Goal: Task Accomplishment & Management: Use online tool/utility

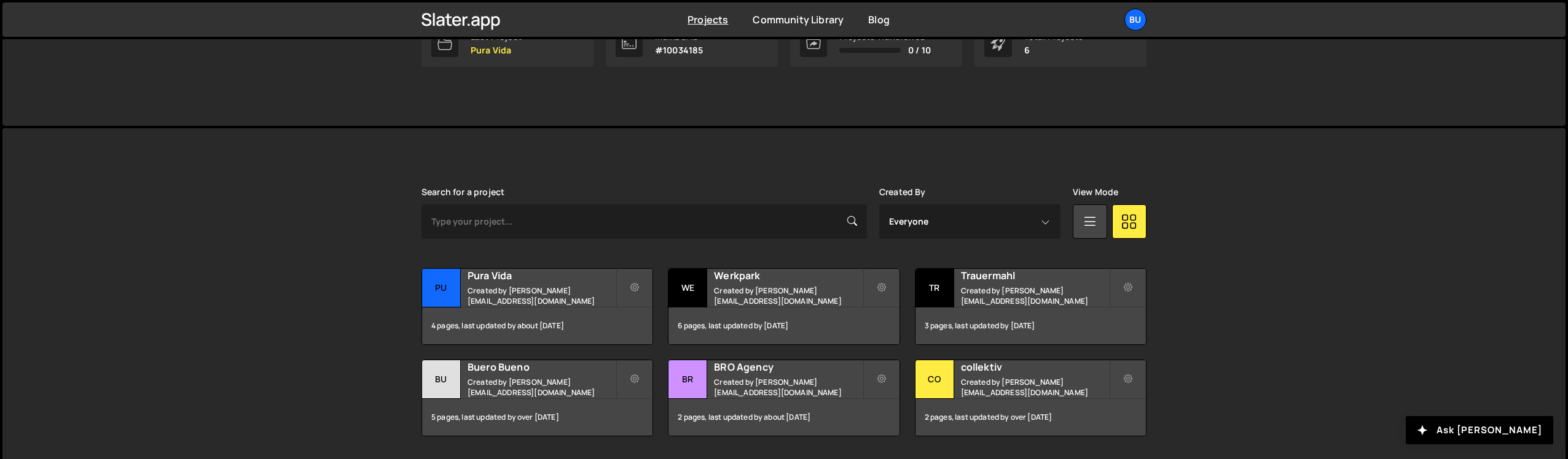
scroll to position [227, 0]
click at [495, 281] on h2 "Pura Vida" at bounding box center [541, 274] width 148 height 13
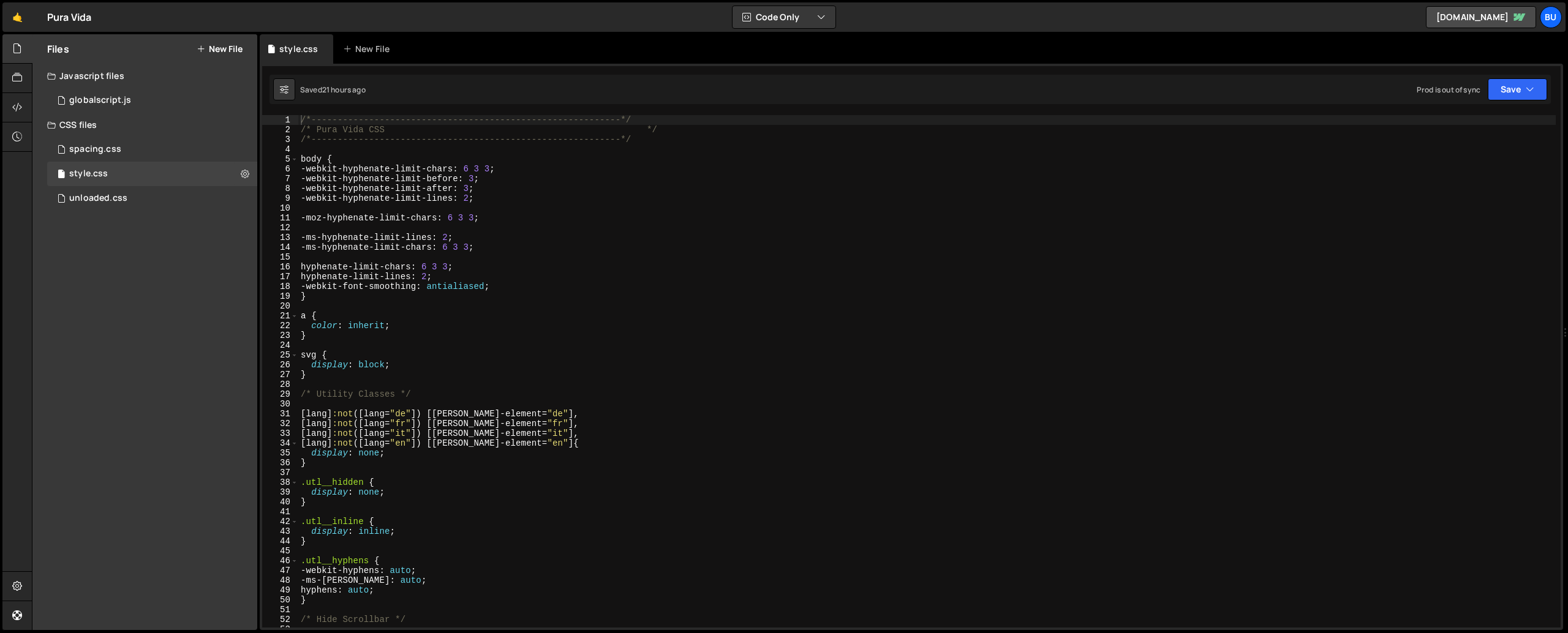
type textarea "}"
click at [598, 338] on div "/*-----------------------------------------------------------*/ /* Pura Vida CS…" at bounding box center [927, 381] width 1257 height 532
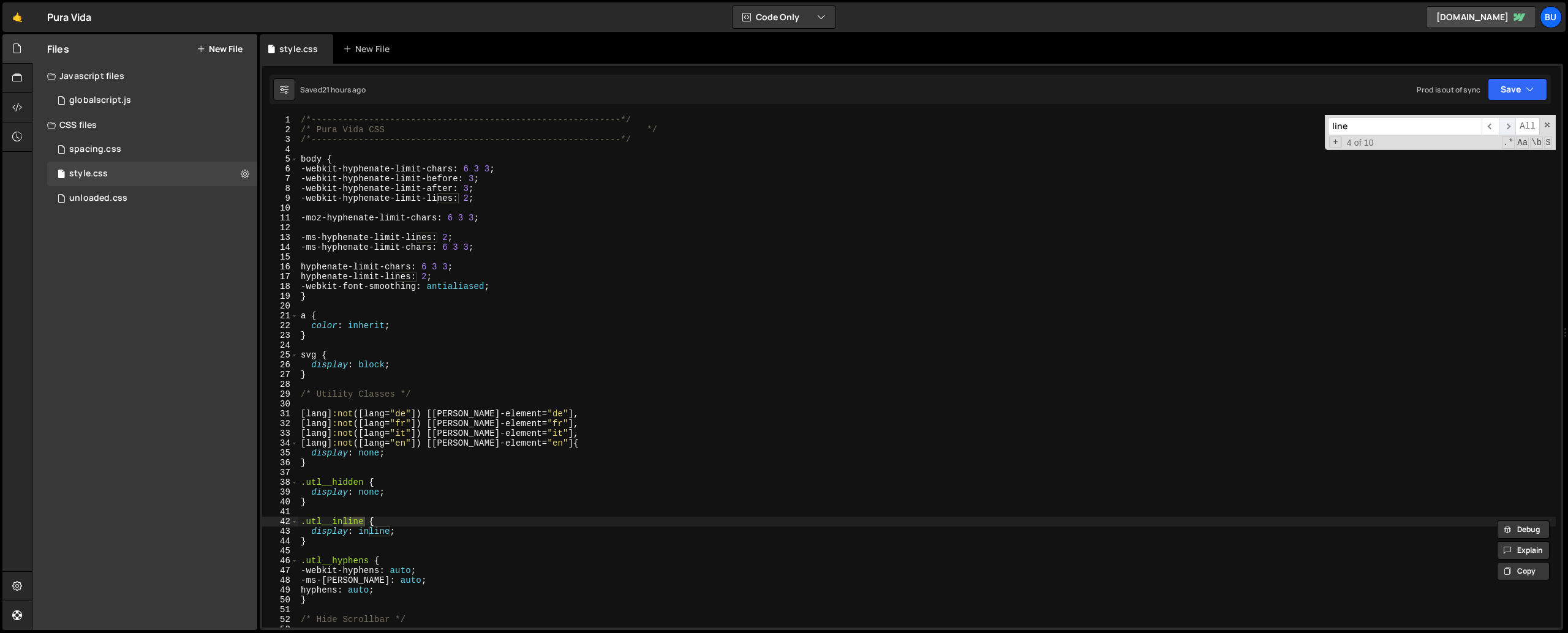
type input "line"
click at [1508, 124] on span "​" at bounding box center [1507, 126] width 17 height 18
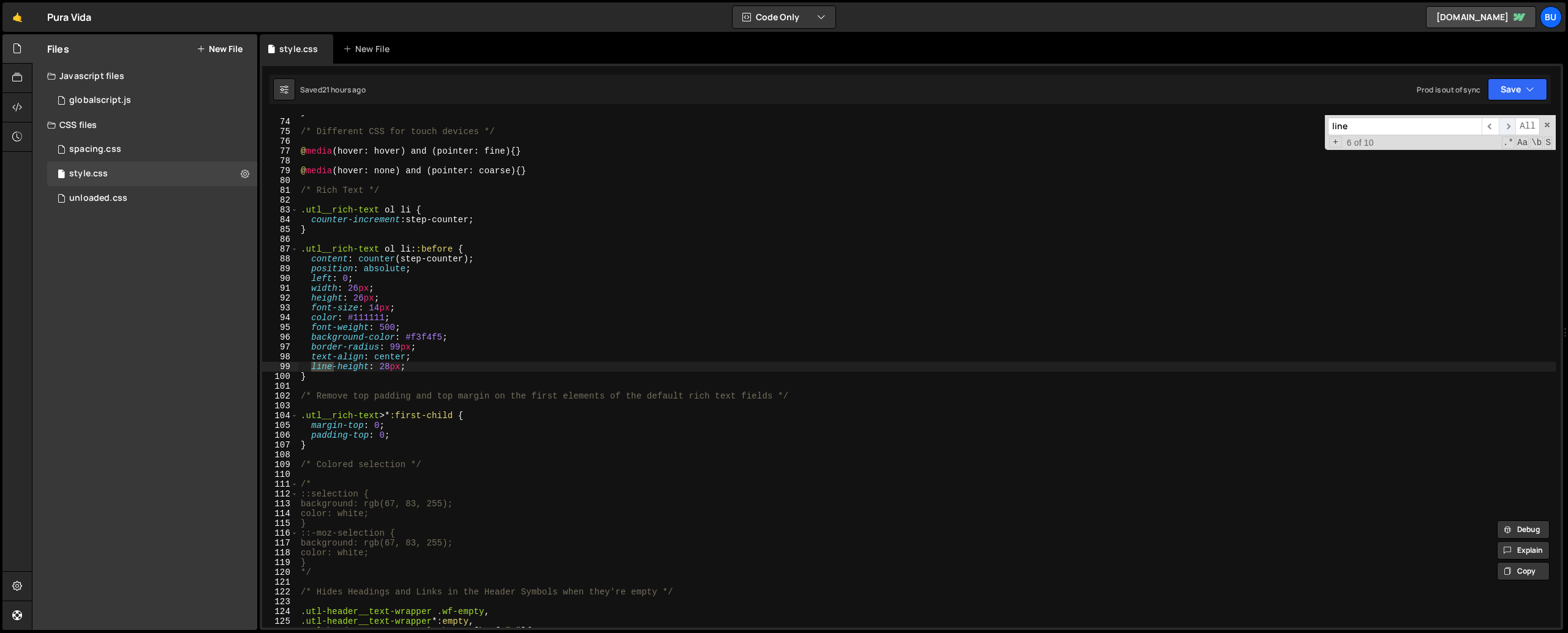
click at [1508, 124] on span "​" at bounding box center [1507, 126] width 17 height 18
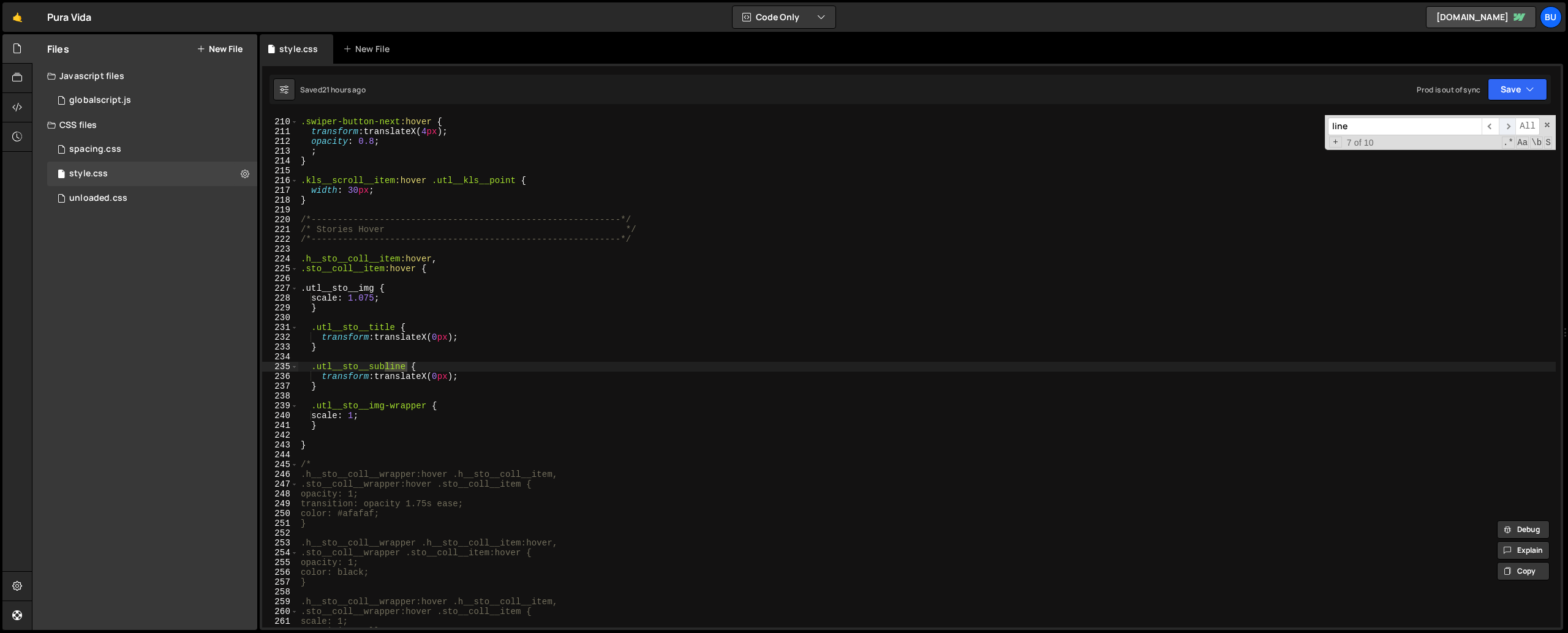
scroll to position [2047, 0]
click at [1508, 124] on span "​" at bounding box center [1507, 126] width 17 height 18
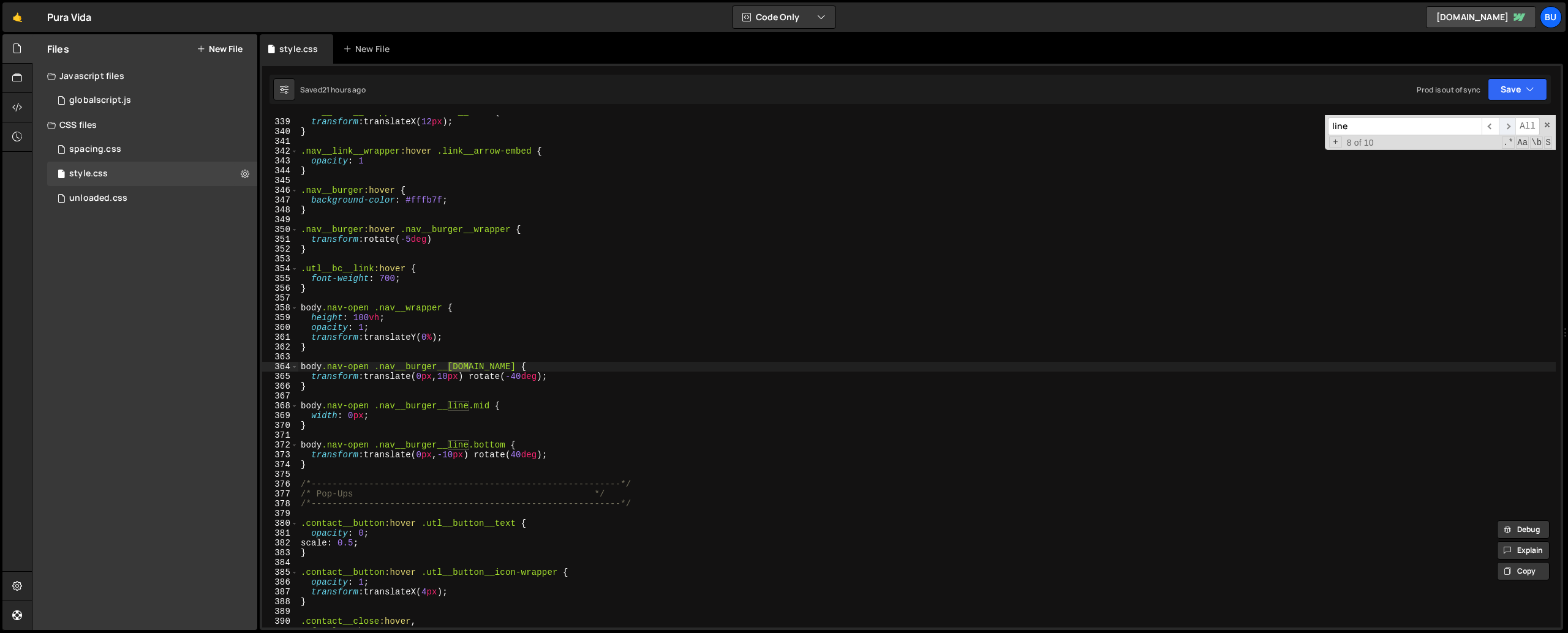
scroll to position [3311, 0]
click at [438, 387] on div ".nav__link__wrapper :hover .nav__link { transform : translateX( 12 px ) ; } .na…" at bounding box center [927, 373] width 1257 height 532
click at [350, 396] on div ".nav__link__wrapper :hover .nav__link { transform : translateX( 12 px ) ; } .na…" at bounding box center [927, 373] width 1257 height 532
click at [320, 359] on div ".nav__link__wrapper :hover .nav__link { transform : translateX( 12 px ) ; } .na…" at bounding box center [927, 373] width 1257 height 532
click at [526, 407] on div ".nav__link__wrapper :hover .nav__link { transform : translateX( 12 px ) ; } .na…" at bounding box center [927, 373] width 1257 height 532
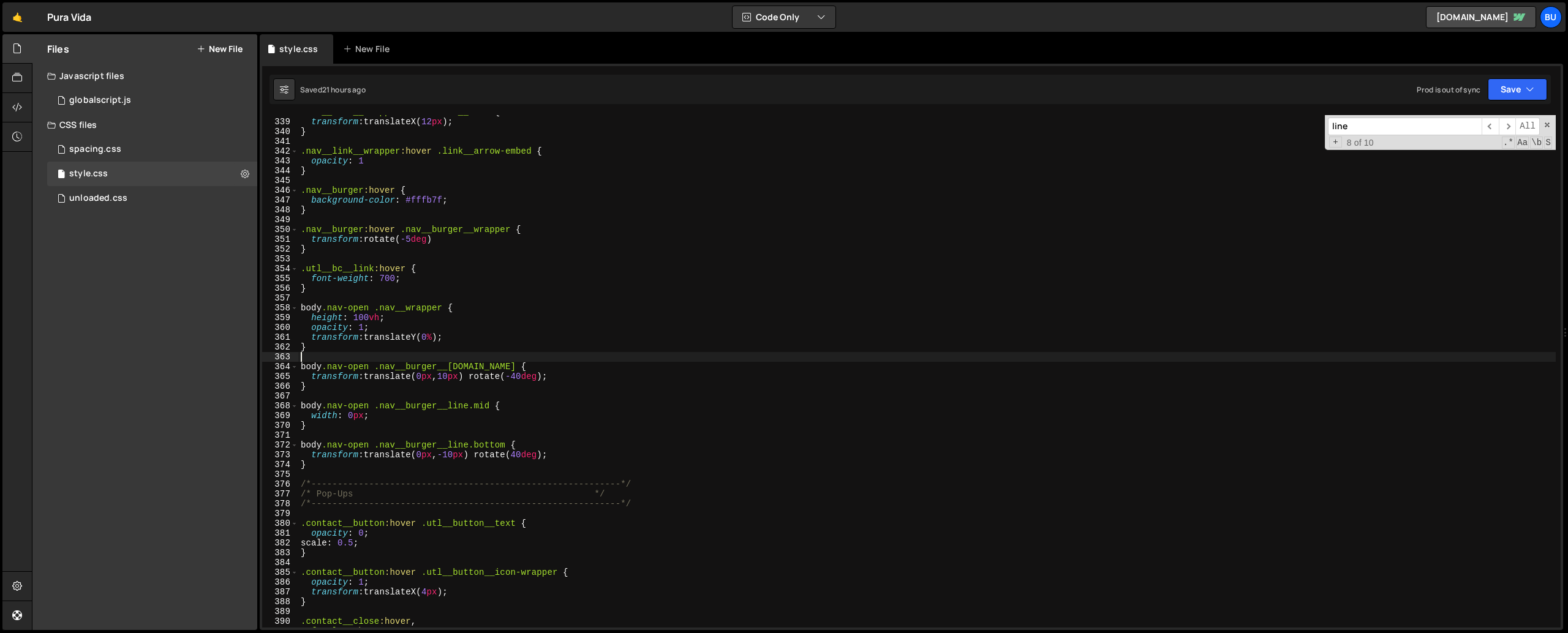
type textarea "body.nav-open .nav__burger__line.mid {"
click at [377, 395] on div ".nav__link__wrapper :hover .nav__link { transform : translateX( 12 px ) ; } .na…" at bounding box center [927, 373] width 1257 height 532
click at [366, 359] on div ".nav__link__wrapper :hover .nav__link { transform : translateX( 12 px ) ; } .na…" at bounding box center [927, 373] width 1257 height 532
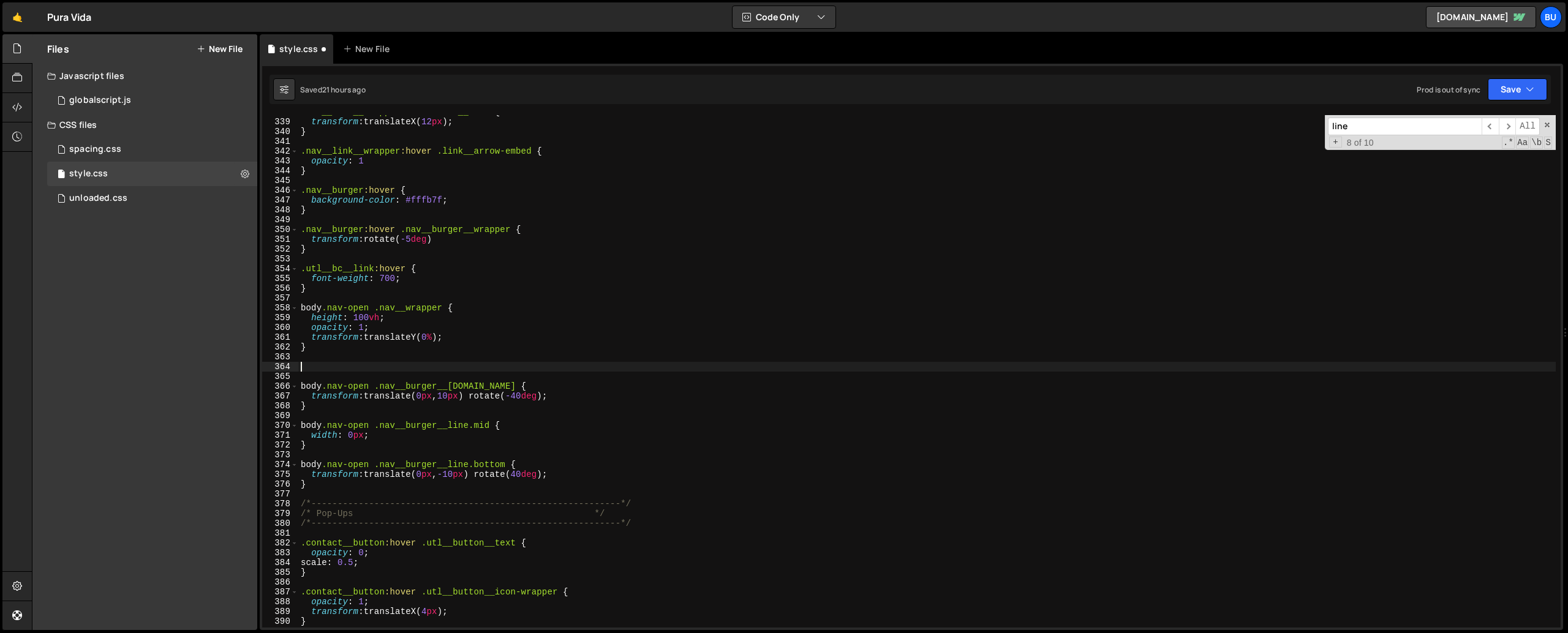
paste textarea "@media screen and (min-width: 768px) {"
type textarea "@media screen and (min-width: 768px) {"
click at [347, 458] on div ".nav__link__wrapper :hover .nav__link { transform : translateX( 12 px ) ; } .na…" at bounding box center [927, 373] width 1257 height 532
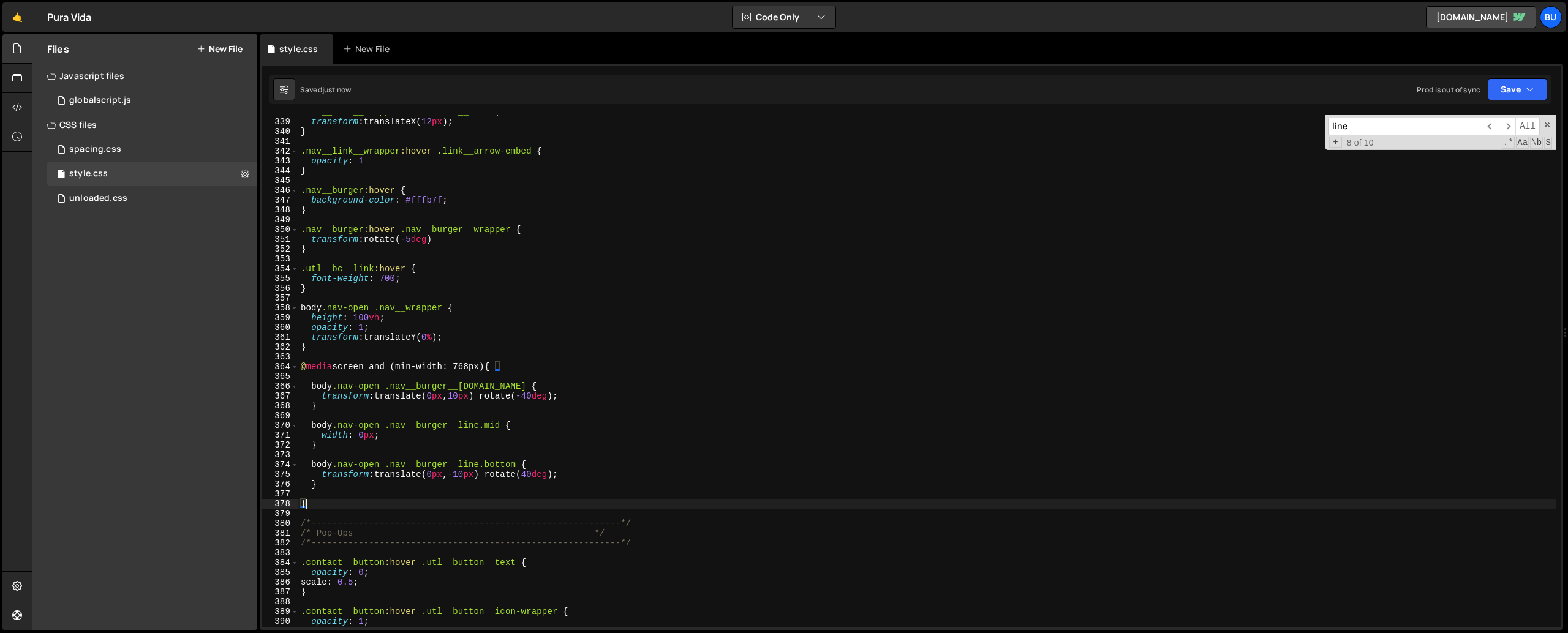
type textarea "}"
click at [345, 357] on div ".nav__link__wrapper :hover .nav__link { transform : translateX( 12 px ) ; } .na…" at bounding box center [927, 373] width 1257 height 532
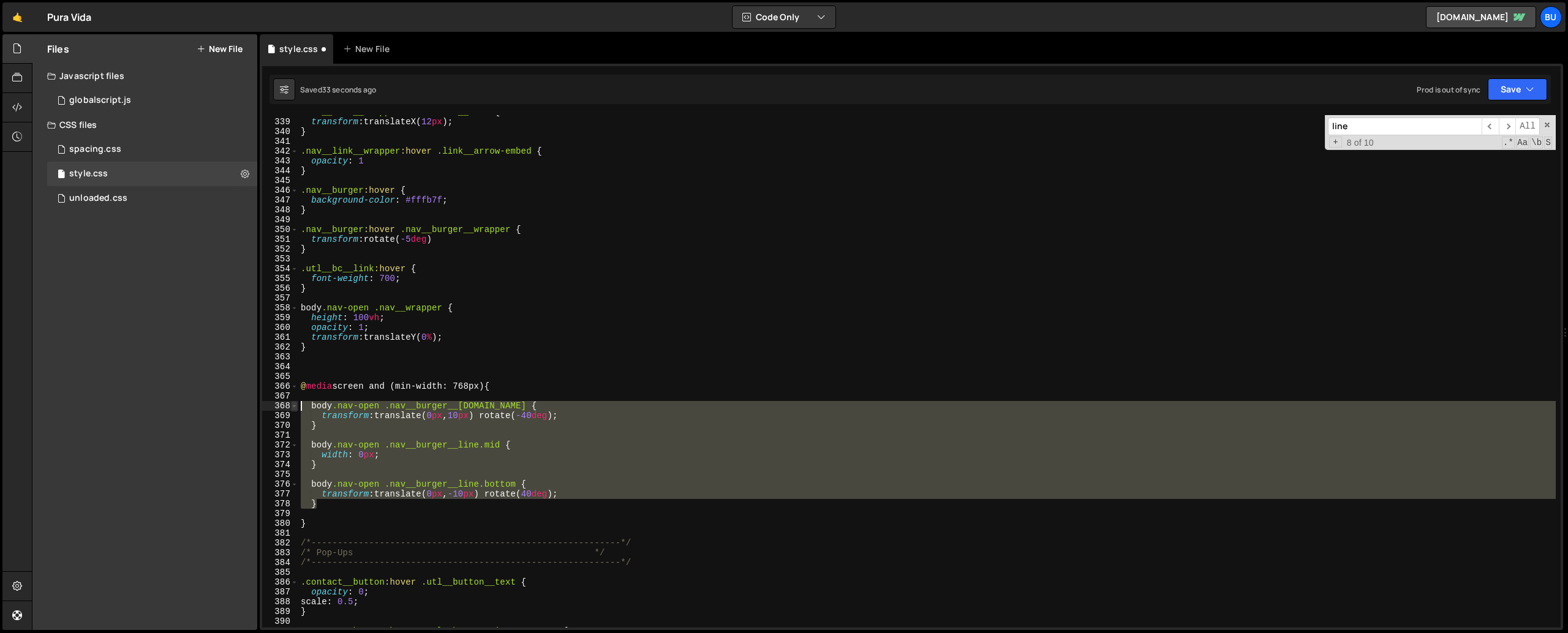
drag, startPoint x: 325, startPoint y: 509, endPoint x: 296, endPoint y: 406, distance: 107.0
click at [296, 406] on div "@media screen and (min-width: 768px) { 338 339 340 341 342 343 344 345 346 347 …" at bounding box center [911, 371] width 1298 height 513
type textarea "body.nav-open .nav__burger__[DOMAIN_NAME] { transform: translate(0px, 10px) rot…"
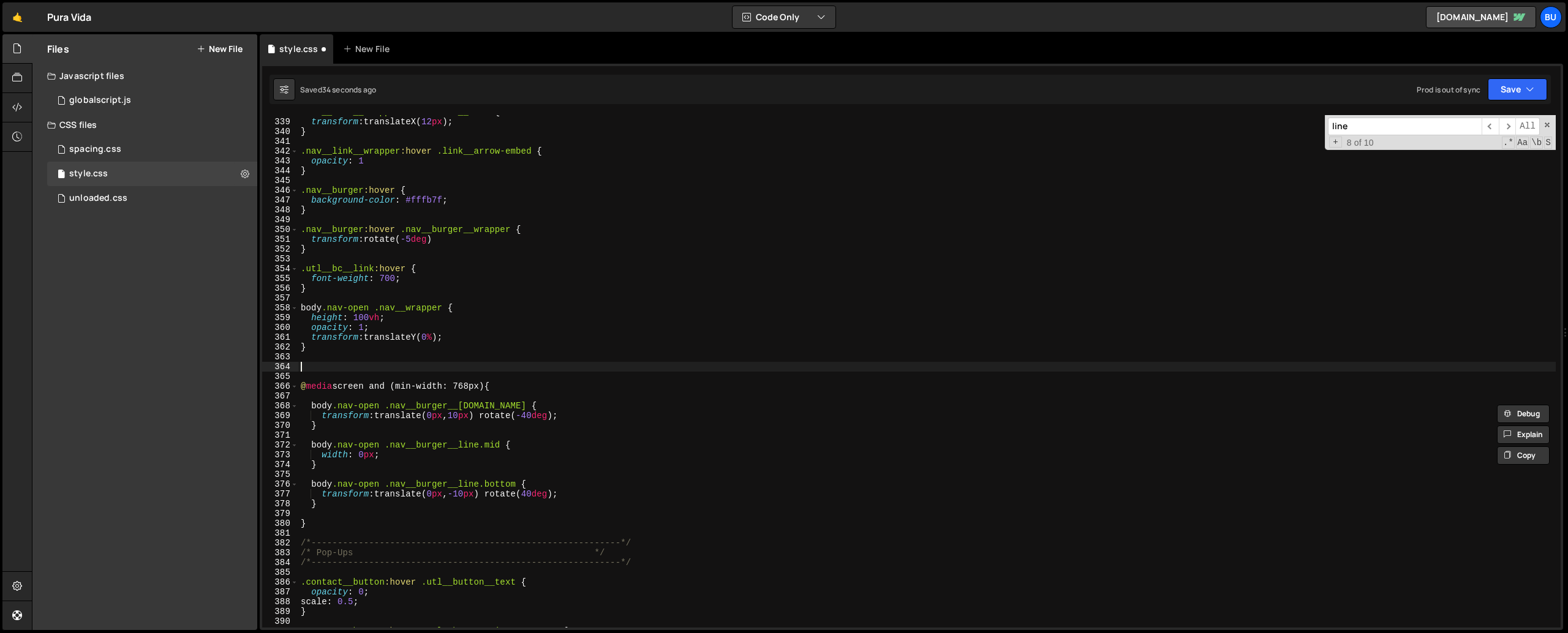
click at [324, 367] on div ".nav__link__wrapper :hover .nav__link { transform : translateX( 12 px ) ; } .na…" at bounding box center [927, 373] width 1257 height 532
paste textarea "}"
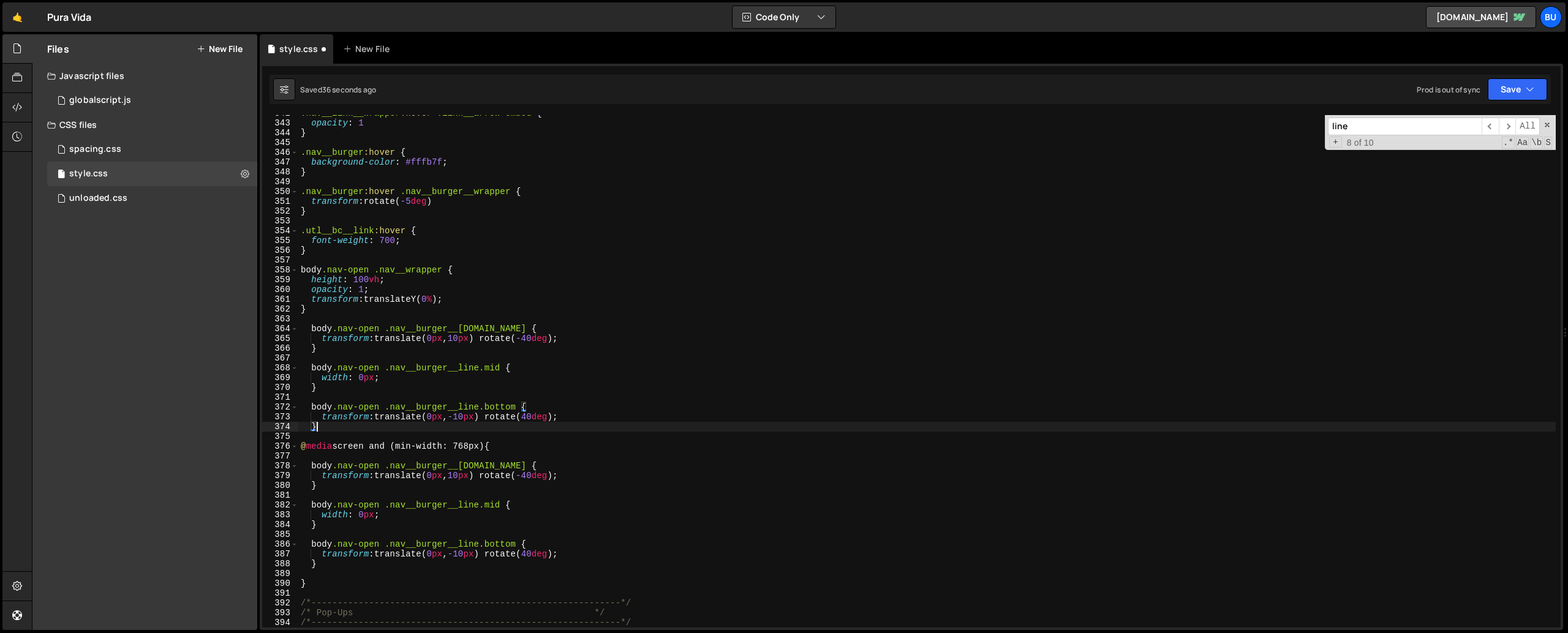
scroll to position [3349, 0]
drag, startPoint x: 330, startPoint y: 613, endPoint x: 297, endPoint y: 612, distance: 33.0
click at [297, 458] on div "} 342 343 344 345 346 347 348 349 350 351 352 353 354 355 356 357 358 359 360 3…" at bounding box center [911, 371] width 1298 height 513
type textarea "/* Pop-Ups */"
drag, startPoint x: 617, startPoint y: 609, endPoint x: 298, endPoint y: 614, distance: 319.0
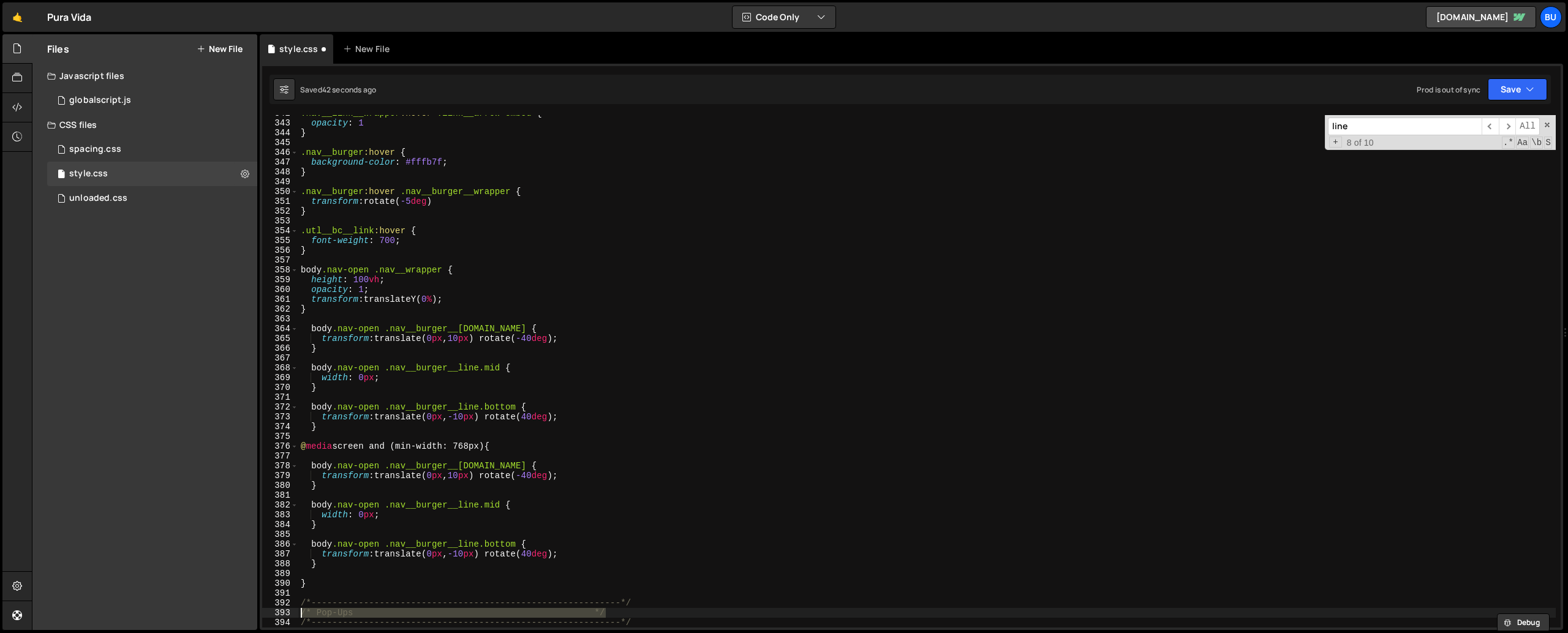
click at [298, 458] on div "/* Pop-Ups */ 342 343 344 345 346 347 348 349 350 351 352 353 354 355 356 357 3…" at bounding box center [911, 371] width 1298 height 513
click at [354, 317] on div ".nav__link__wrapper :hover .link__arrow-embed { opacity : 1 } .nav__burger :hov…" at bounding box center [927, 374] width 1257 height 532
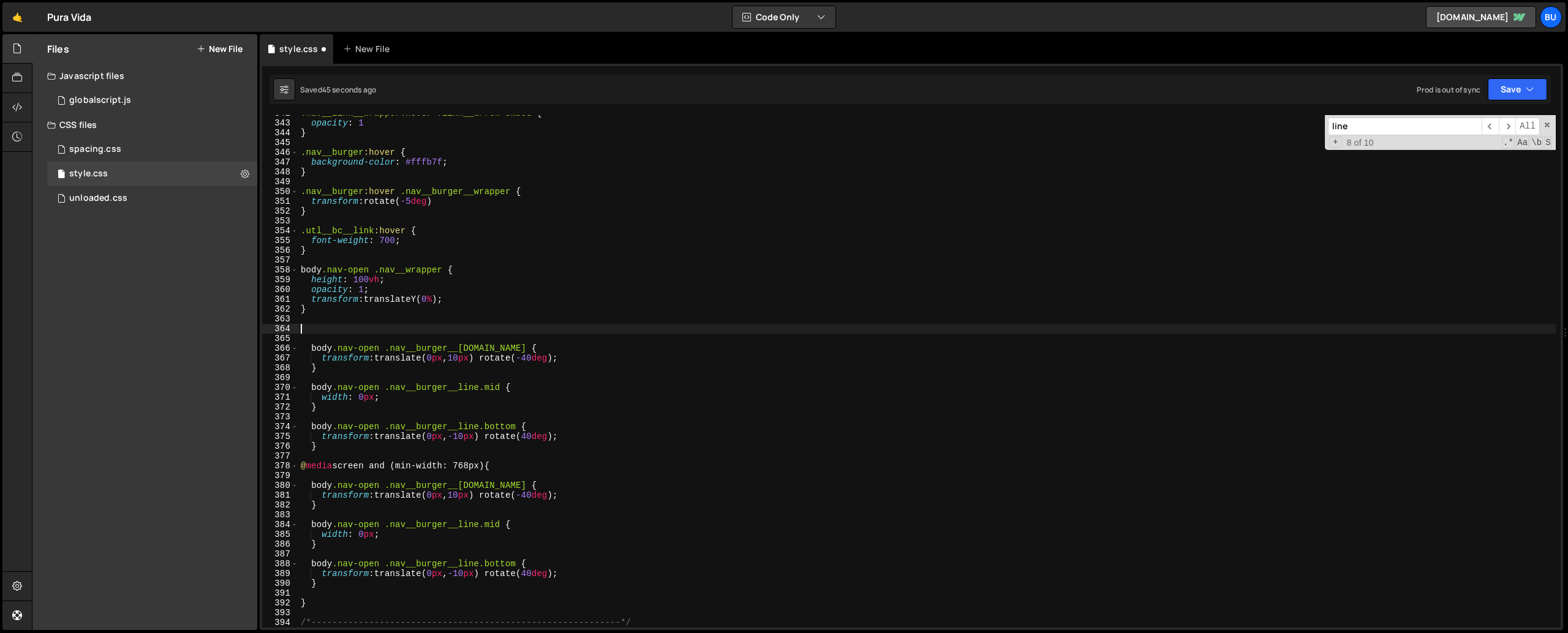
paste textarea "/* Pop-Ups */"
drag, startPoint x: 359, startPoint y: 330, endPoint x: 317, endPoint y: 330, distance: 42.0
click at [316, 330] on div ".nav__link__wrapper :hover .link__arrow-embed { opacity : 1 } .nav__burger :hov…" at bounding box center [927, 374] width 1257 height 532
type textarea "/* Burger Mobile */"
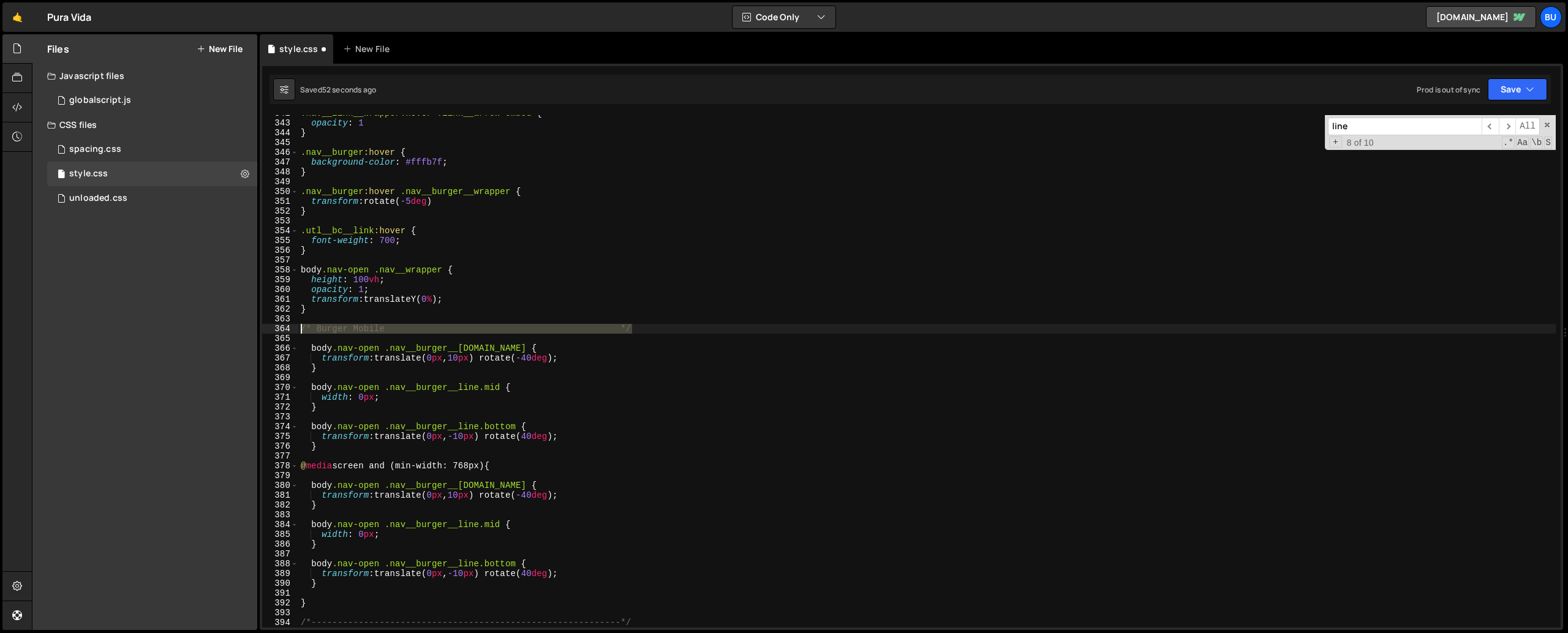
drag, startPoint x: 641, startPoint y: 332, endPoint x: 286, endPoint y: 326, distance: 355.1
click at [286, 326] on div "/* Burger Mobile */ 342 343 344 345 346 347 348 349 350 351 352 353 354 355 356…" at bounding box center [911, 371] width 1298 height 513
click at [326, 458] on div ".nav__link__wrapper :hover .link__arrow-embed { opacity : 1 } .nav__burger :hov…" at bounding box center [927, 374] width 1257 height 532
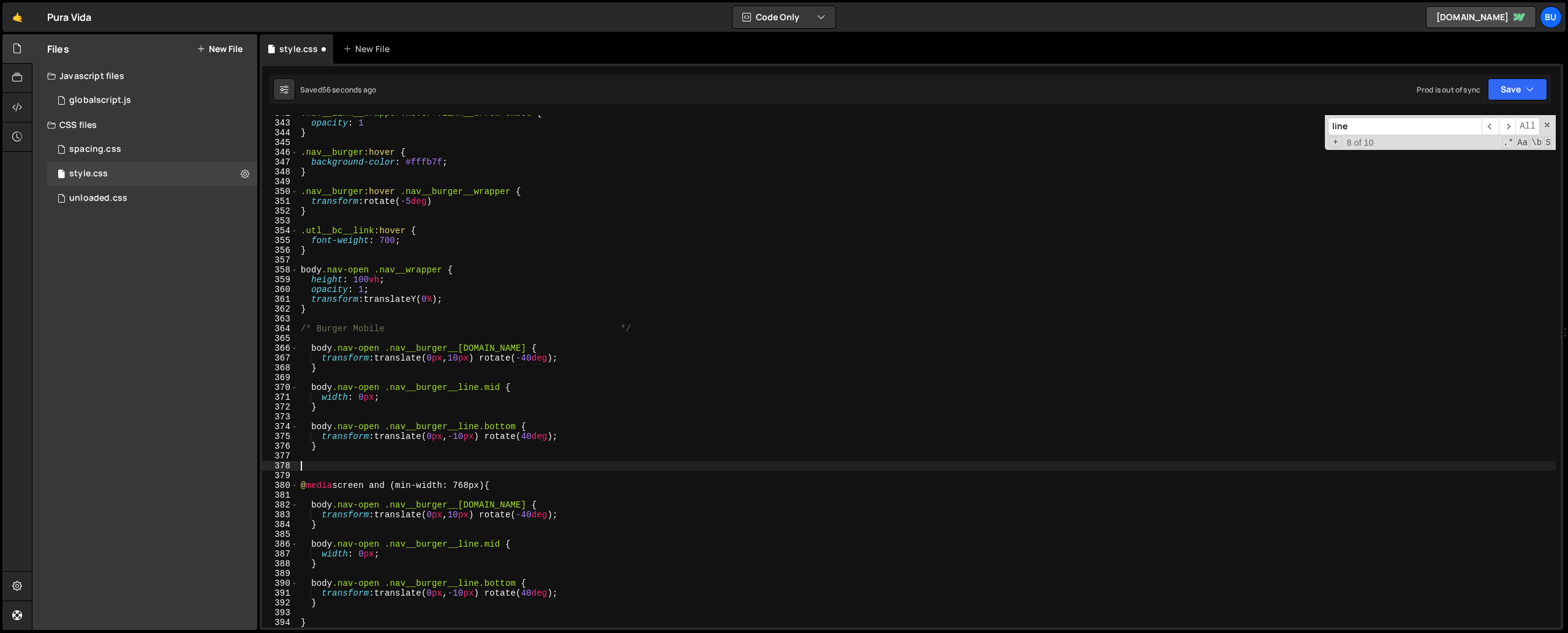
paste textarea "/* Burger Mobile */"
click at [377, 458] on div ".nav__link__wrapper :hover .link__arrow-embed { opacity : 1 } .nav__burger :hov…" at bounding box center [927, 374] width 1257 height 532
click at [406, 369] on div ".nav__link__wrapper :hover .link__arrow-embed { opacity : 1 } .nav__burger :hov…" at bounding box center [927, 374] width 1257 height 532
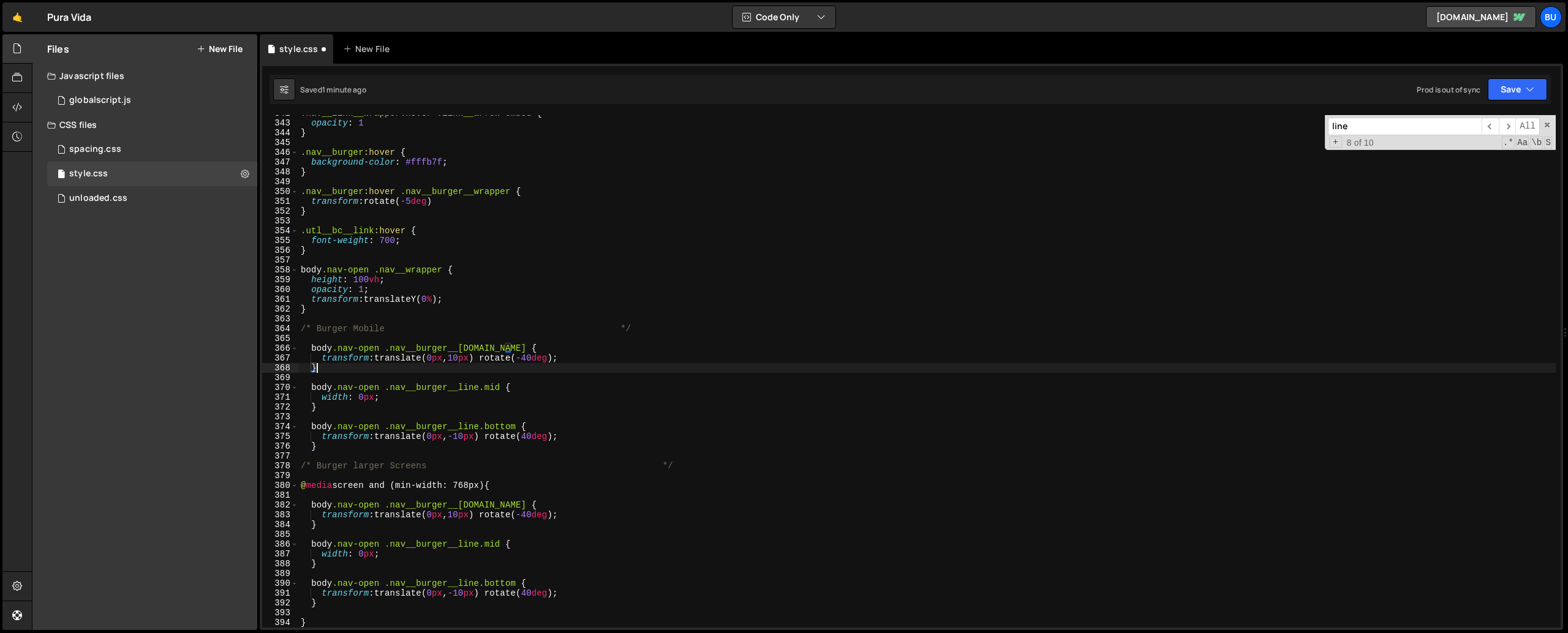
scroll to position [0, 1]
click at [463, 359] on div ".nav__link__wrapper :hover .link__arrow-embed { opacity : 1 } .nav__burger :hov…" at bounding box center [927, 374] width 1257 height 532
click at [469, 438] on div ".nav__link__wrapper :hover .link__arrow-embed { opacity : 1 } .nav__burger :hov…" at bounding box center [927, 374] width 1257 height 532
click at [449, 438] on div ".nav__link__wrapper :hover .link__arrow-embed { opacity : 1 } .nav__burger :hov…" at bounding box center [927, 374] width 1257 height 532
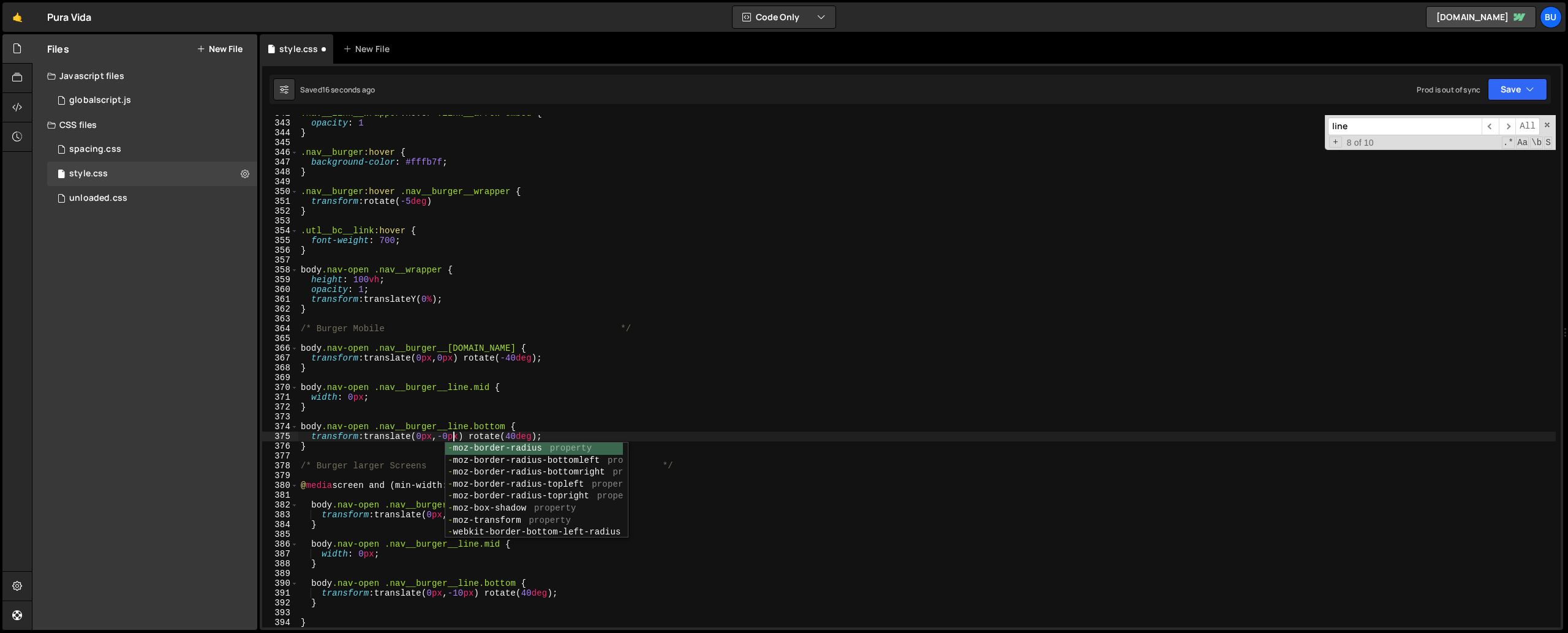
scroll to position [0, 11]
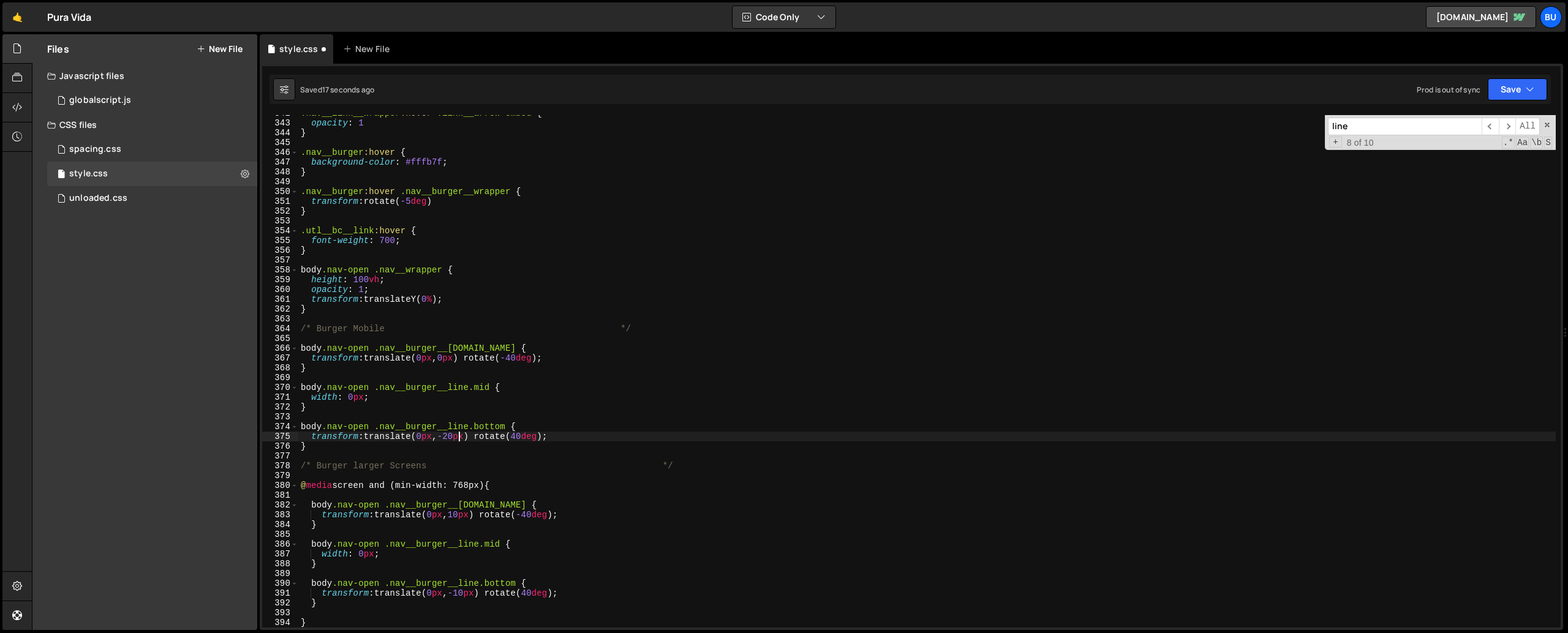
click at [451, 356] on div ".nav__link__wrapper :hover .link__arrow-embed { opacity : 1 } .nav__burger :hov…" at bounding box center [927, 374] width 1257 height 532
drag, startPoint x: 450, startPoint y: 359, endPoint x: 474, endPoint y: 362, distance: 24.2
click at [450, 359] on div ".nav__link__wrapper :hover .link__arrow-embed { opacity : 1 } .nav__burger :hov…" at bounding box center [927, 373] width 1257 height 532
click at [403, 429] on div ".nav__link__wrapper :hover .link__arrow-embed { opacity : 1 } .nav__burger :hov…" at bounding box center [927, 373] width 1257 height 532
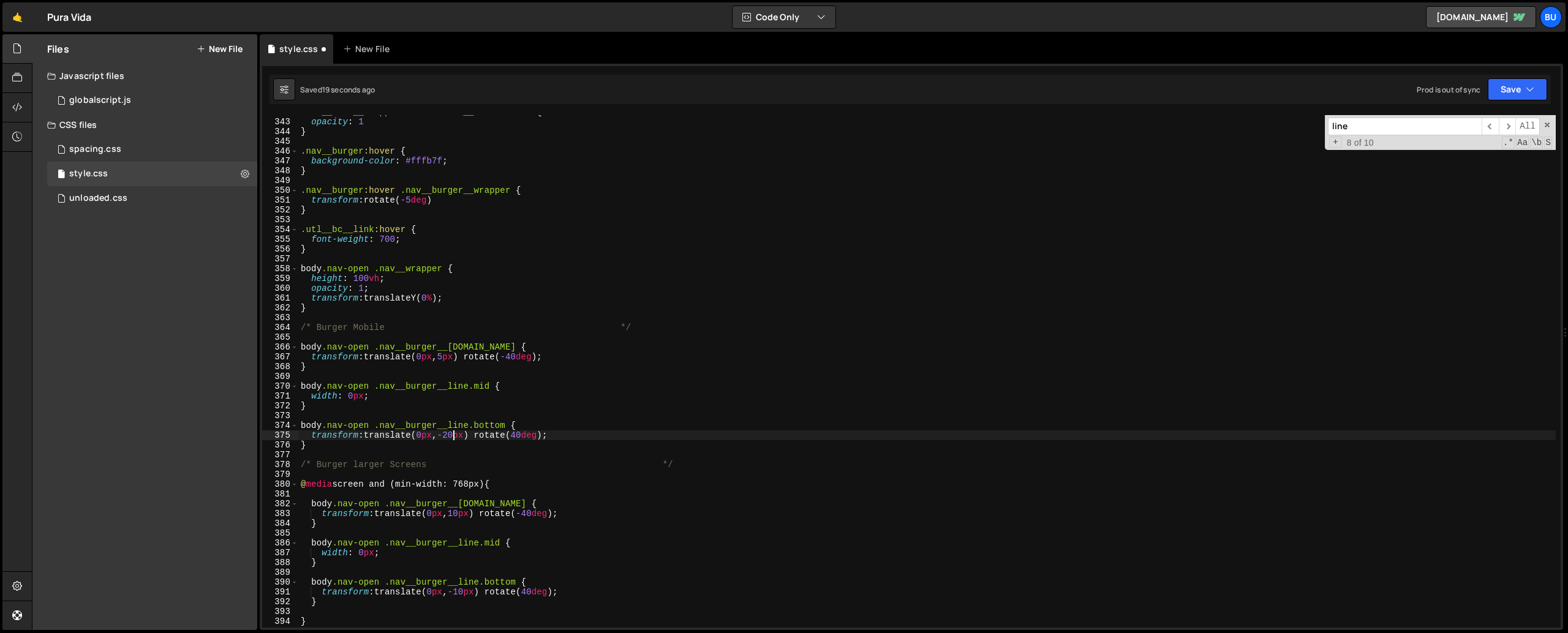
click at [455, 435] on div ".nav__link__wrapper :hover .link__arrow-embed { opacity : 1 } .nav__burger :hov…" at bounding box center [927, 373] width 1257 height 532
click at [452, 356] on div ".nav__link__wrapper :hover .link__arrow-embed { opacity : 1 } .nav__burger :hov…" at bounding box center [927, 373] width 1257 height 532
click at [460, 434] on div ".nav__link__wrapper :hover .link__arrow-embed { opacity : 1 } .nav__burger :hov…" at bounding box center [927, 373] width 1257 height 532
drag, startPoint x: 452, startPoint y: 356, endPoint x: 459, endPoint y: 356, distance: 7.0
click at [453, 356] on div ".nav__link__wrapper :hover .link__arrow-embed { opacity : 1 } .nav__burger :hov…" at bounding box center [927, 373] width 1257 height 532
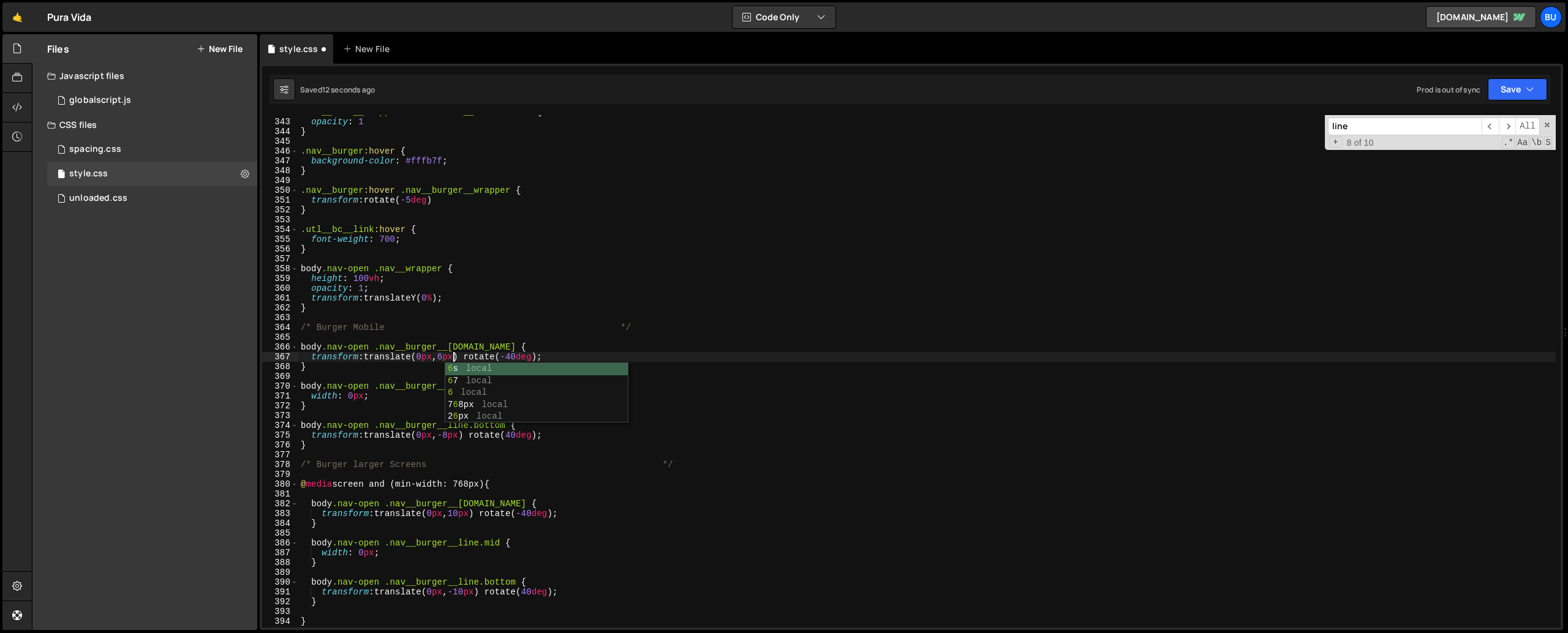
click at [458, 438] on div ".nav__link__wrapper :hover .link__arrow-embed { opacity : 1 } .nav__burger :hov…" at bounding box center [927, 373] width 1257 height 532
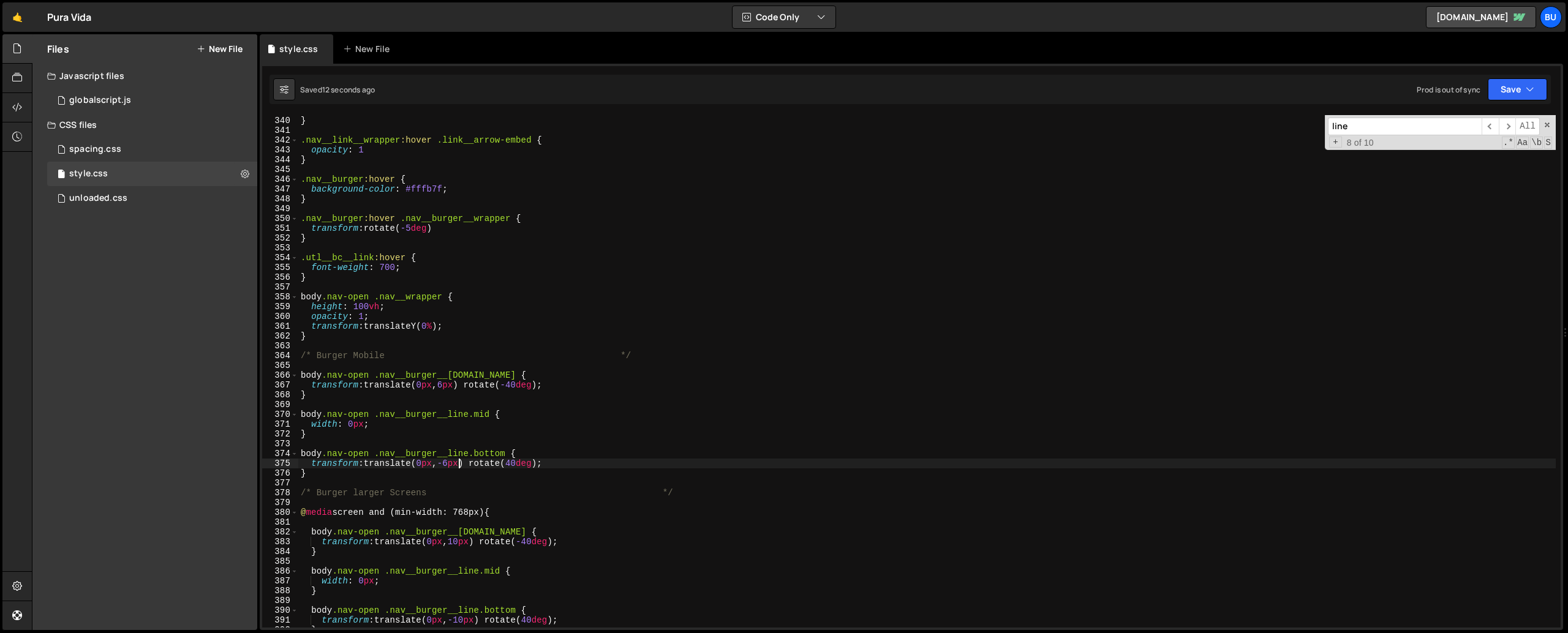
scroll to position [3321, 0]
click at [551, 356] on div "transform : translateX( 12 px ) ; } .nav__link__wrapper :hover .link__arrow-emb…" at bounding box center [927, 372] width 1257 height 532
type textarea "/* Burger Mobile */"
click at [1367, 129] on input "line" at bounding box center [1404, 126] width 154 height 18
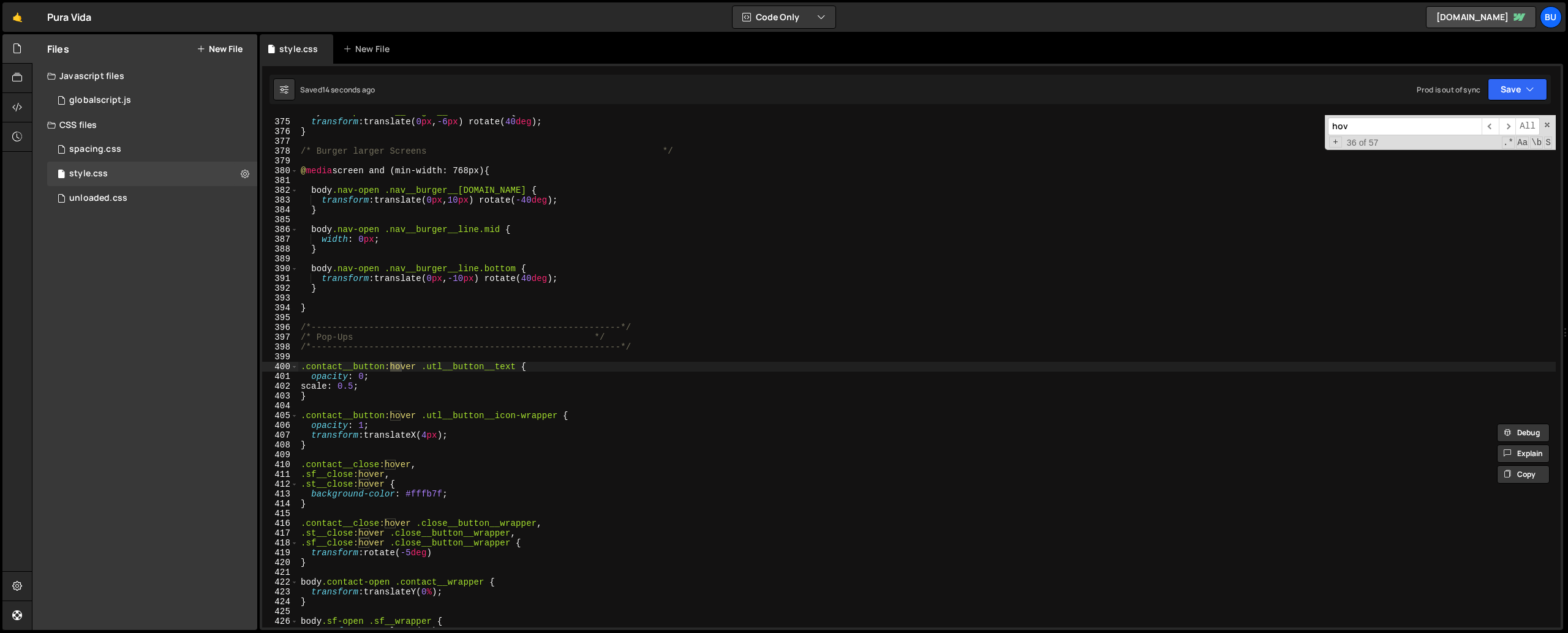
scroll to position [3664, 0]
type input "hover"
type textarea "scale: 0.5;"
click at [438, 391] on div "body .nav-open .nav__burger__line.bottom { transform : translate( 0 px , -6 px …" at bounding box center [927, 373] width 1257 height 532
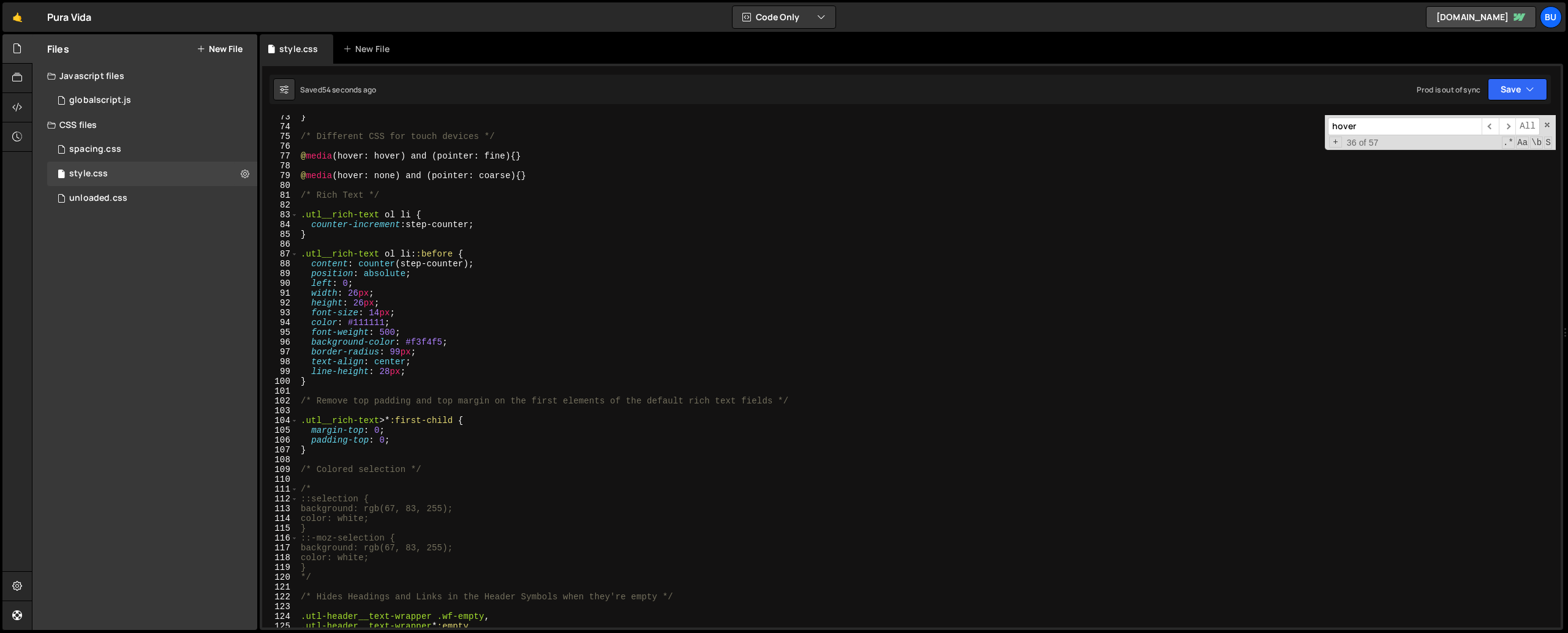
scroll to position [709, 0]
click at [486, 455] on div "} /* Different CSS for touch devices */ @ media (hover: hover) and (pointer: fi…" at bounding box center [927, 377] width 1257 height 532
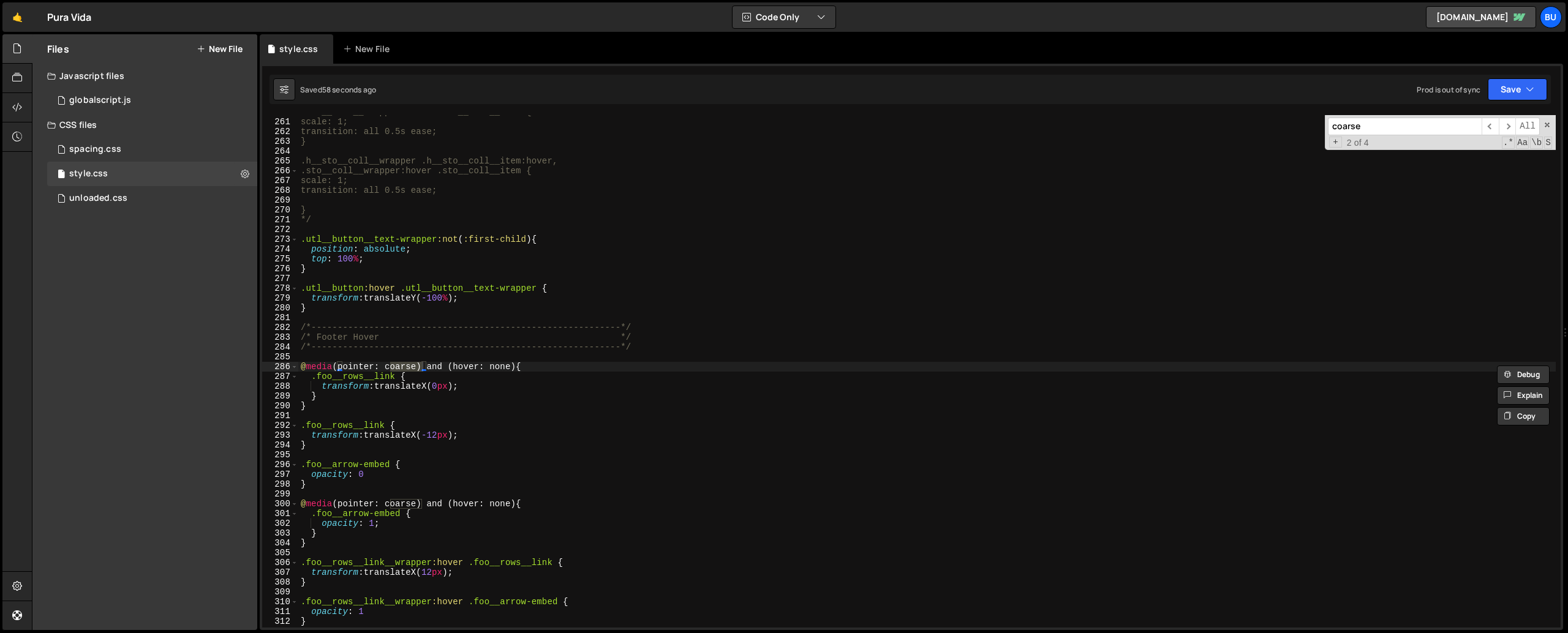
type input "coarse"
click at [503, 370] on div ".sto__coll__wrapper:hover .sto__coll__item { scale: 1; transition: all 0.5s eas…" at bounding box center [927, 373] width 1257 height 532
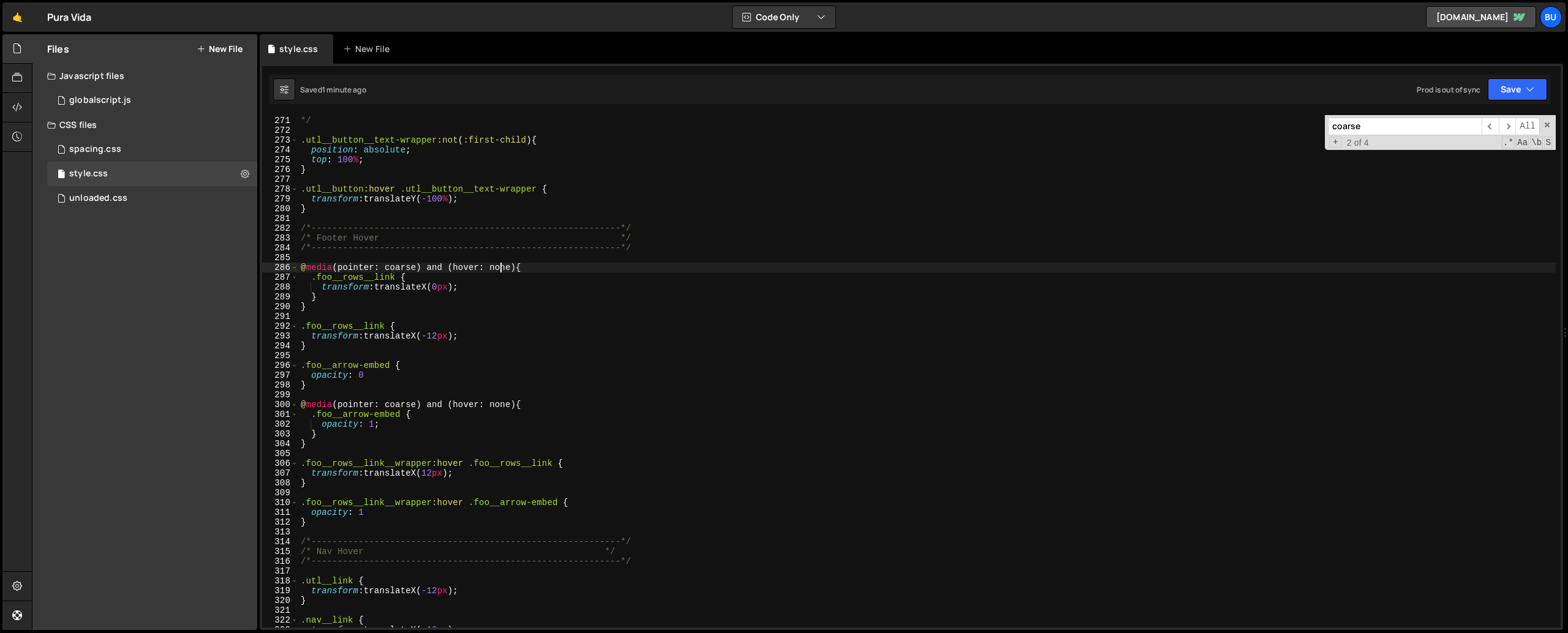
scroll to position [2646, 0]
click at [307, 445] on div "} */ .utl__button__text-wrapper :not ( :first-child ) { position : absolute ; t…" at bounding box center [927, 372] width 1257 height 532
type textarea "}"
drag, startPoint x: 507, startPoint y: 402, endPoint x: 294, endPoint y: 403, distance: 213.0
click at [294, 403] on div "270 271 272 273 274 275 276 277 278 279 280 281 282 283 284 285 286 287 288 289…" at bounding box center [911, 371] width 1298 height 513
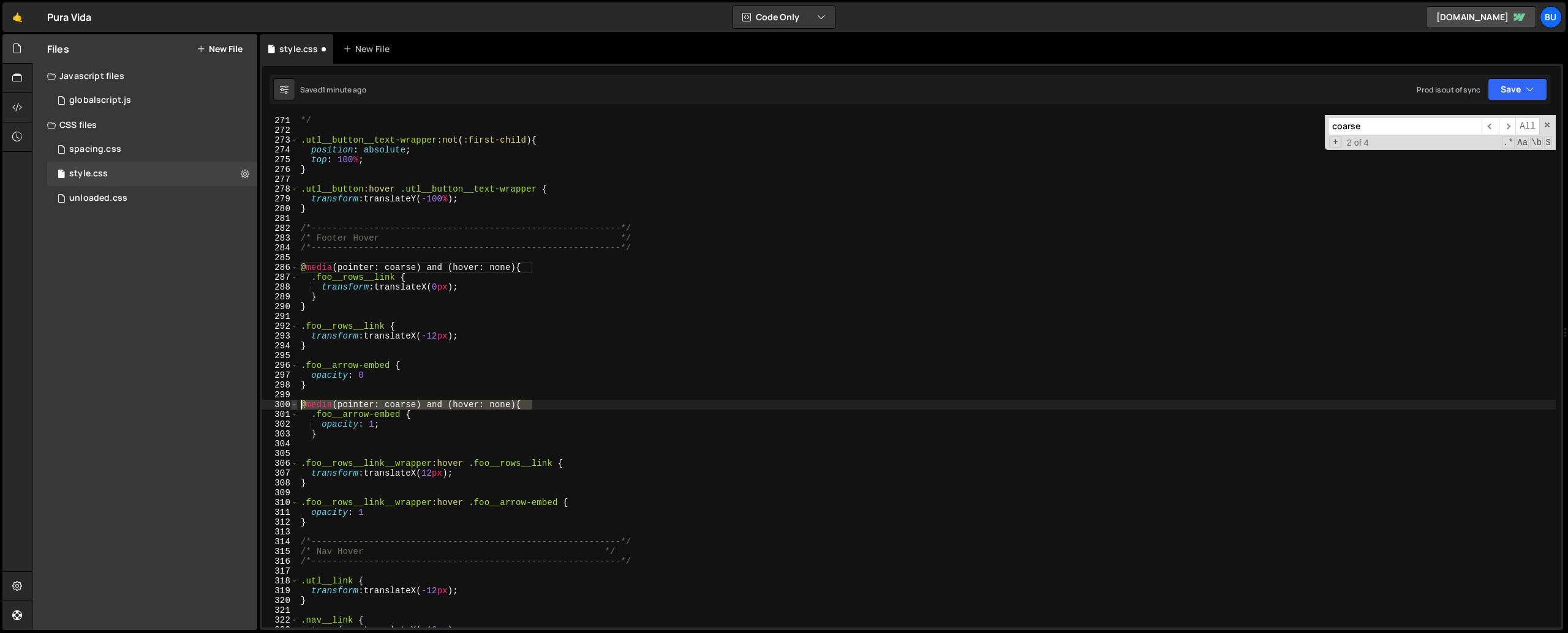
type textarea "@media (pointer: coarse) and (hover: none) {"
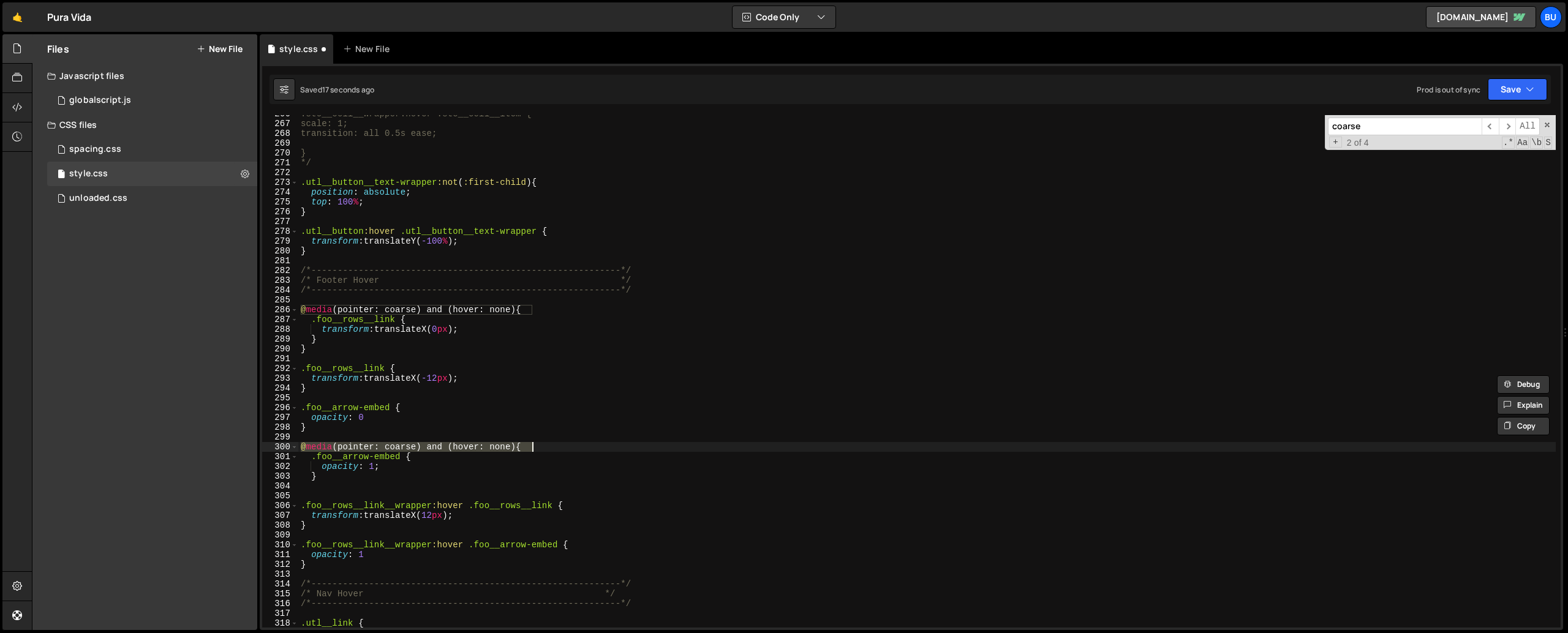
scroll to position [2602, 0]
click at [467, 450] on div ".sto__coll__wrapper:hover .sto__coll__item { scale: 1; transition: all 0.5s eas…" at bounding box center [927, 375] width 1257 height 532
click at [405, 458] on div ".sto__coll__wrapper:hover .sto__coll__item { scale: 1; transition: all 0.5s eas…" at bounding box center [927, 375] width 1257 height 532
click at [352, 458] on div ".sto__coll__wrapper:hover .sto__coll__item { scale: 1; transition: all 0.5s eas…" at bounding box center [927, 375] width 1257 height 532
drag, startPoint x: 533, startPoint y: 446, endPoint x: 284, endPoint y: 449, distance: 249.0
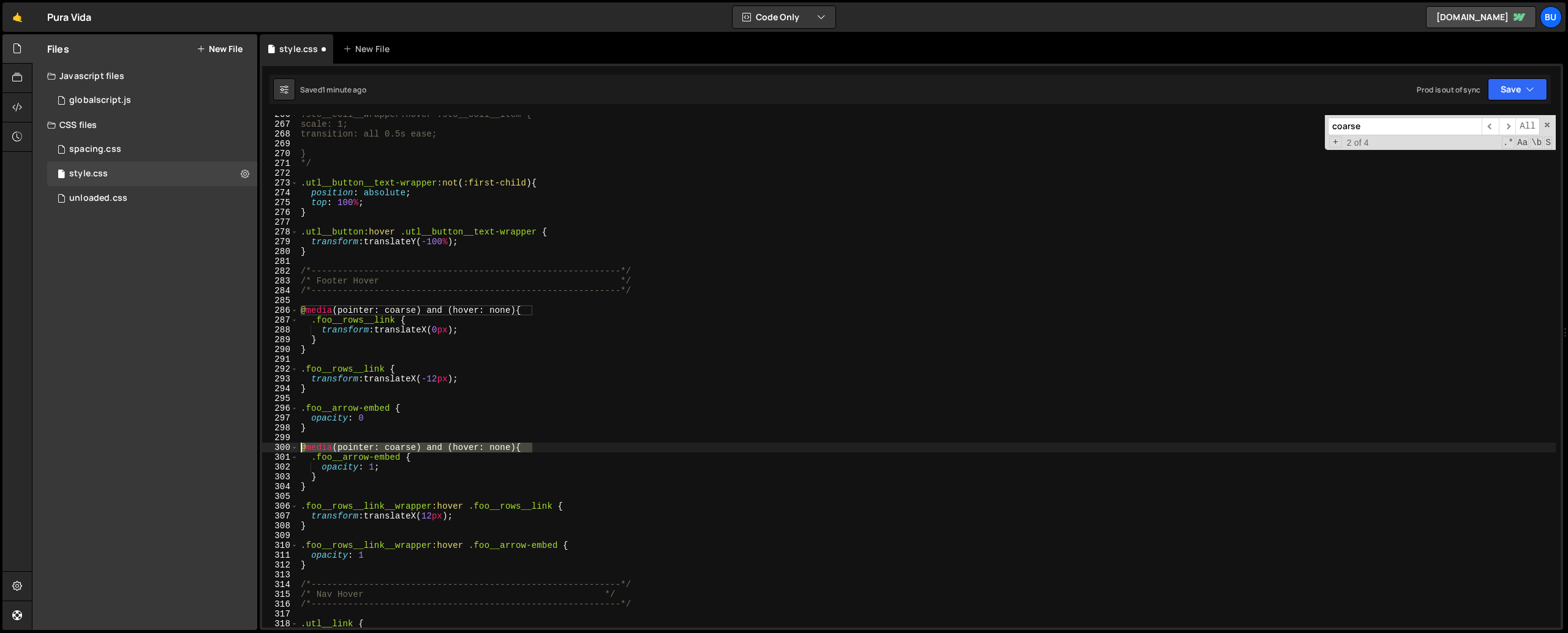
click at [284, 449] on div "} 266 267 268 269 270 271 272 273 274 275 276 277 278 279 280 281 282 283 284 2…" at bounding box center [911, 371] width 1298 height 513
type textarea "@media (pointer: coarse) and (hover: none) {"
click at [323, 358] on div ".sto__coll__wrapper:hover .sto__coll__item { scale: 1; transition: all 0.5s eas…" at bounding box center [927, 375] width 1257 height 532
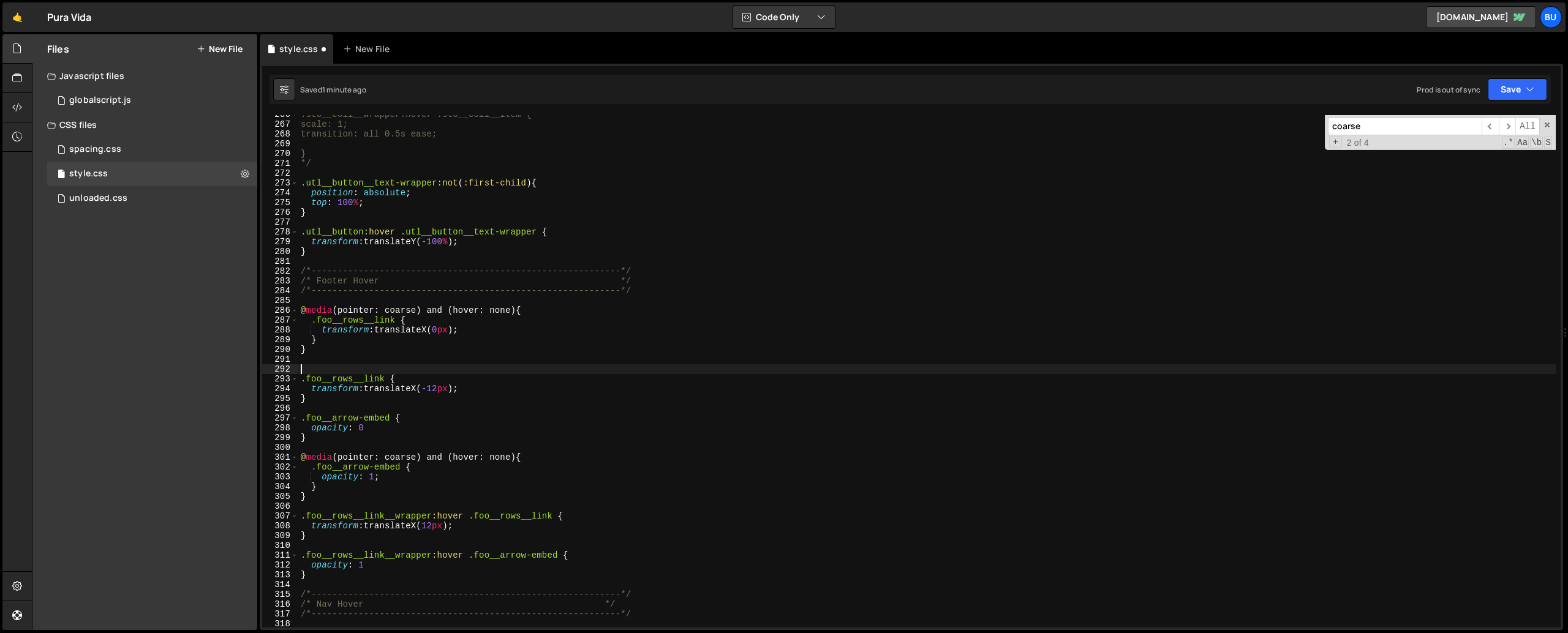
paste textarea "@media (pointer: coarse) and (hover: none) {"
click at [401, 369] on div ".sto__coll__wrapper:hover .sto__coll__item { scale: 1; transition: all 0.5s eas…" at bounding box center [927, 375] width 1257 height 532
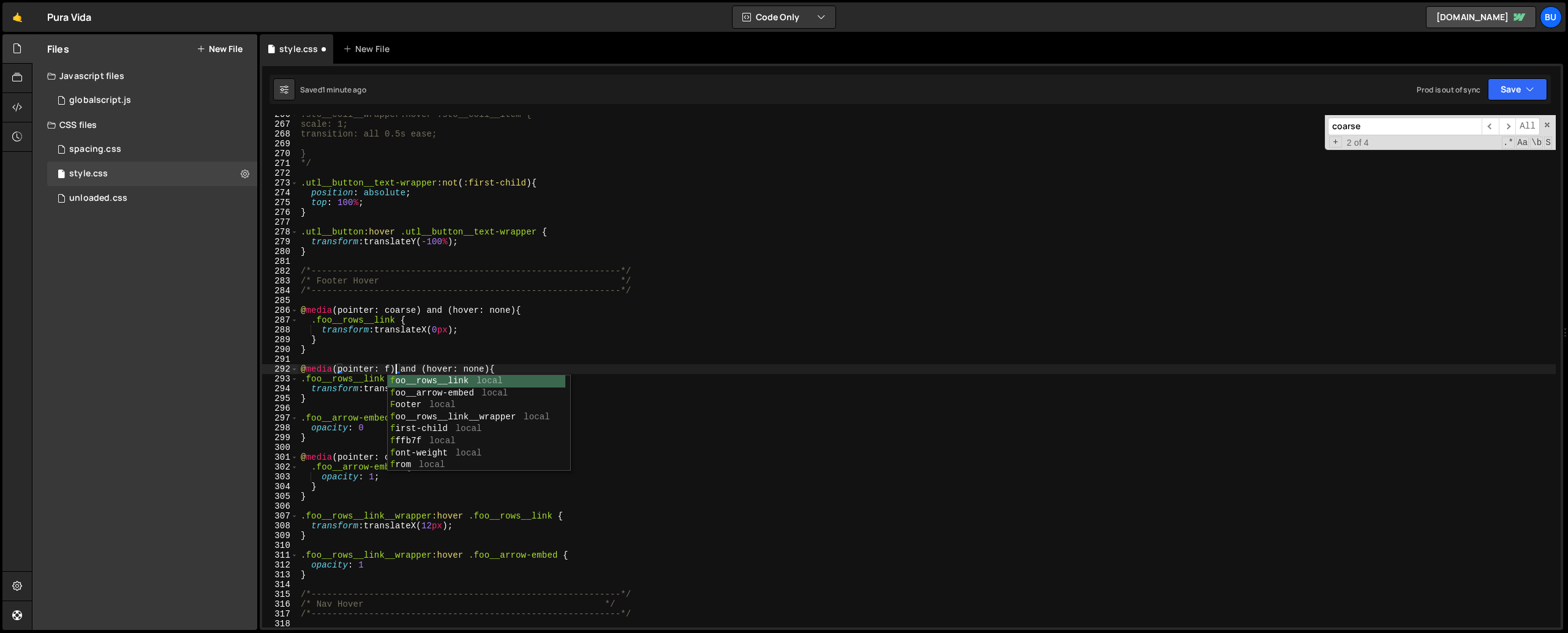
scroll to position [0, 7]
click at [479, 367] on div ".sto__coll__wrapper:hover .sto__coll__item { scale: 1; transition: all 0.5s eas…" at bounding box center [927, 375] width 1257 height 532
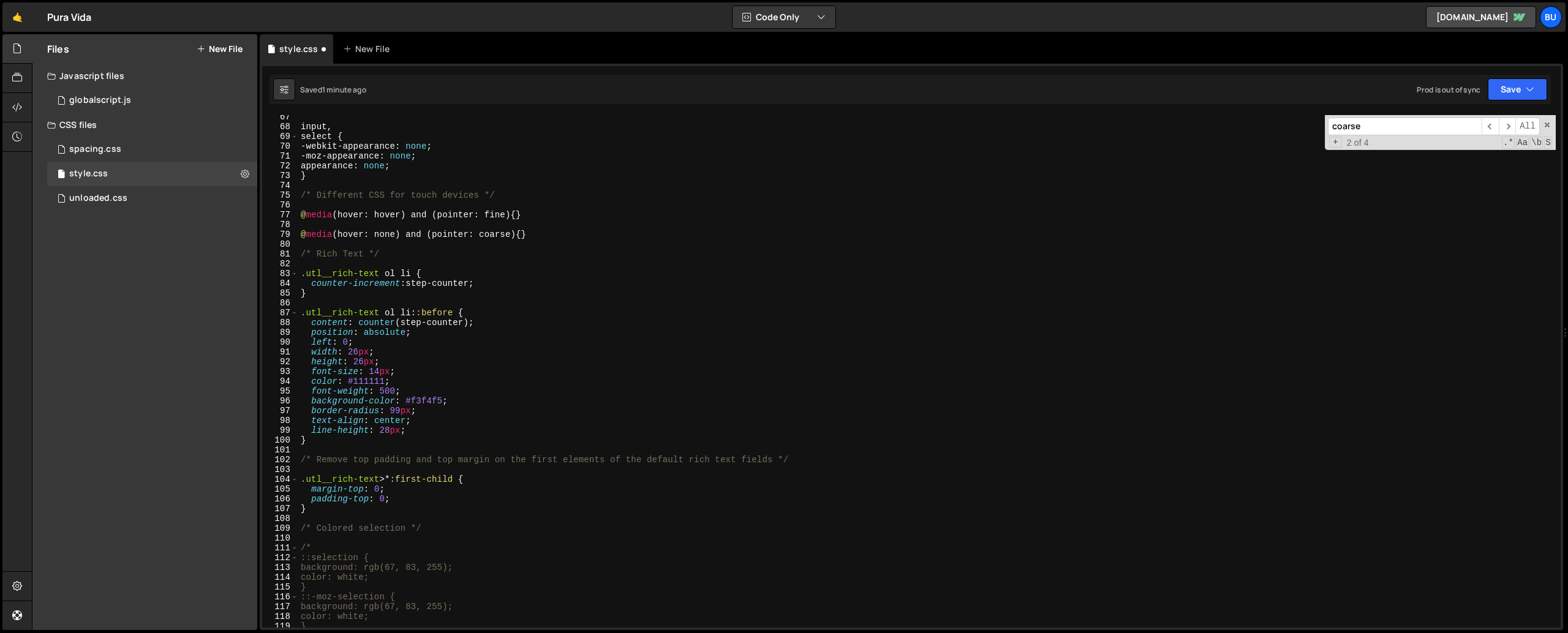
scroll to position [506, 0]
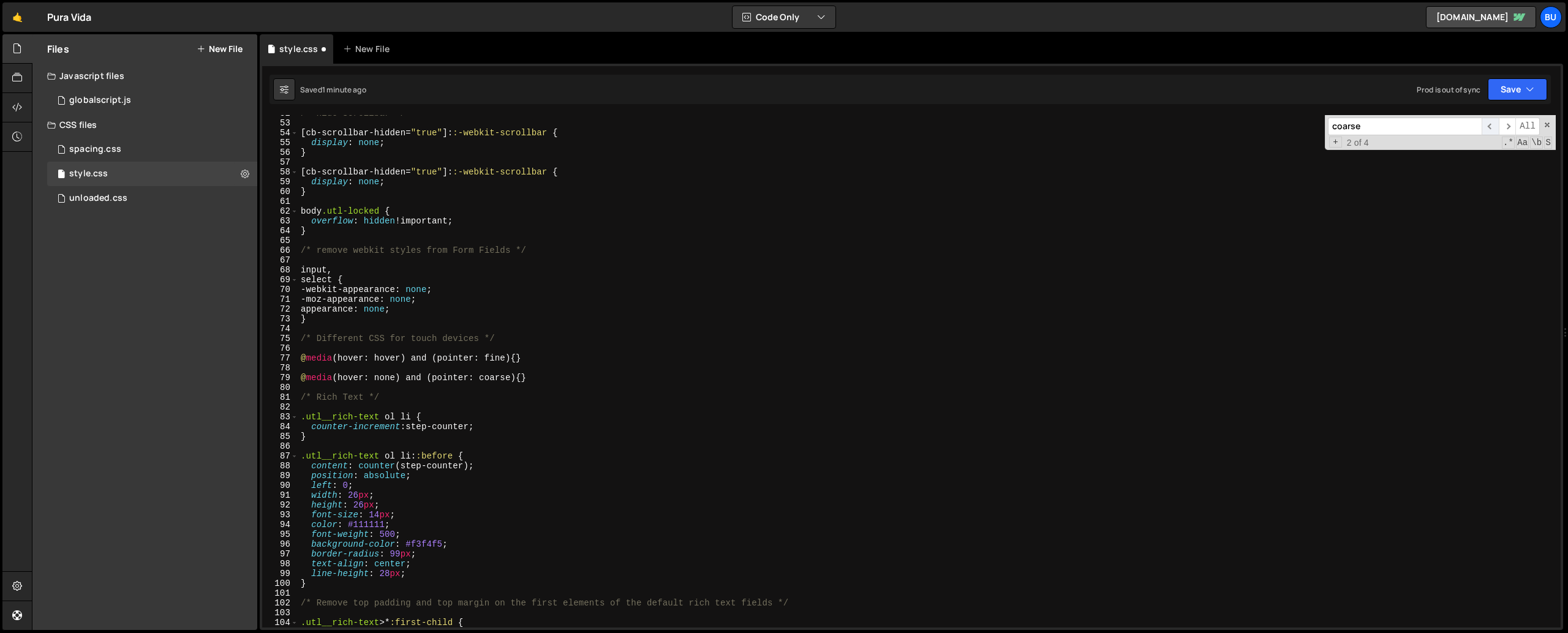
type textarea "@media (pointer: fine) and (hover: none) {"
click at [1486, 126] on span "​" at bounding box center [1490, 126] width 17 height 18
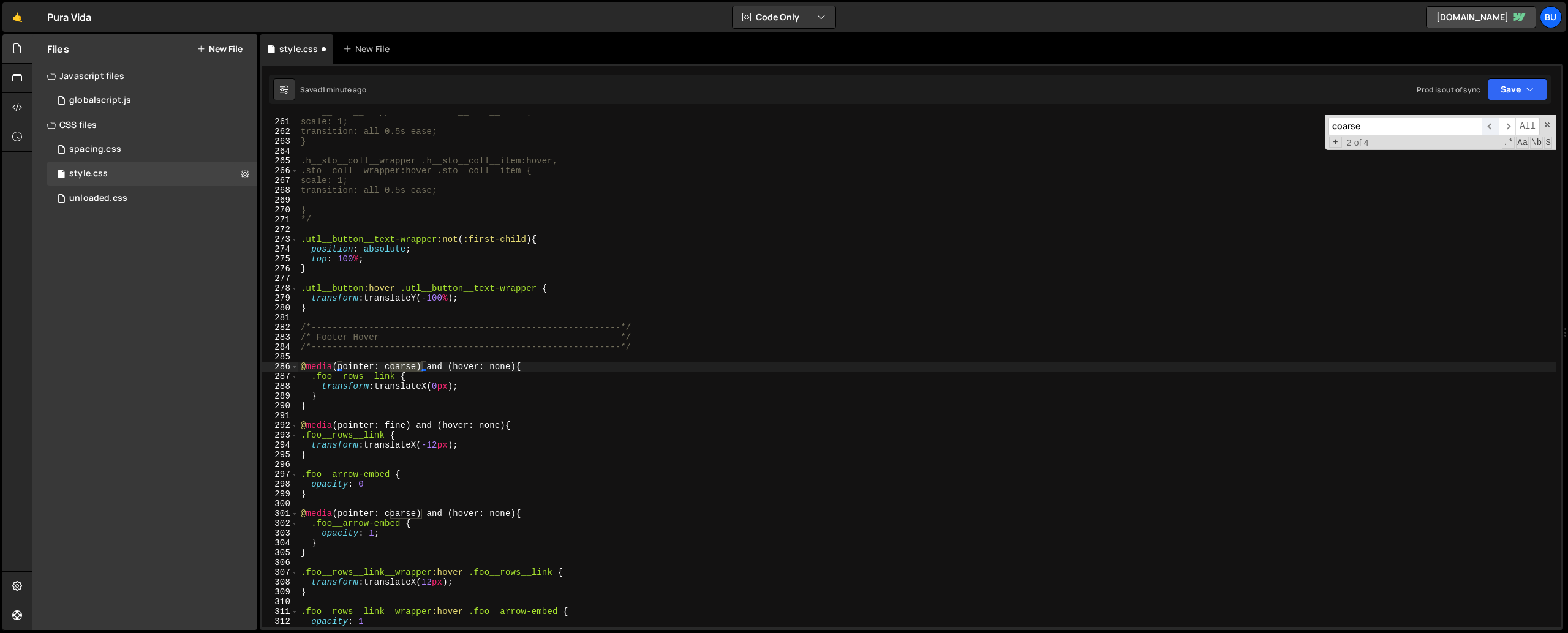
click at [1486, 126] on span "​" at bounding box center [1490, 126] width 17 height 18
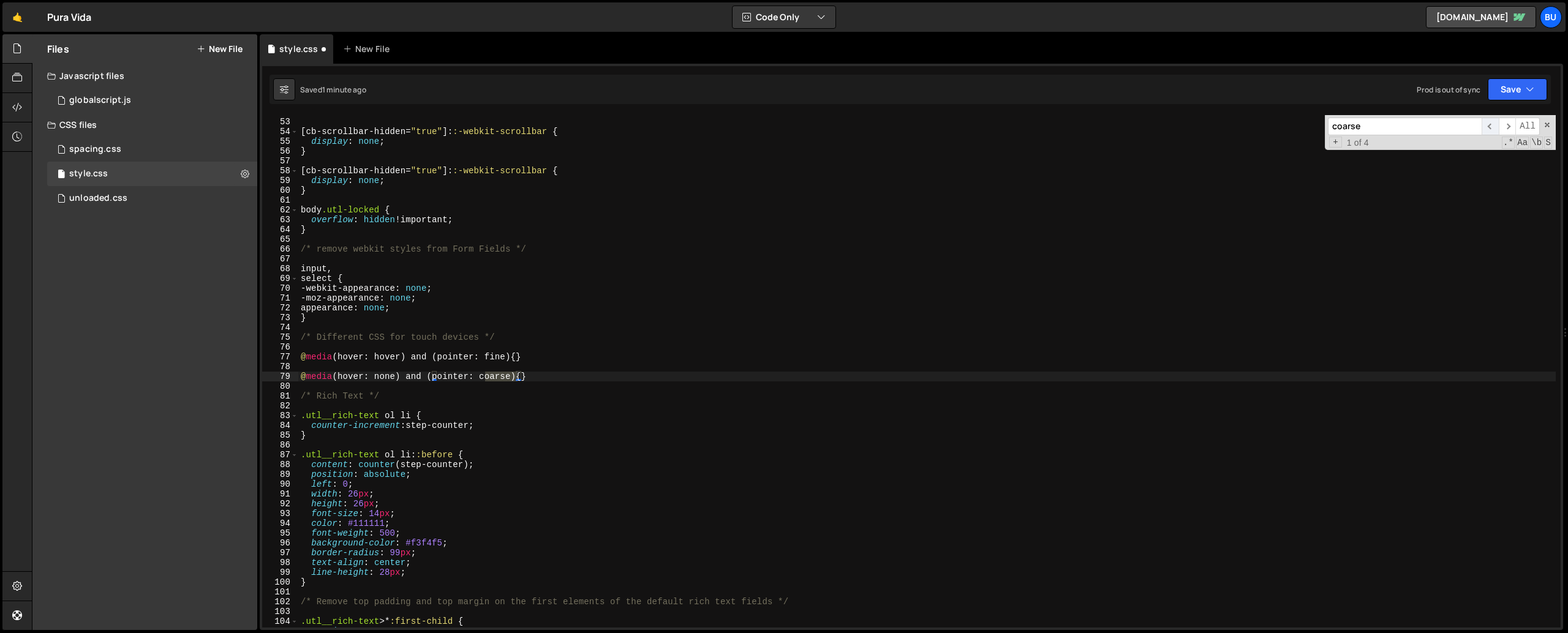
click at [1486, 126] on span "​" at bounding box center [1490, 126] width 17 height 18
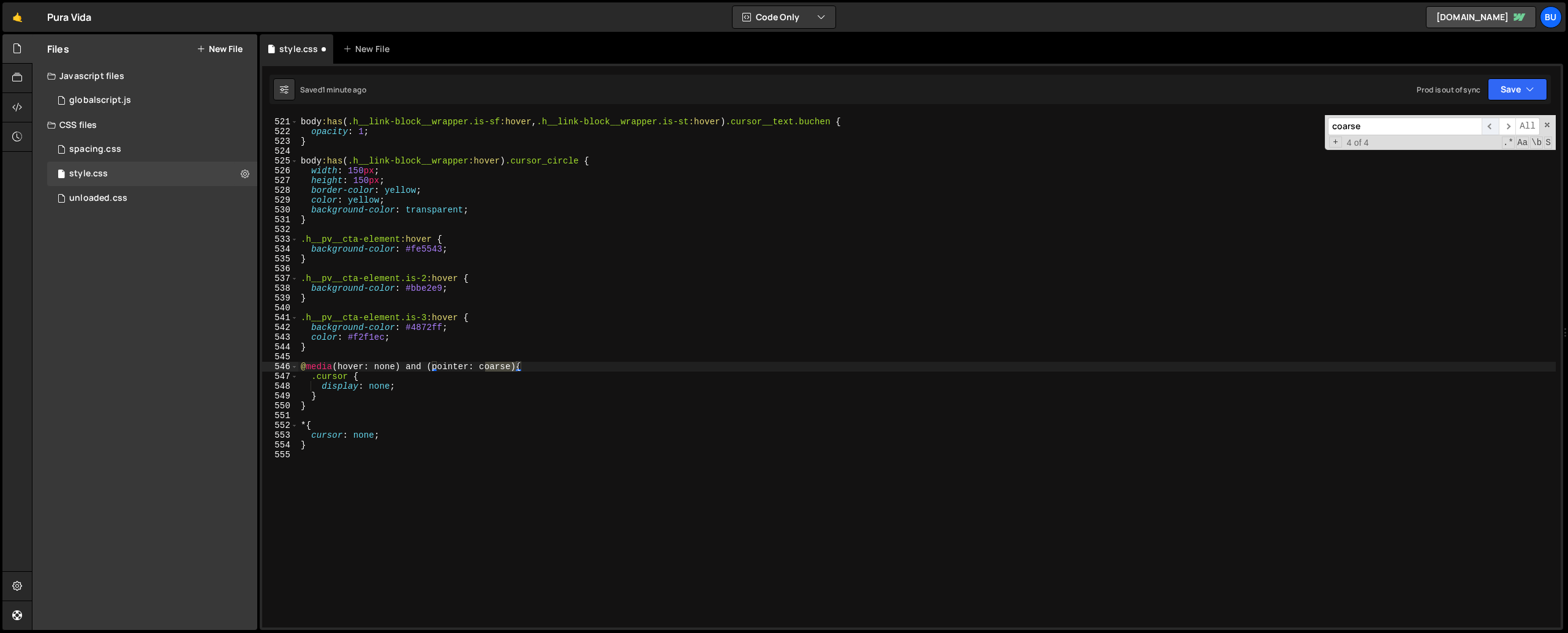
click at [1486, 126] on span "​" at bounding box center [1490, 126] width 17 height 18
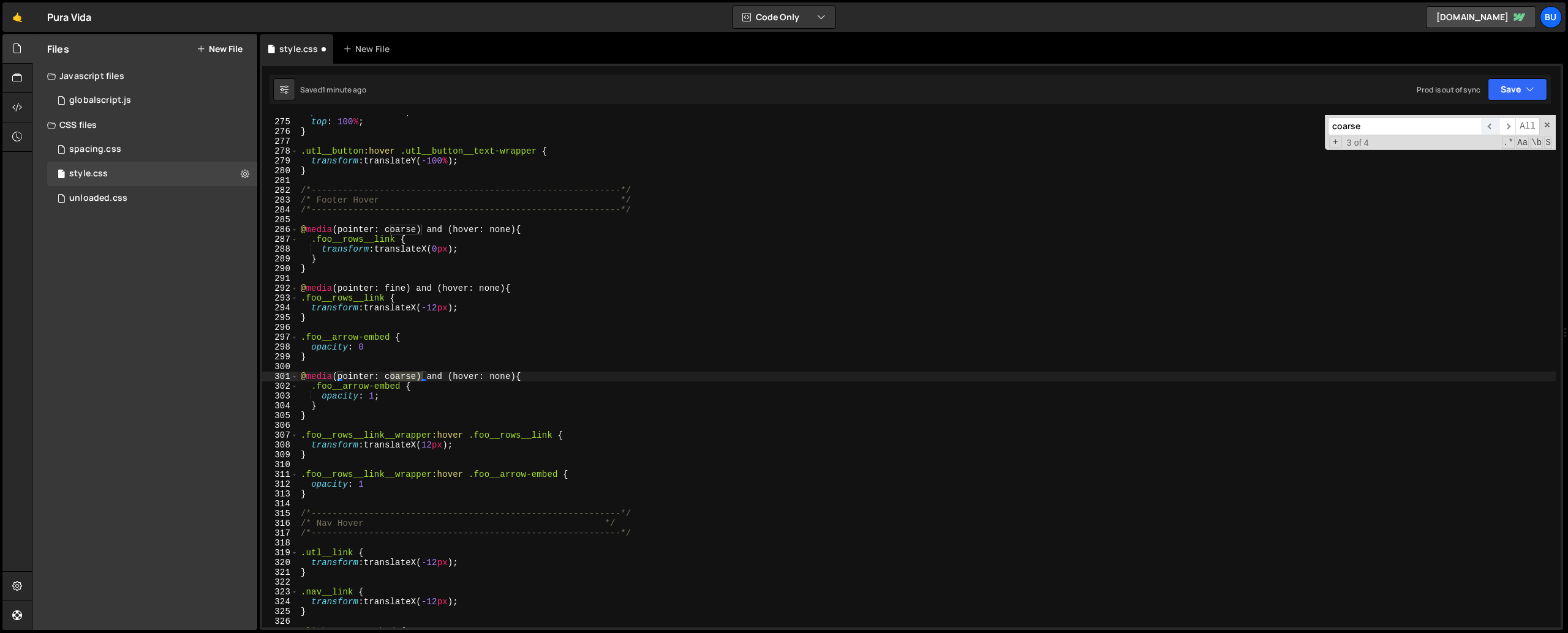
click at [1486, 126] on span "​" at bounding box center [1490, 126] width 17 height 18
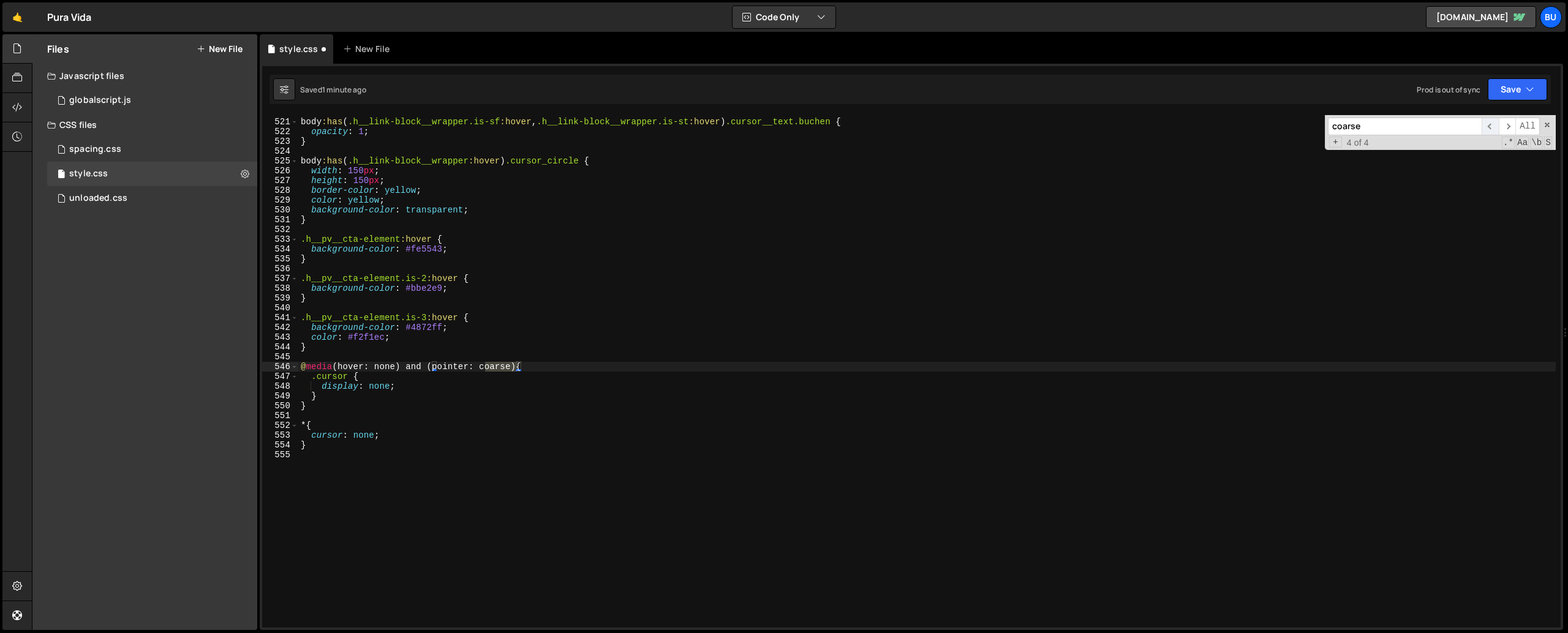
scroll to position [5095, 0]
click at [1501, 123] on span "​" at bounding box center [1507, 126] width 17 height 18
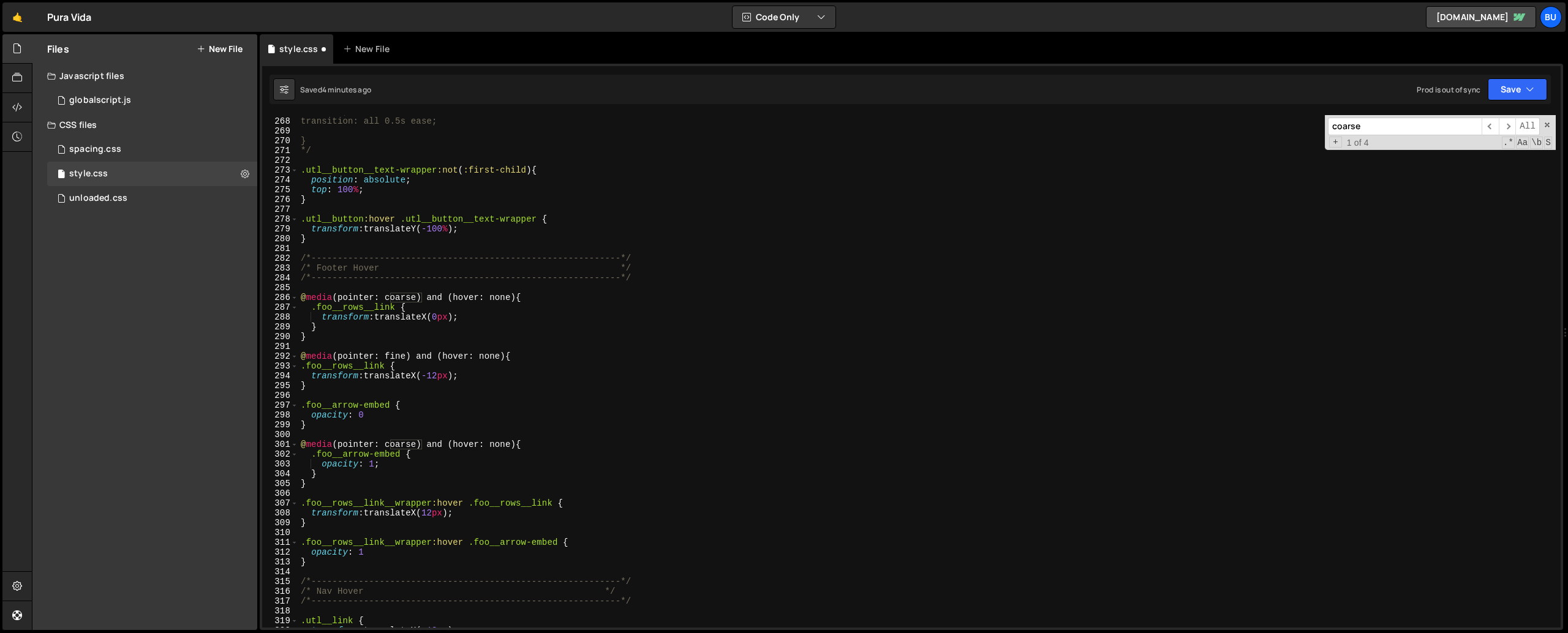
scroll to position [2616, 0]
drag, startPoint x: 526, startPoint y: 355, endPoint x: 280, endPoint y: 356, distance: 246.0
click at [280, 356] on div "@media (pointer: fine) and (hover: none) { 267 268 269 270 271 272 273 274 275 …" at bounding box center [911, 371] width 1298 height 513
click at [347, 386] on div "scale: 1; transition: all 0.5s ease; } */ .utl__button__text-wrapper :not ( :fi…" at bounding box center [927, 372] width 1257 height 532
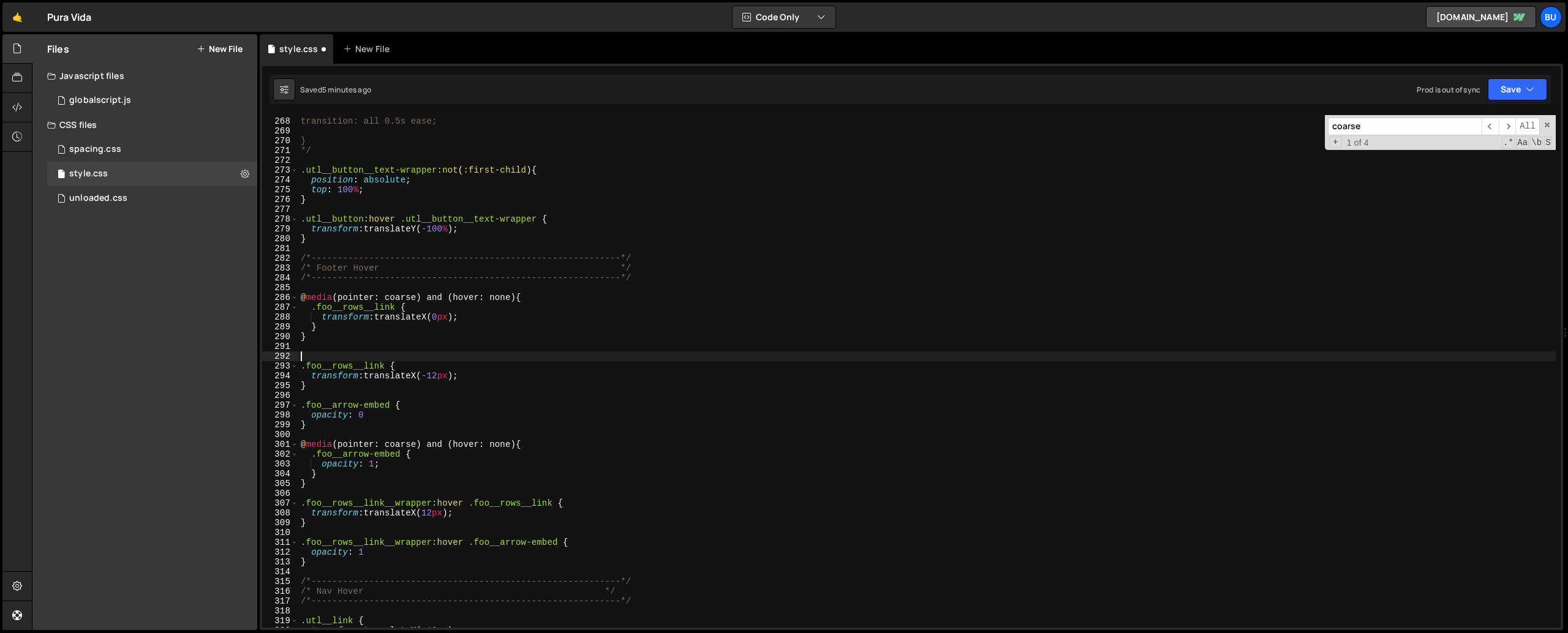
type textarea "}"
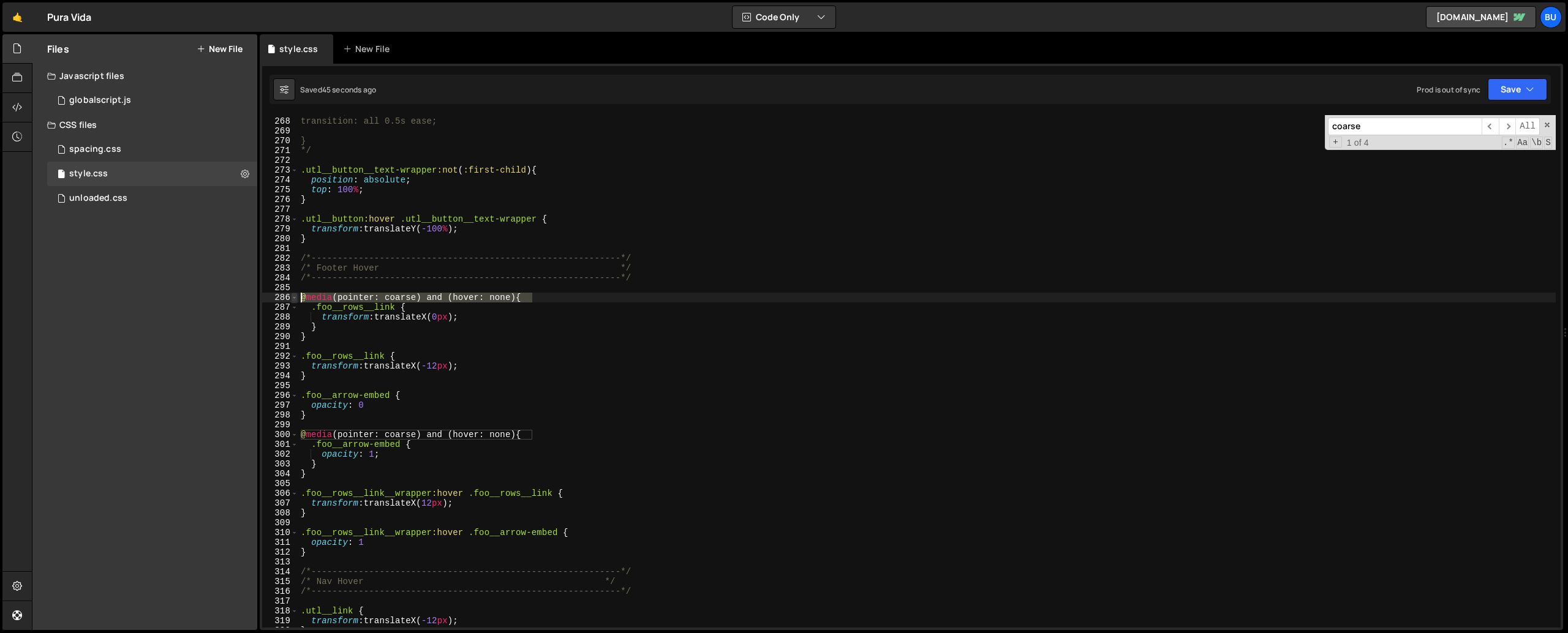
drag, startPoint x: 474, startPoint y: 302, endPoint x: 291, endPoint y: 299, distance: 183.0
click at [291, 299] on div "267 268 269 270 271 272 273 274 275 276 277 278 279 280 281 282 283 284 285 286…" at bounding box center [911, 371] width 1298 height 513
type textarea "@media (pointer: coarse) and (hover: none) {"
click at [314, 335] on div "scale: 1; transition: all 0.5s ease; } */ .utl__button__text-wrapper :not ( :fi…" at bounding box center [927, 372] width 1257 height 532
type textarea "}"
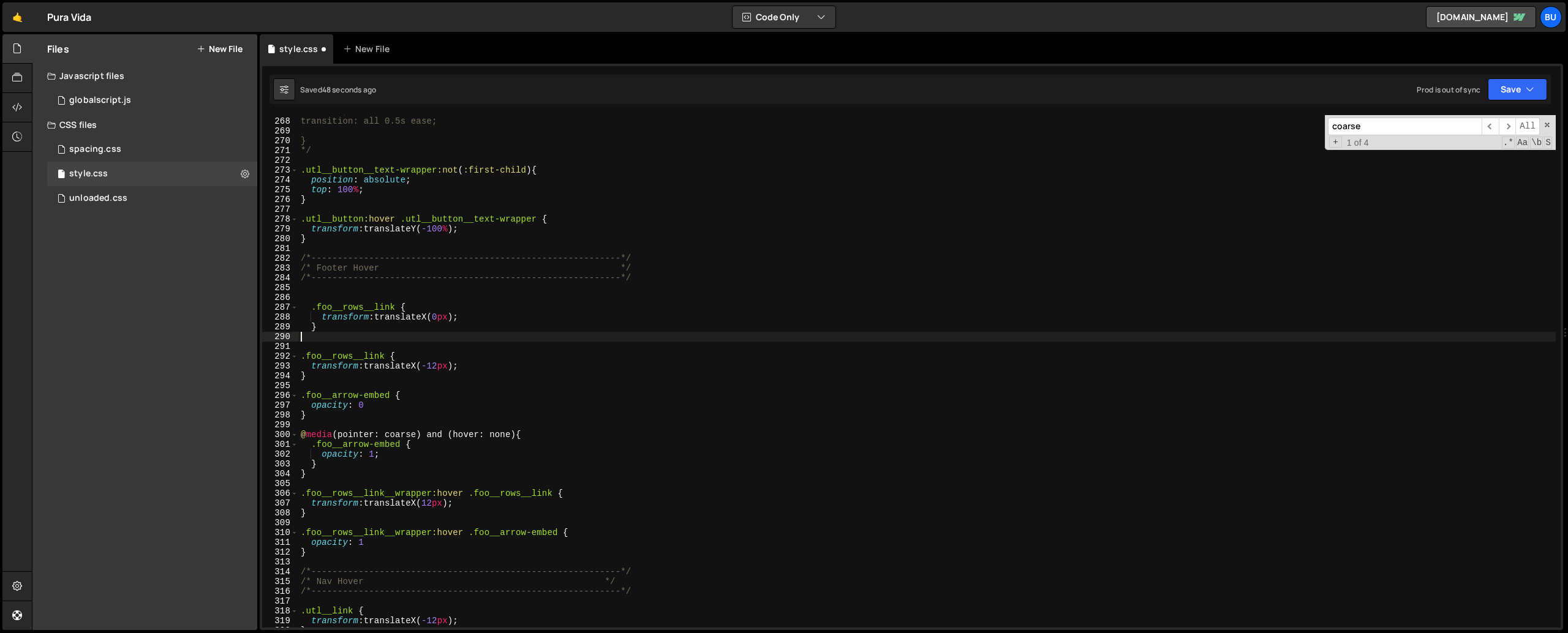
type textarea ".foo__rows__link {"
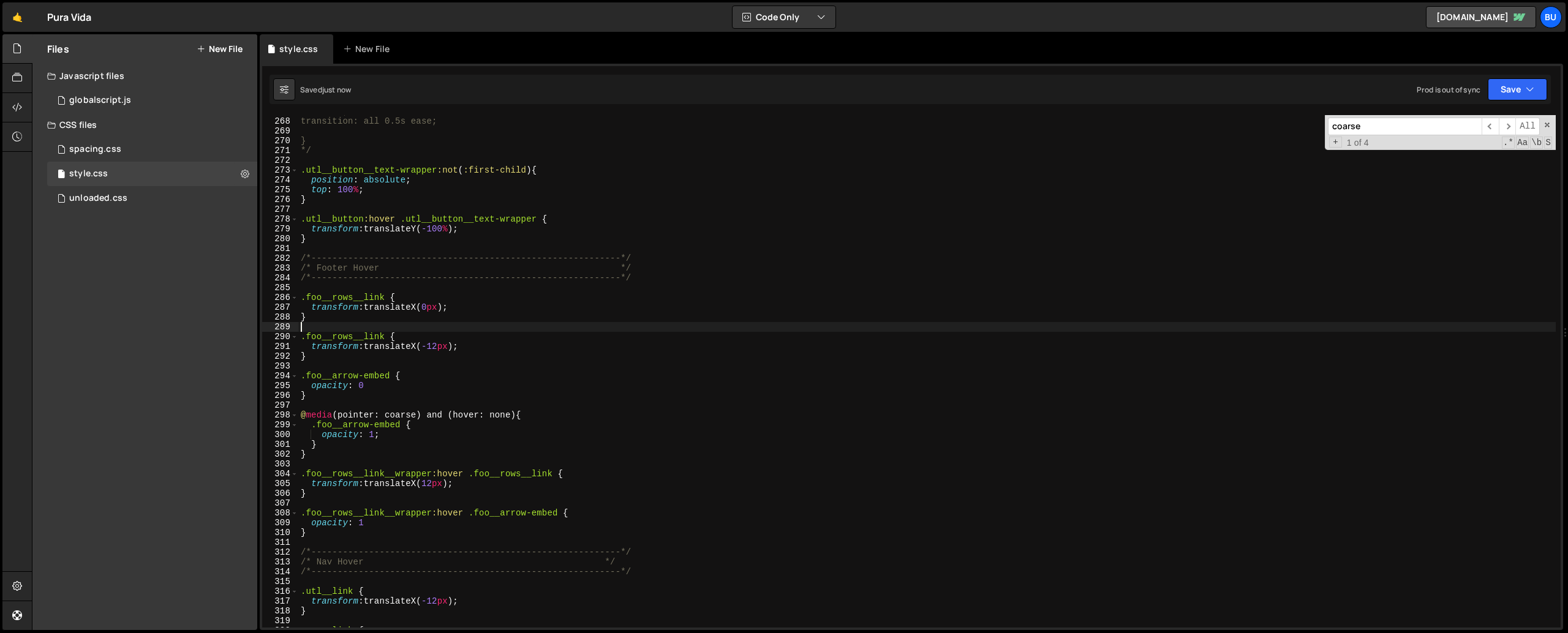
click at [341, 326] on div "scale: 1; transition: all 0.5s ease; } */ .utl__button__text-wrapper :not ( :fi…" at bounding box center [927, 372] width 1257 height 532
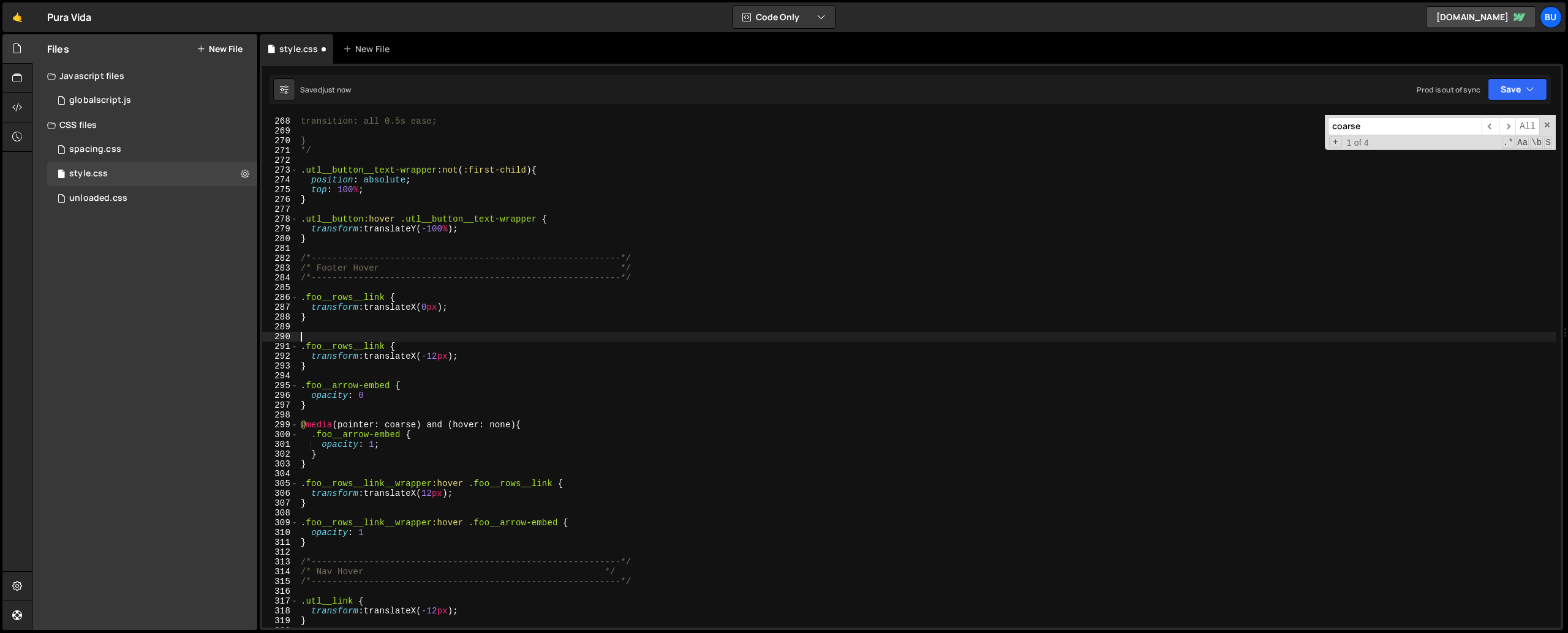
paste textarea "@media (pointer: coarse) and (hover: none) {"
click at [406, 336] on div "scale: 1; transition: all 0.5s ease; } */ .utl__button__text-wrapper :not ( :fi…" at bounding box center [927, 372] width 1257 height 532
click at [495, 336] on div "scale: 1; transition: all 0.5s ease; } */ .utl__button__text-wrapper :not ( :fi…" at bounding box center [927, 372] width 1257 height 532
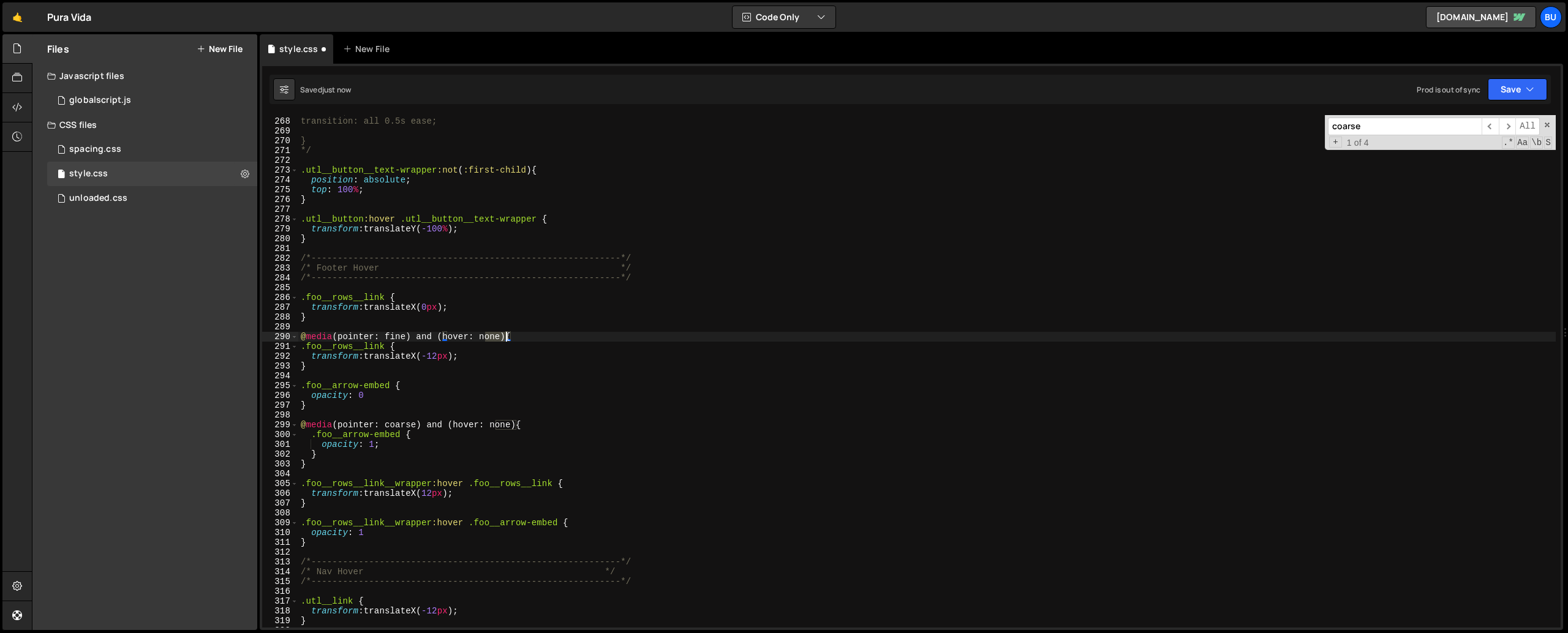
click at [495, 336] on div "scale: 1; transition: all 0.5s ease; } */ .utl__button__text-wrapper :not ( :fi…" at bounding box center [927, 372] width 1257 height 532
click at [411, 345] on div "scale: 1; transition: all 0.5s ease; } */ .utl__button__text-wrapper :not ( :fi…" at bounding box center [927, 372] width 1257 height 532
type textarea ".foo__rows__link {"
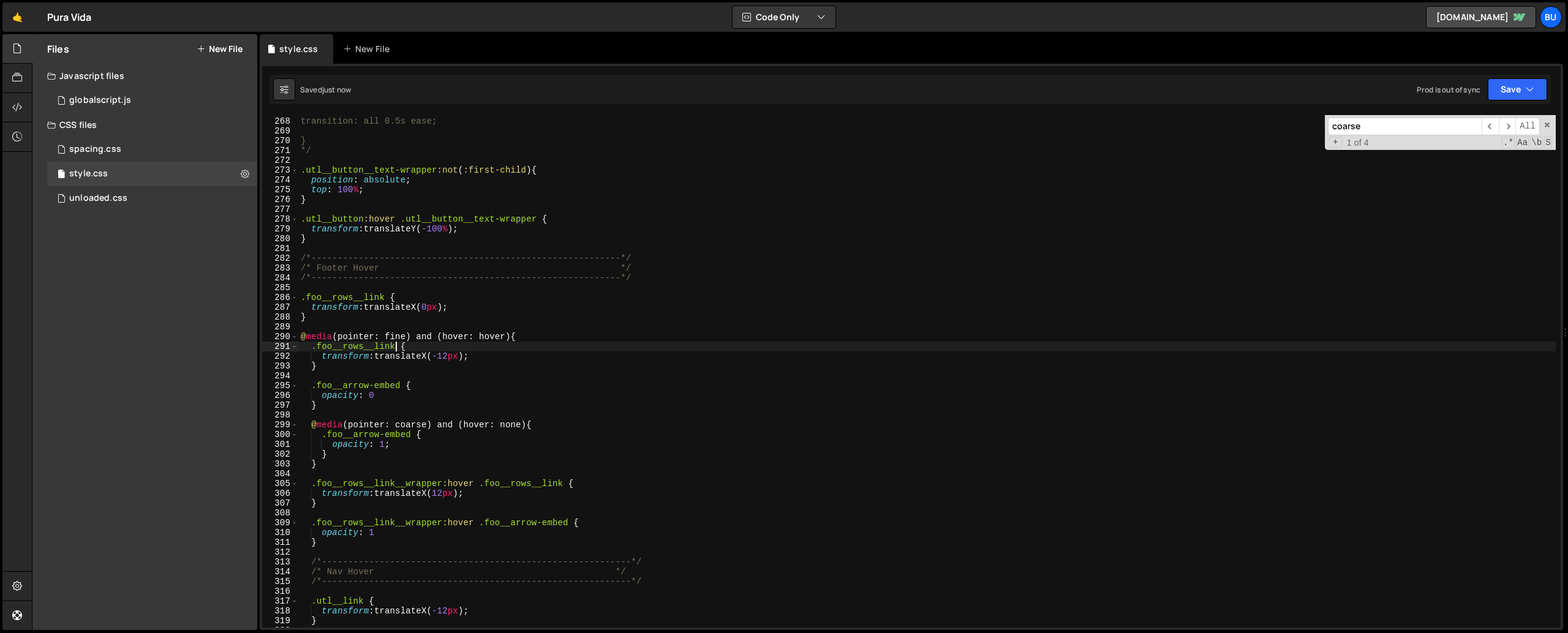
click at [309, 378] on div "scale: 1; transition: all 0.5s ease; } */ .utl__button__text-wrapper :not ( :fi…" at bounding box center [927, 372] width 1257 height 532
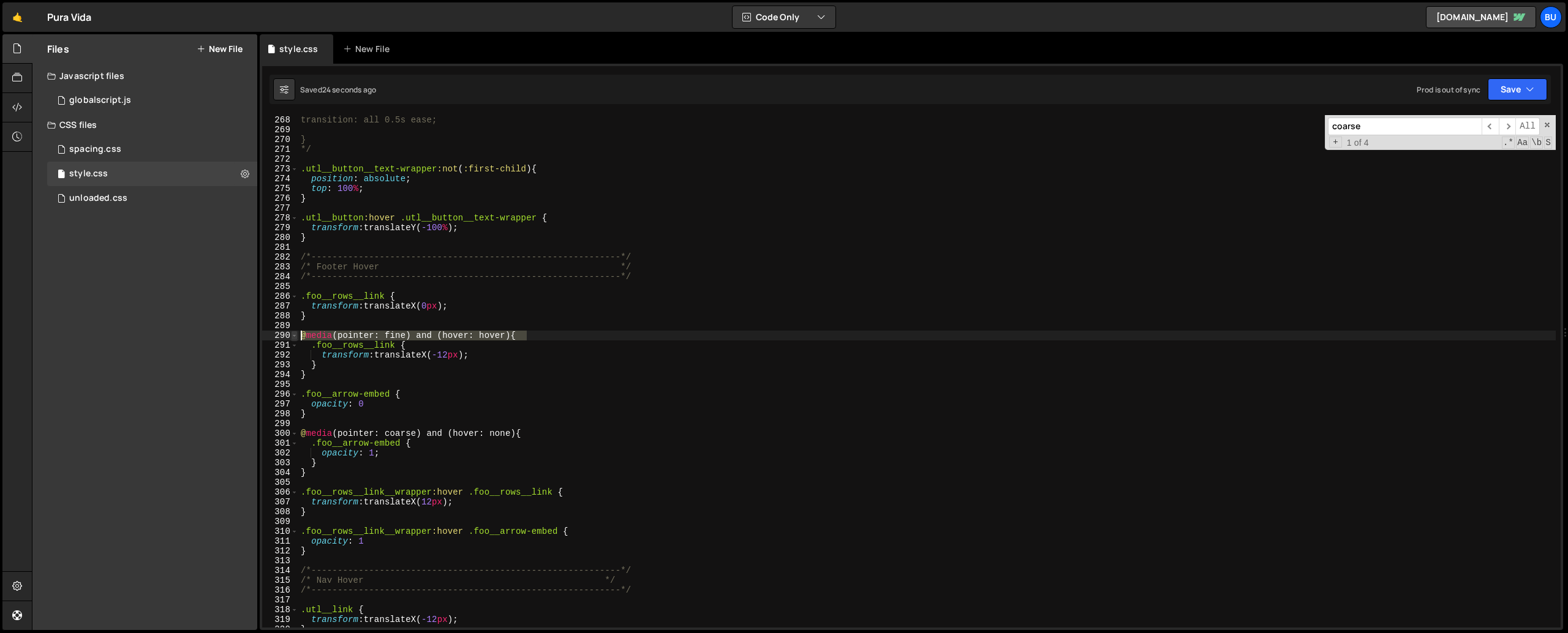
drag, startPoint x: 535, startPoint y: 335, endPoint x: 297, endPoint y: 337, distance: 238.0
click at [297, 337] on div "} 267 268 269 270 271 272 273 274 275 276 277 278 279 280 281 282 283 284 285 2…" at bounding box center [911, 371] width 1298 height 513
type textarea "@media (pointer: fine) and (hover: hover) {"
click at [331, 458] on div "scale: 1; transition: all 0.5s ease; } */ .utl__button__text-wrapper :not ( :fi…" at bounding box center [927, 371] width 1257 height 532
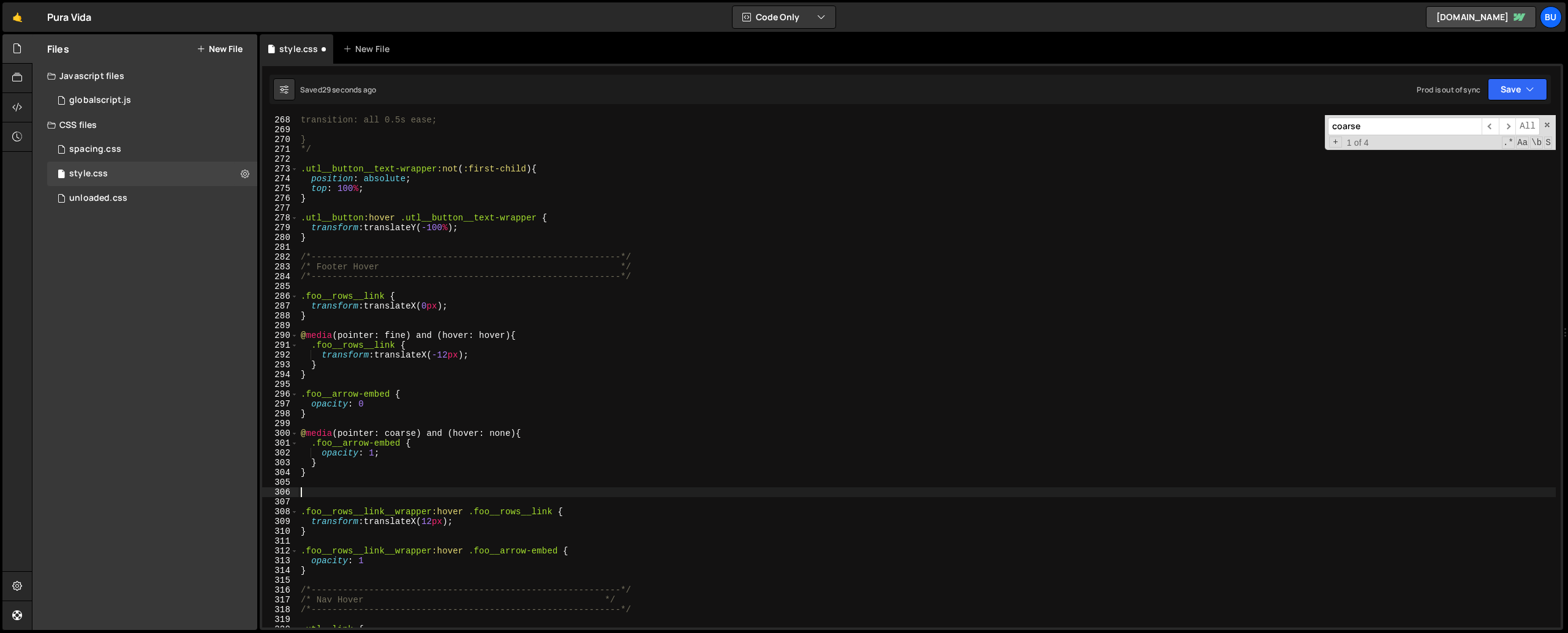
paste textarea "@media (pointer: fine) and (hover: hover) {"
type textarea "@media (pointer: fine) and (hover: hover) {"
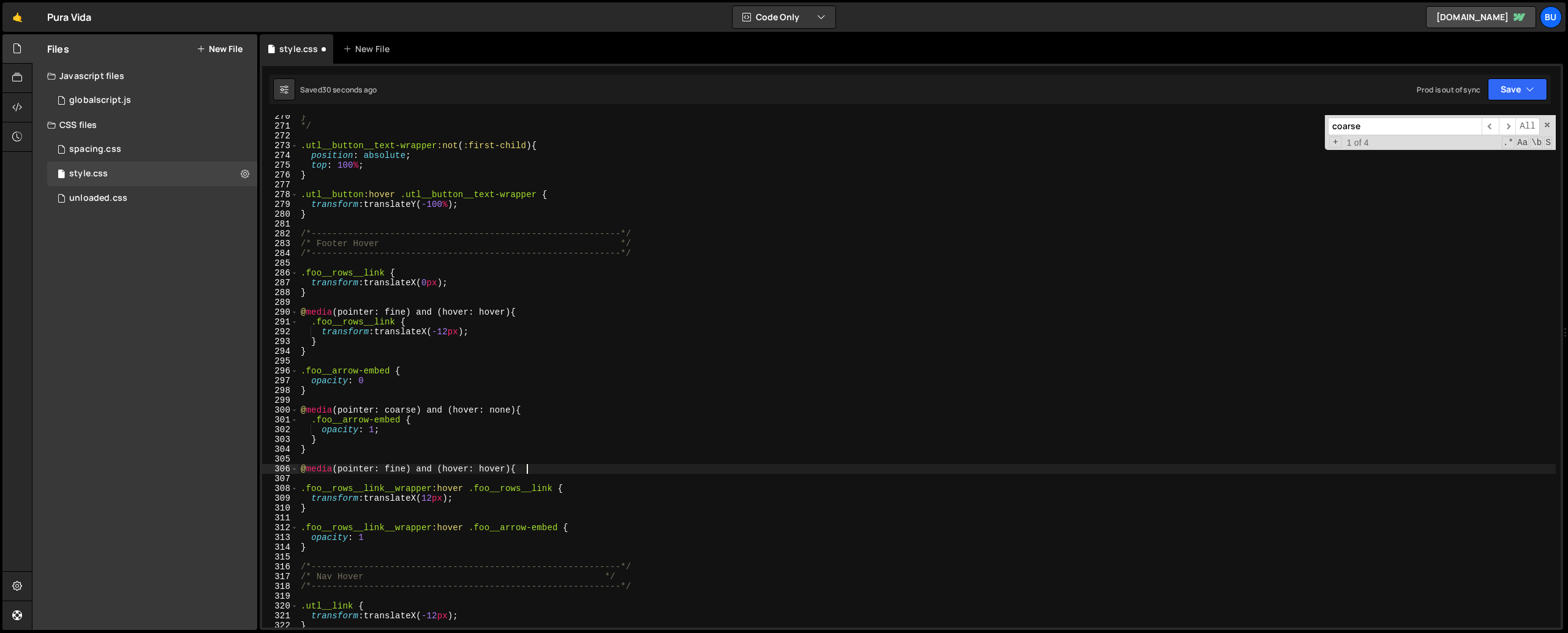
scroll to position [2643, 0]
click at [309, 458] on div "} */ .utl__button__text-wrapper :not ( :first-child ) { position : absolute ; t…" at bounding box center [927, 374] width 1257 height 532
drag, startPoint x: 537, startPoint y: 466, endPoint x: 293, endPoint y: 467, distance: 244.0
click at [293, 458] on div "} 270 271 272 273 274 275 276 277 278 279 280 281 282 283 284 285 286 287 288 2…" at bounding box center [911, 371] width 1298 height 513
type textarea "@media (pointer: fine) and (hover: hover) {"
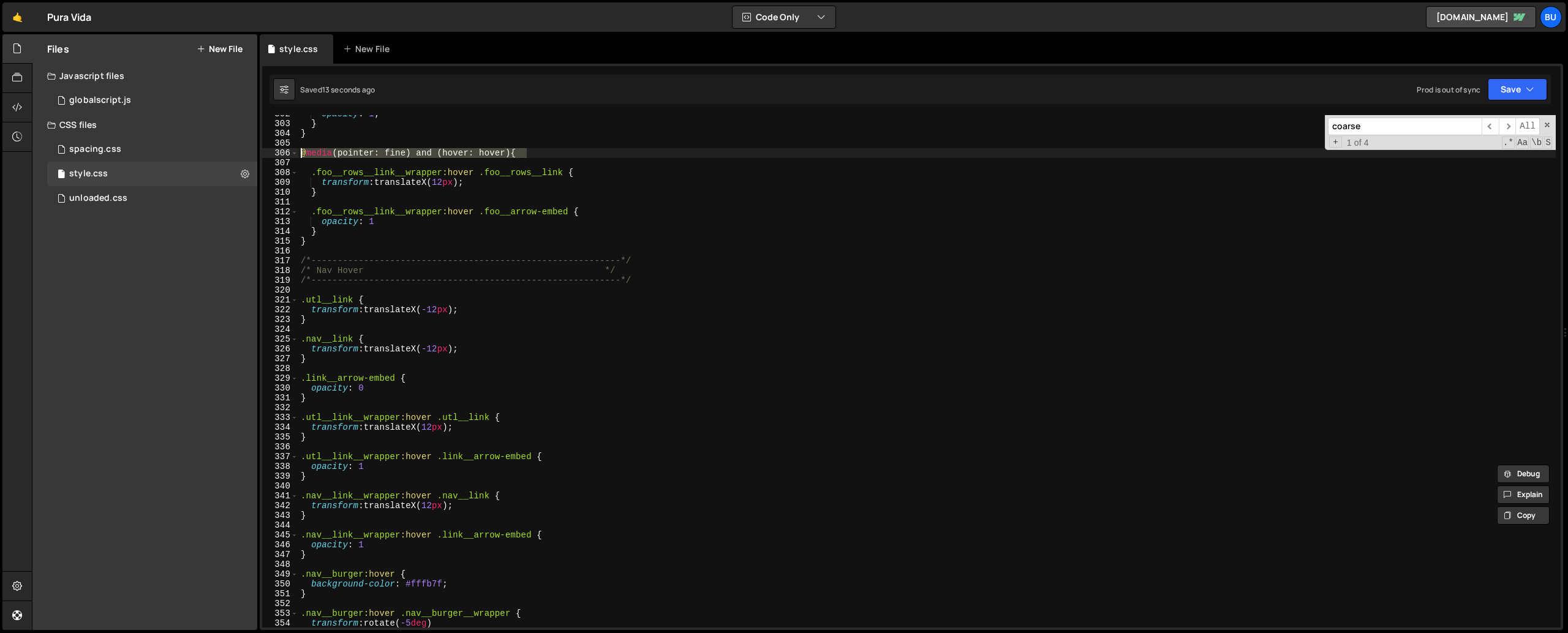
scroll to position [2993, 0]
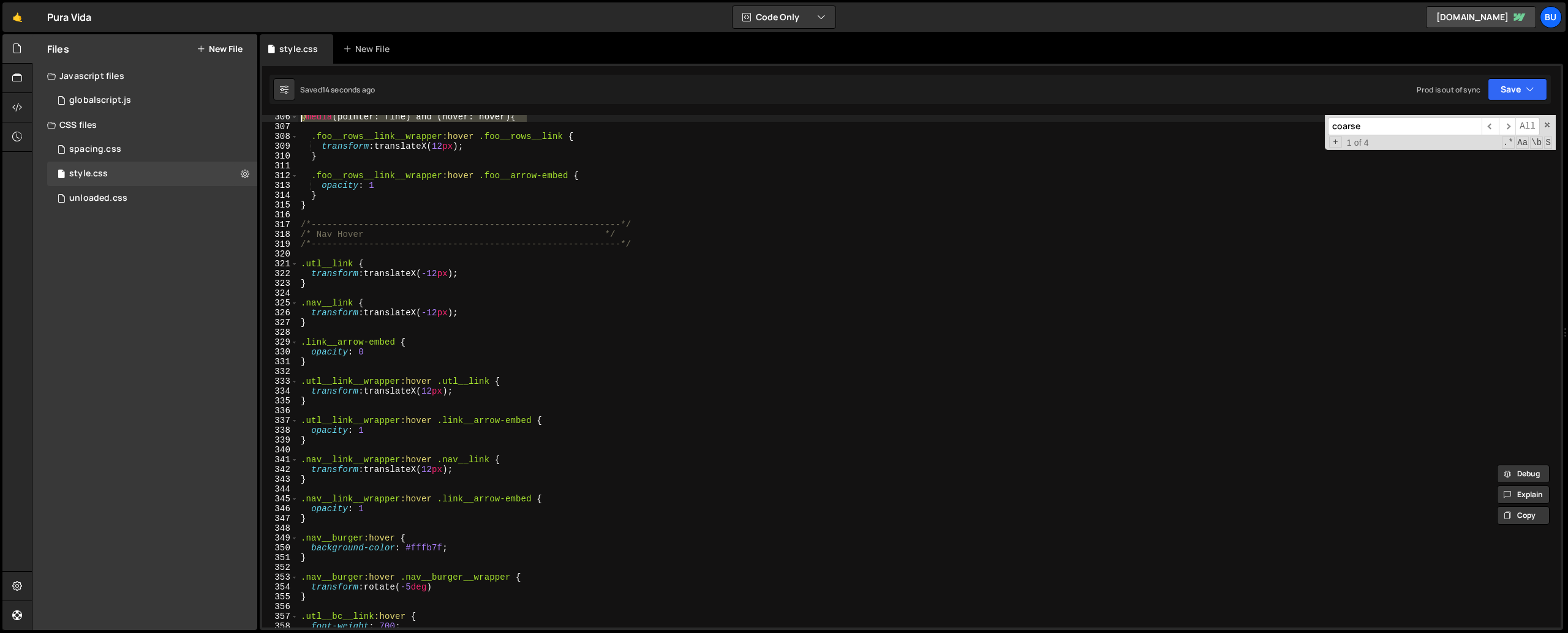
click at [345, 370] on div "@ media (pointer: fine) and (hover: hover) { .foo__rows__link__wrapper :hover .…" at bounding box center [927, 377] width 1257 height 532
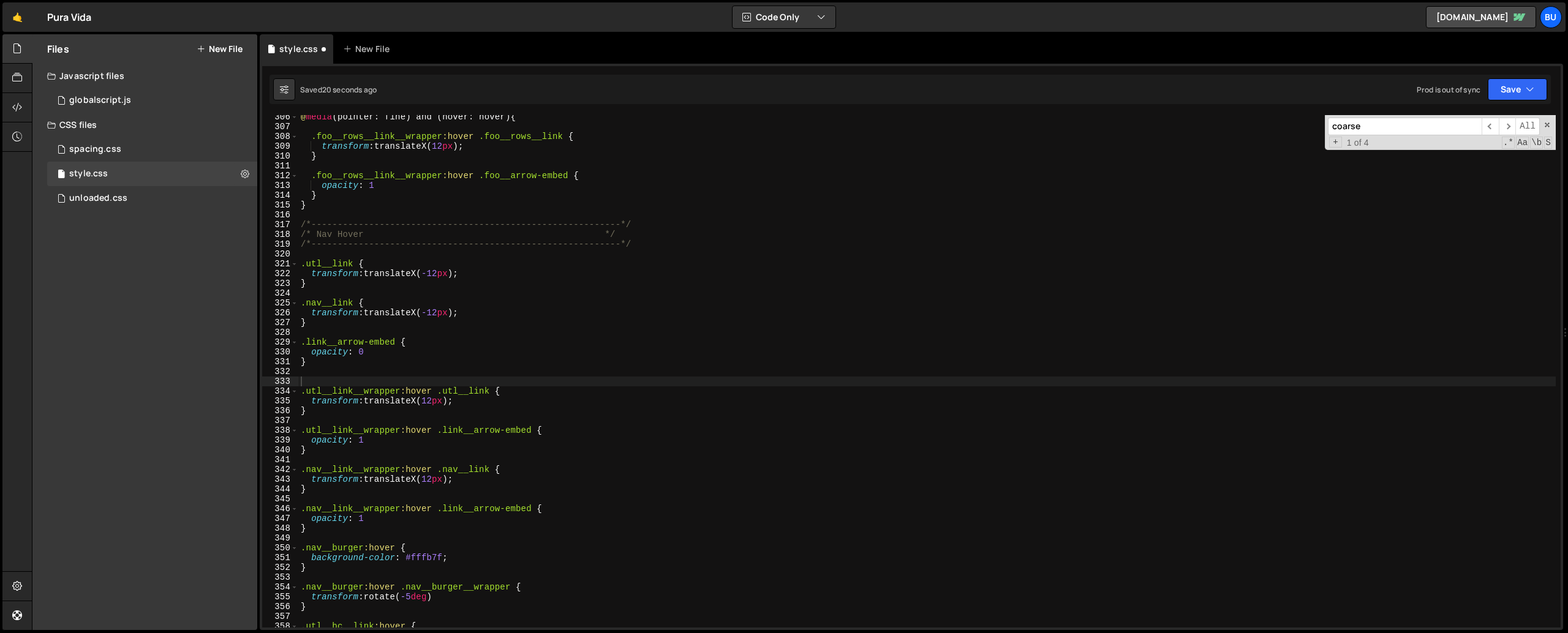
click at [1378, 129] on input "coarse" at bounding box center [1404, 126] width 154 height 18
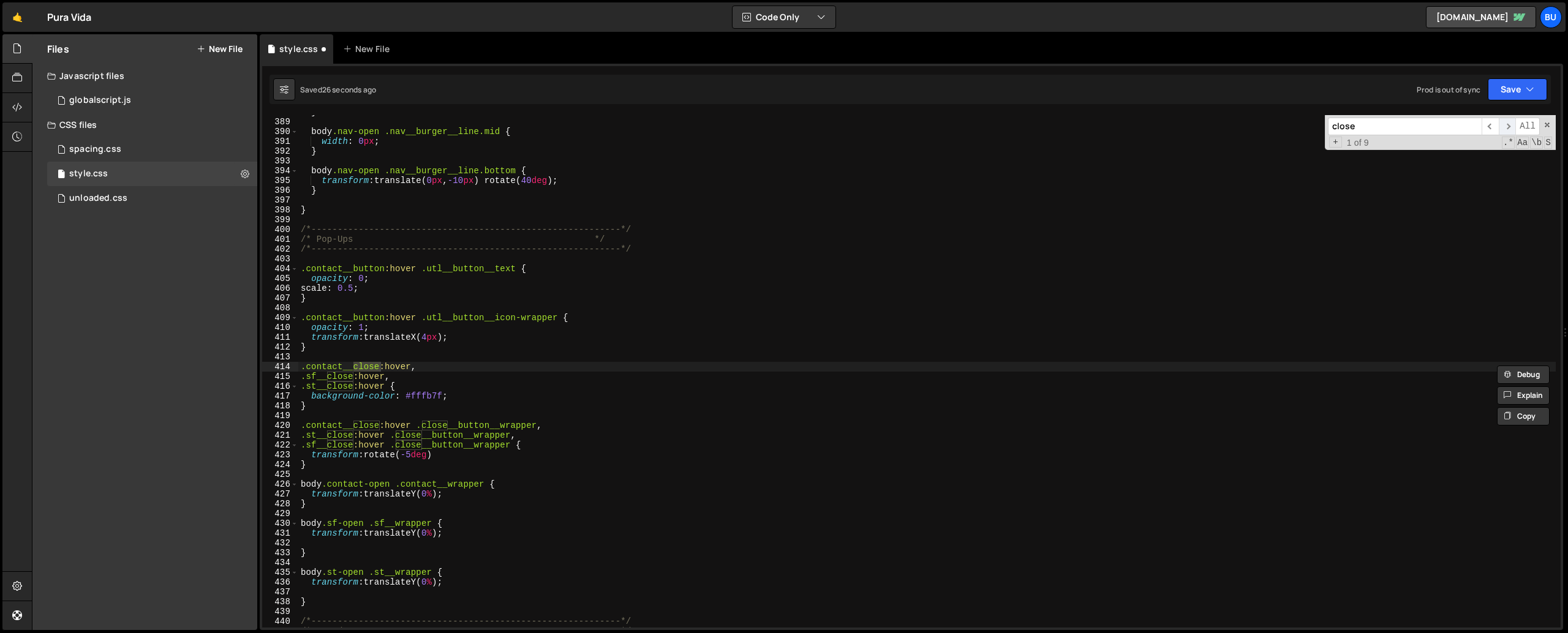
type input "close"
click at [1504, 126] on span "​" at bounding box center [1507, 126] width 17 height 18
type textarea "}"
click at [368, 350] on div "} body .nav-open .nav__burger__line.mid { width : 0 px ; } body .nav-open .nav_…" at bounding box center [927, 373] width 1257 height 532
click at [336, 258] on div "} body .nav-open .nav__burger__line.mid { width : 0 px ; } body .nav-open .nav_…" at bounding box center [927, 373] width 1257 height 532
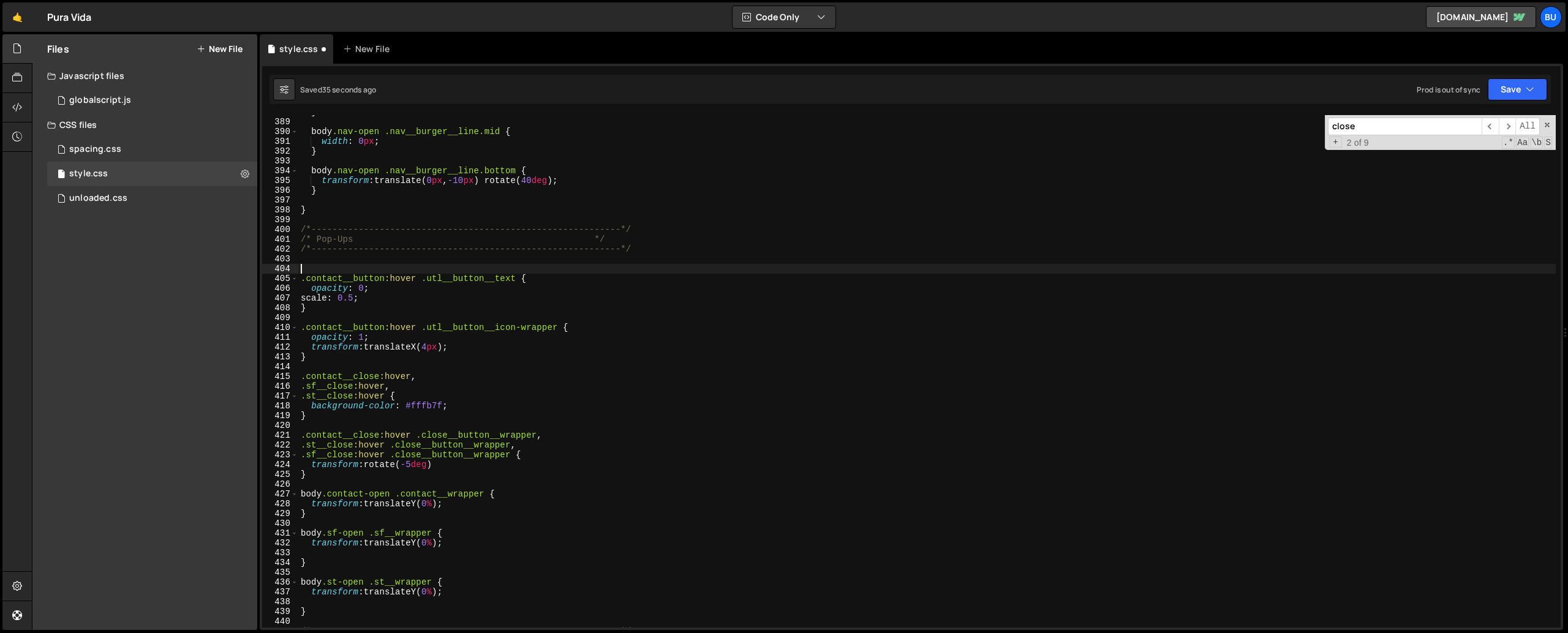
paste textarea "@media (pointer: fine) and (hover: hover) {"
type textarea "@media (pointer: fine) and (hover: hover) {"
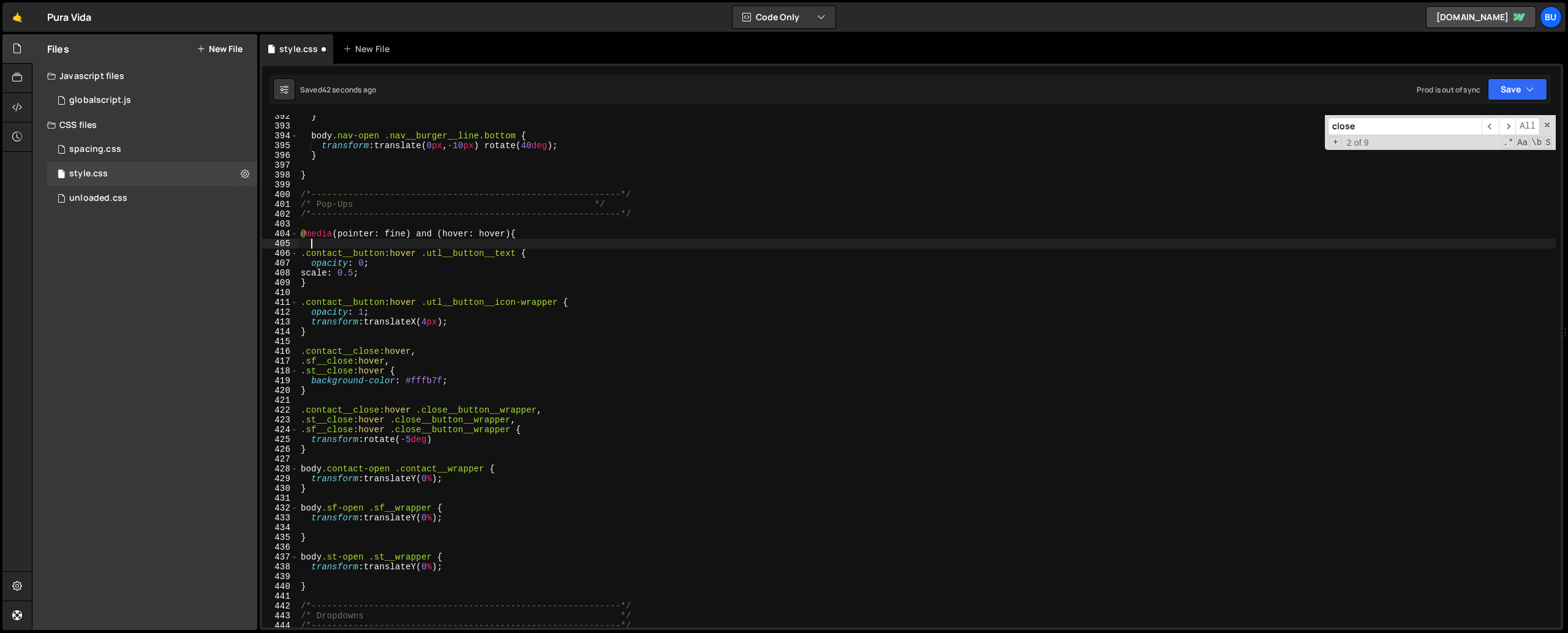
scroll to position [3839, 0]
click at [320, 455] on div "} body .nav-open .nav__burger__line.bottom { transform : translate( 0 px , -10 …" at bounding box center [927, 374] width 1257 height 532
type textarea "}"
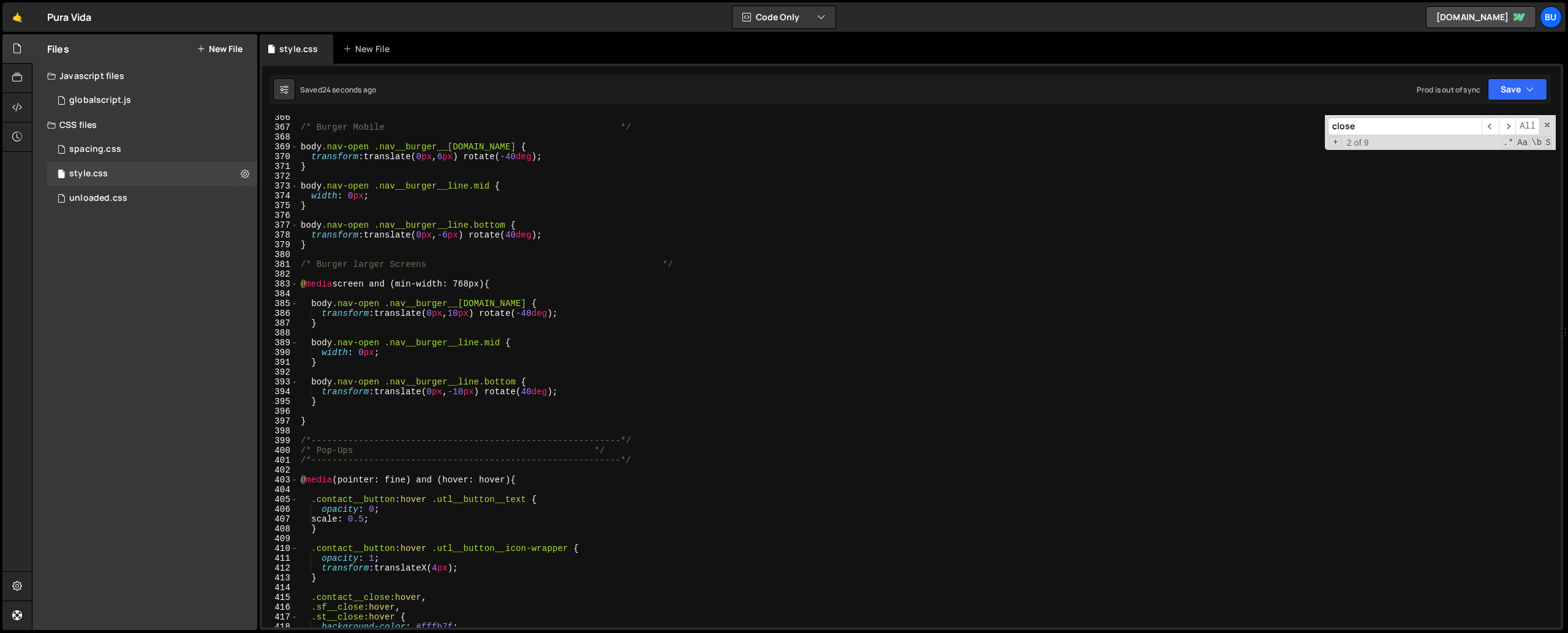
scroll to position [3613, 0]
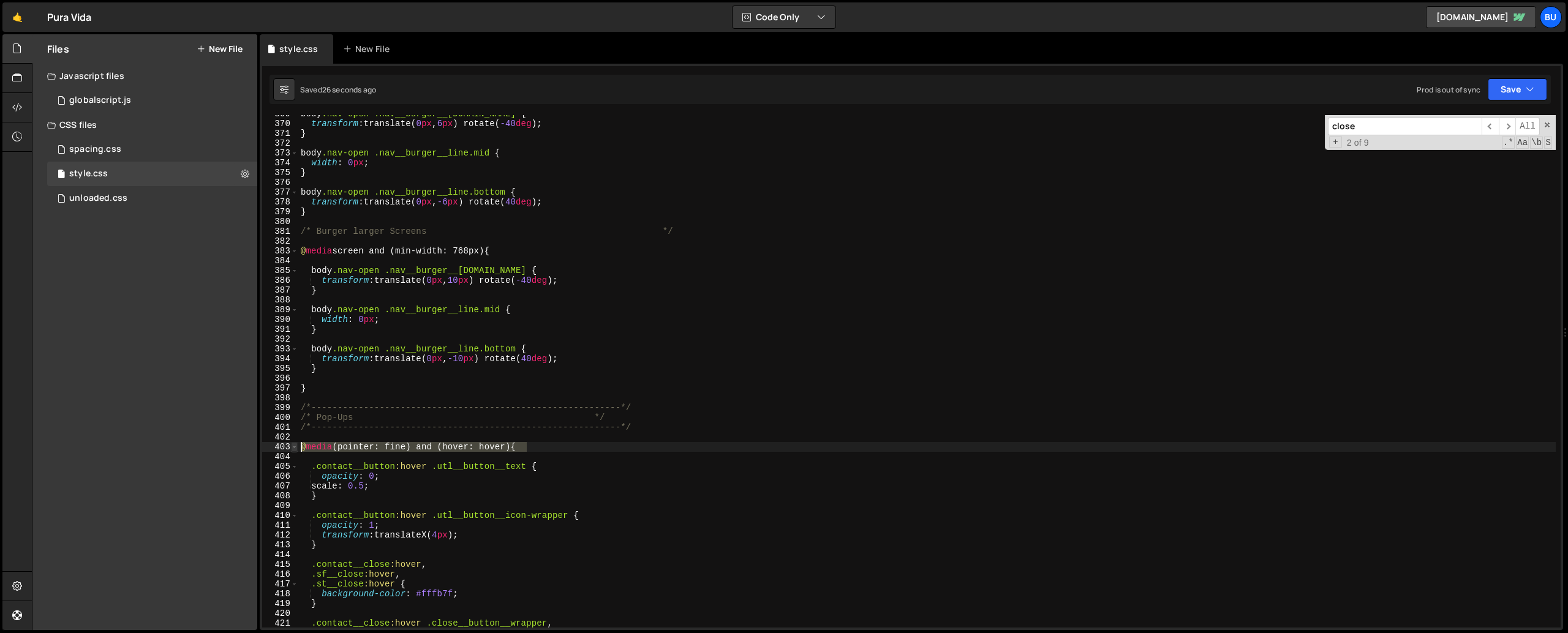
drag, startPoint x: 534, startPoint y: 446, endPoint x: 295, endPoint y: 445, distance: 239.0
click at [295, 445] on div "369 370 371 372 373 374 375 376 377 378 379 380 381 382 383 384 385 386 387 388…" at bounding box center [911, 371] width 1298 height 513
type textarea "@media (pointer: fine) and (hover: hover) {"
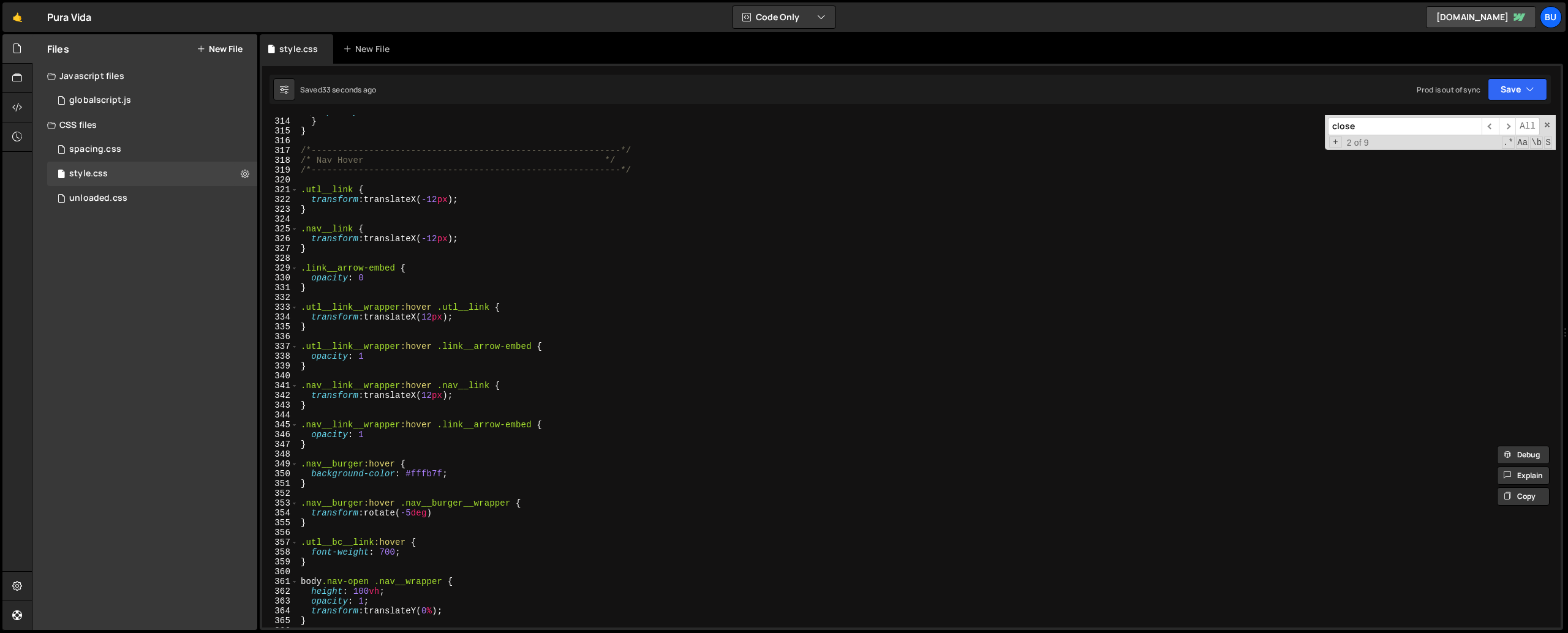
scroll to position [3065, 0]
click at [341, 299] on div "opacity : 1 } } /*-----------------------------------------------------------*/…" at bounding box center [927, 374] width 1257 height 532
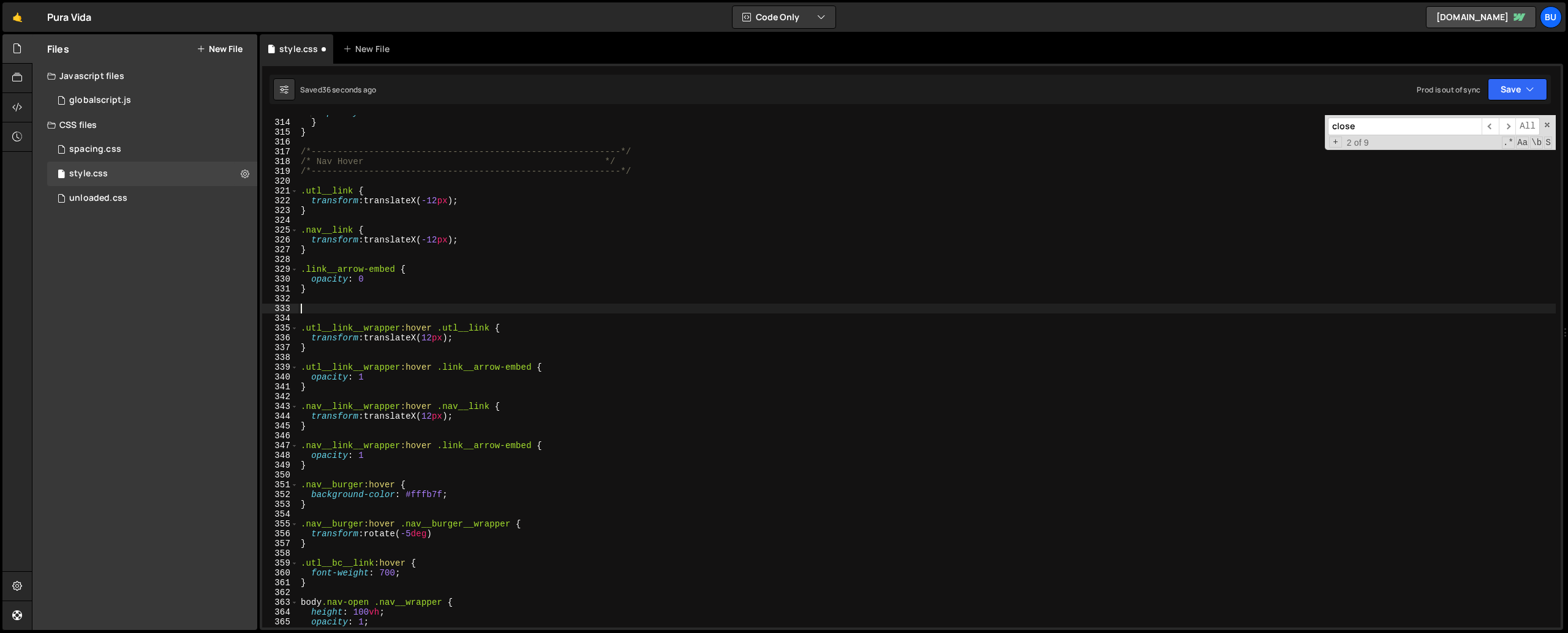
paste textarea "@media (pointer: fine) and (hover: hover) {"
type textarea "@media (pointer: fine) and (hover: hover) {"
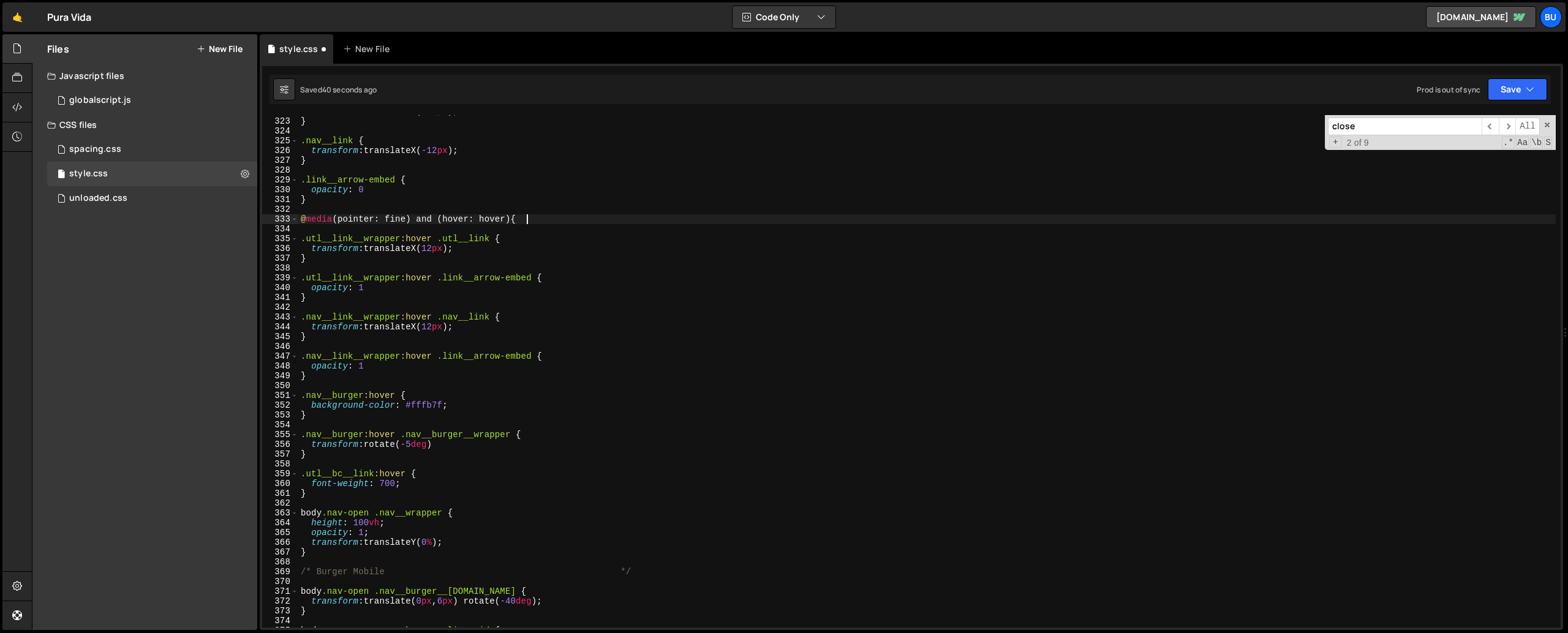
scroll to position [3166, 0]
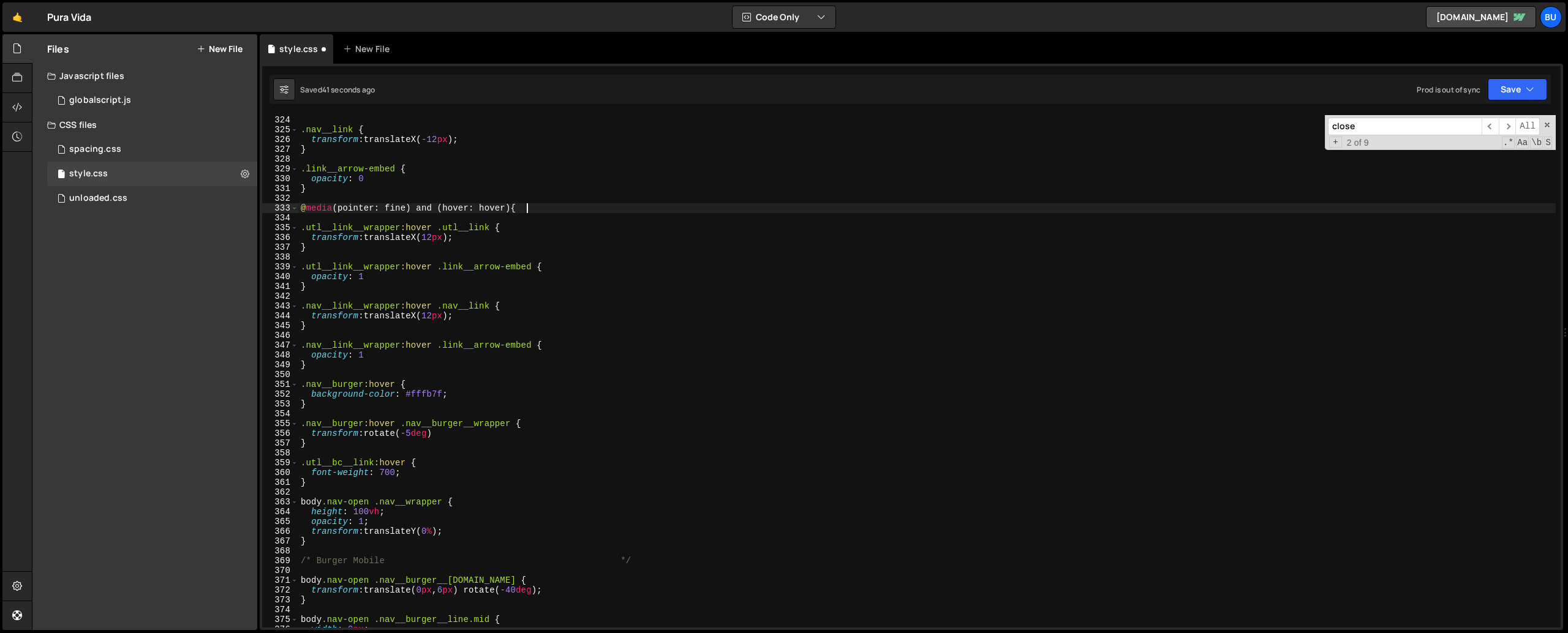
click at [309, 458] on div ".nav__link { transform : translateX( -12 px ) ; } .link__arrow-embed { opacity …" at bounding box center [927, 381] width 1257 height 532
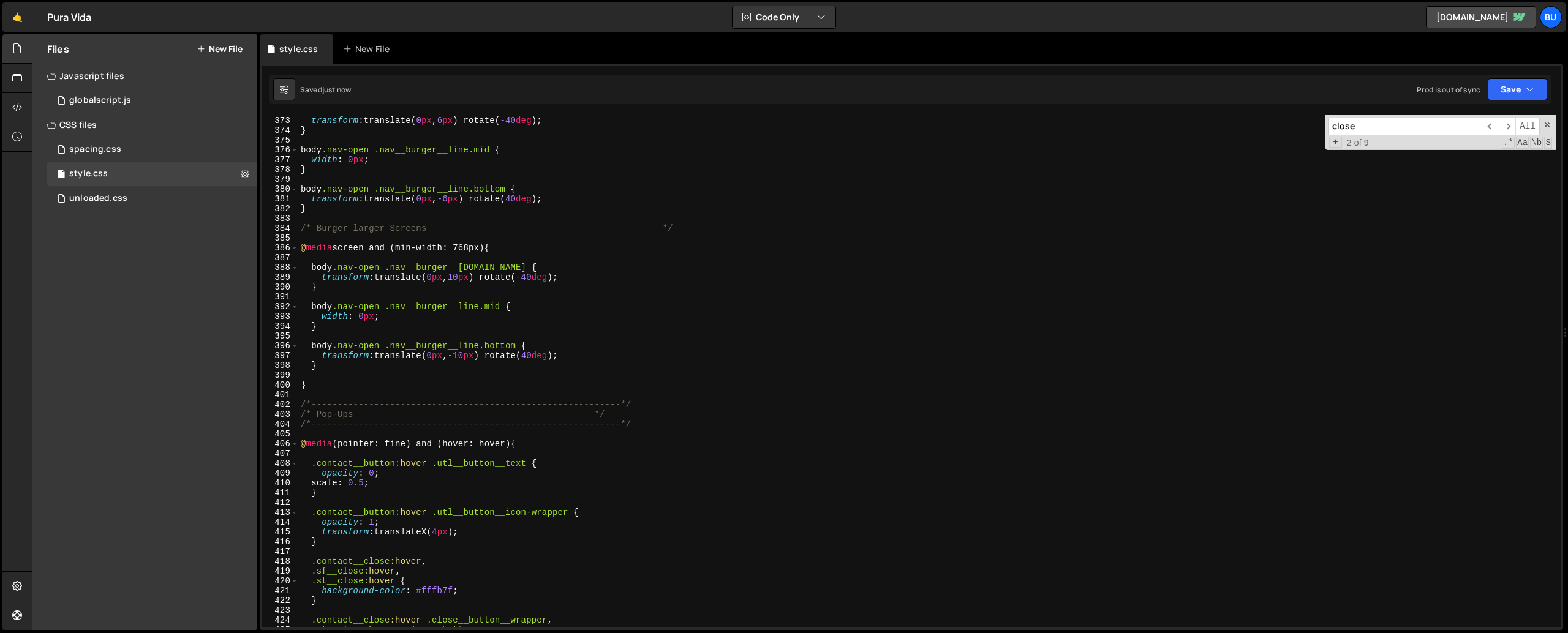
scroll to position [3282, 0]
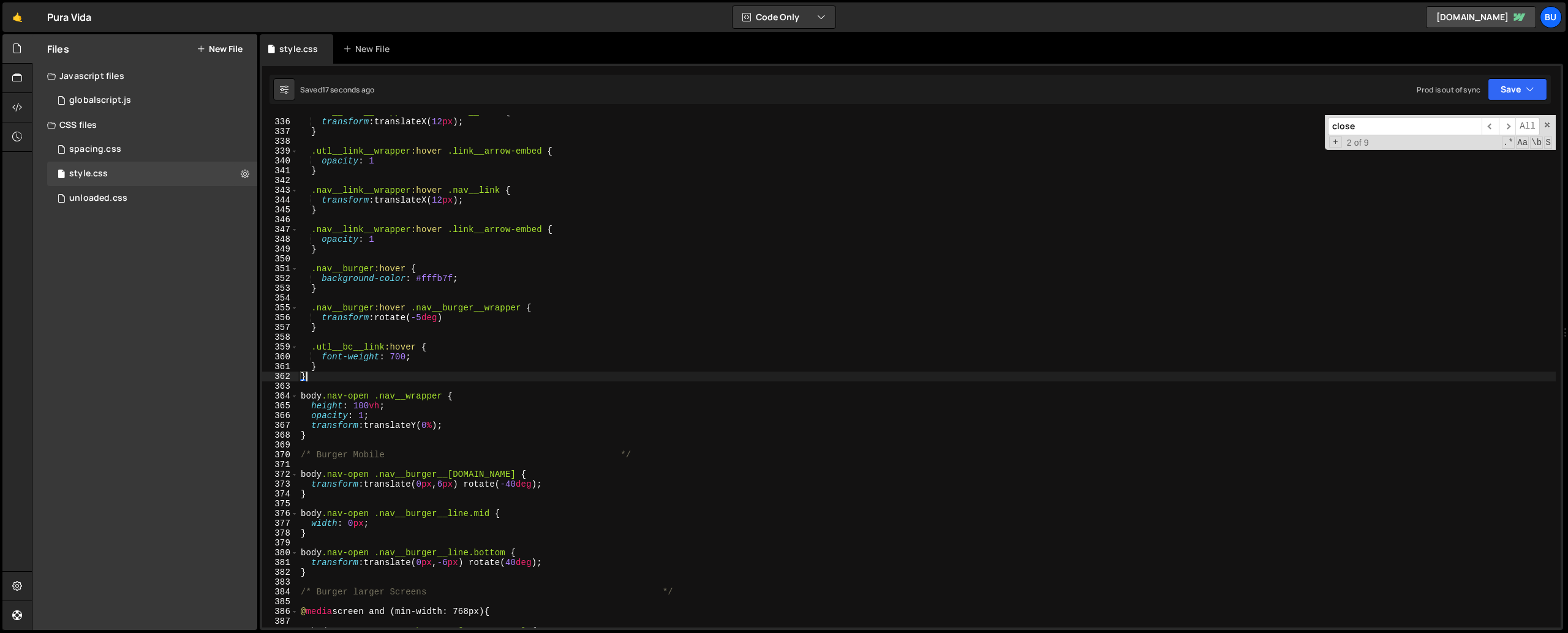
type textarea "}"
click at [1362, 125] on input "close" at bounding box center [1404, 126] width 154 height 18
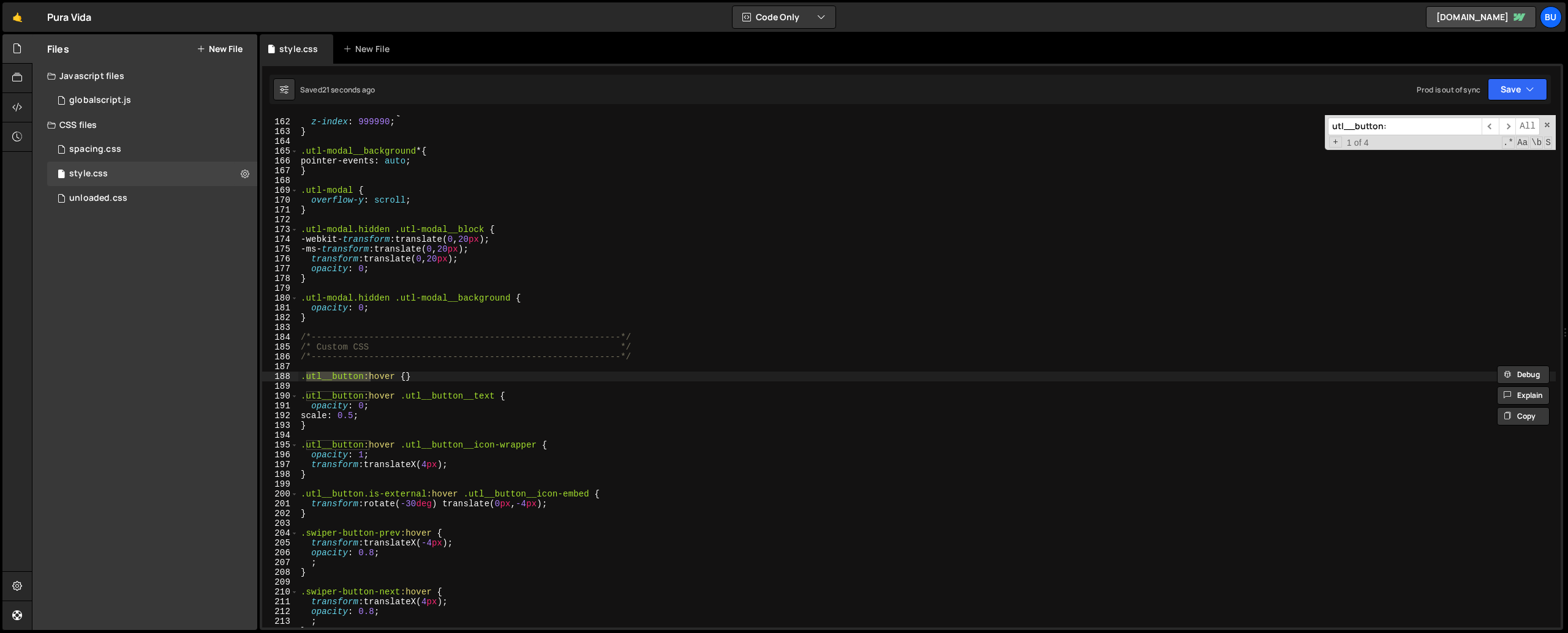
scroll to position [1577, 0]
type input "utl__button:hover"
click at [398, 364] on div ".utl-modal.hidden { z-index : 999990 ; } .utl-modal__background * { pointer-eve…" at bounding box center [927, 373] width 1257 height 532
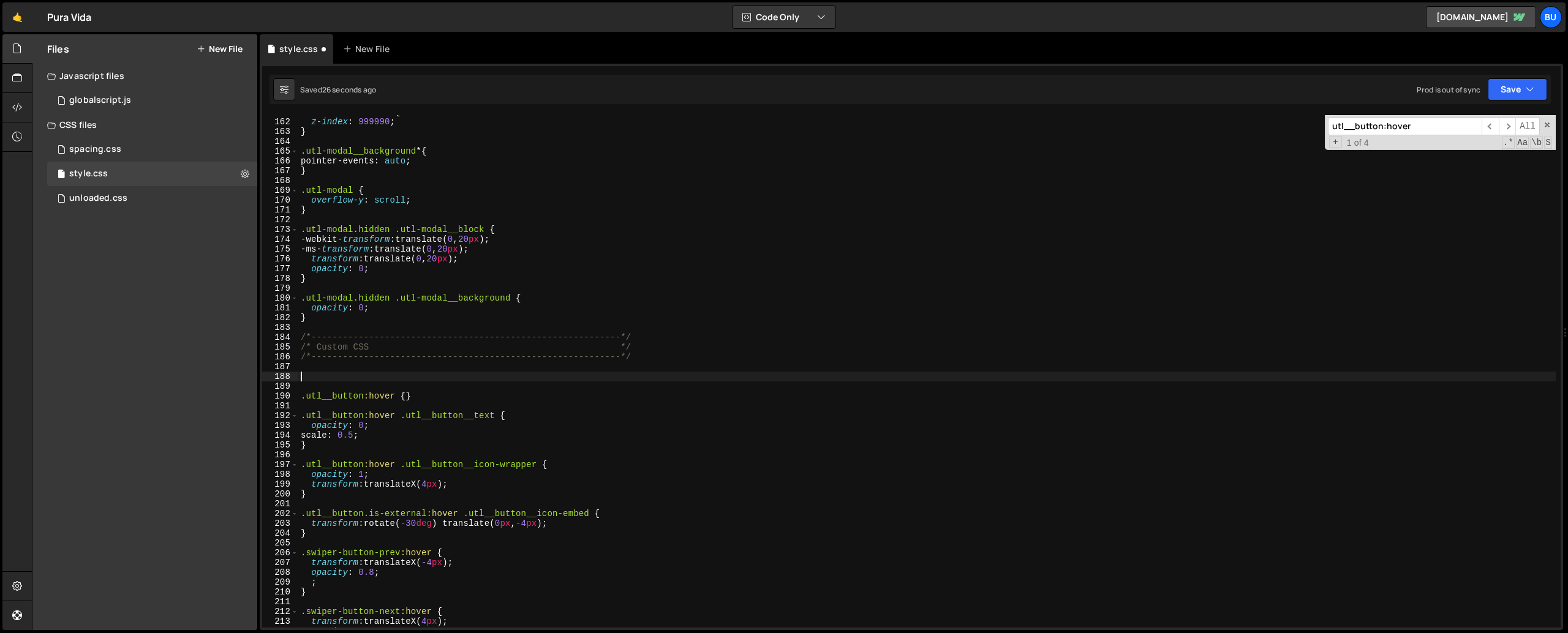
paste textarea "@media (pointer: fine) and (hover: hover) {"
type textarea "@media (pointer: fine) and (hover: hover) {"
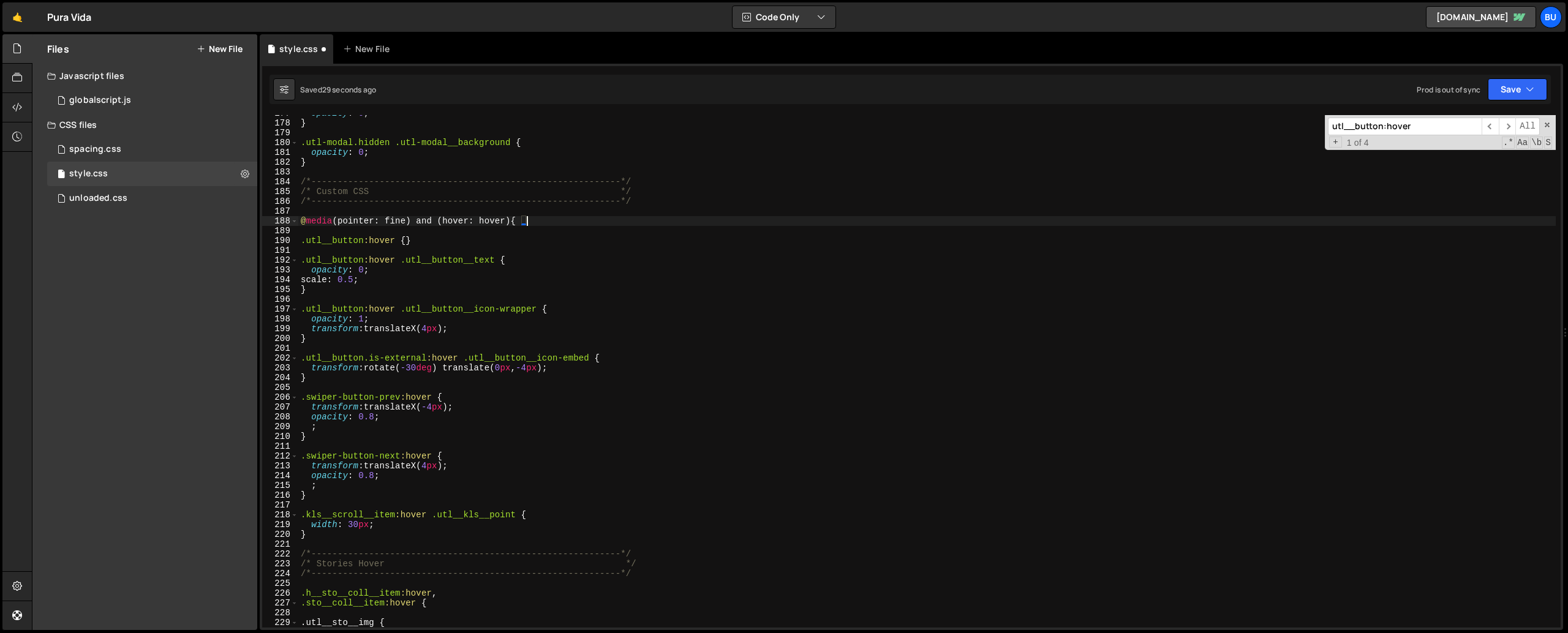
scroll to position [1742, 0]
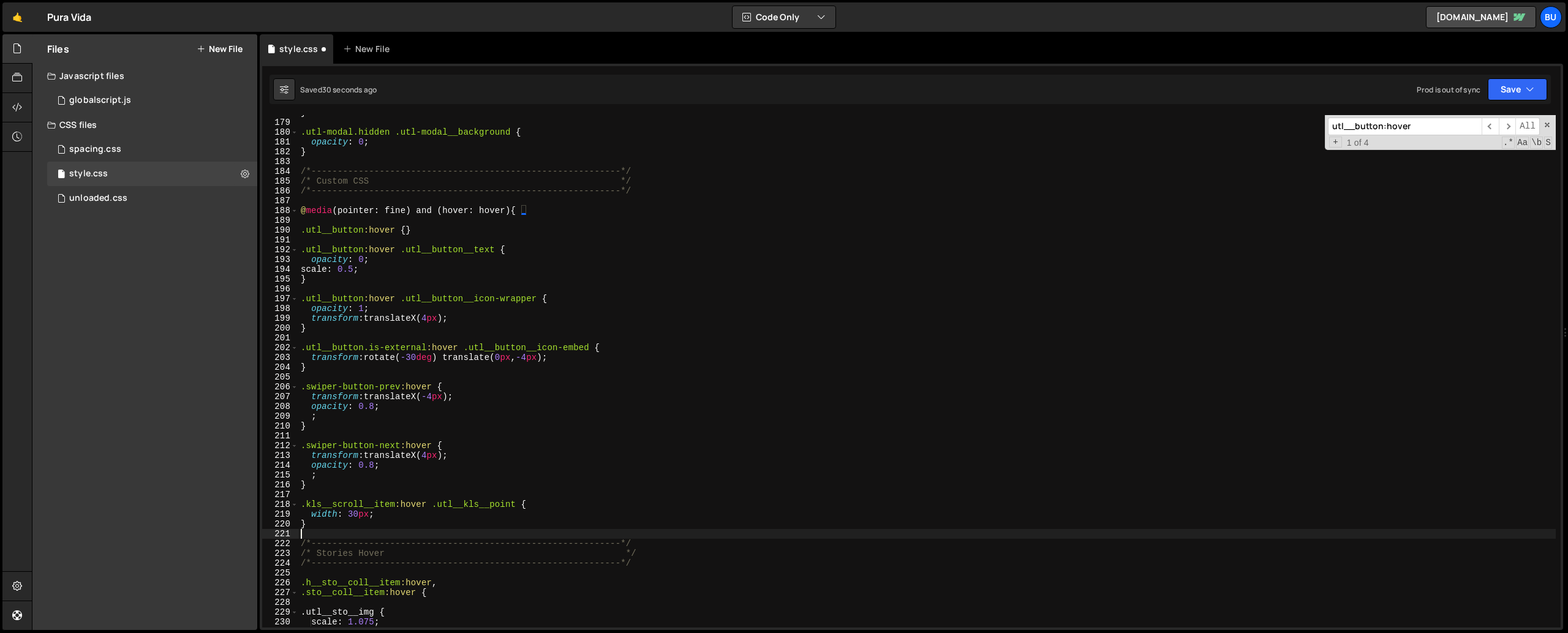
click at [316, 458] on div "} .utl-modal.hidden .utl-modal__background { opacity : 0 ; } /*----------------…" at bounding box center [927, 374] width 1257 height 532
type textarea "}"
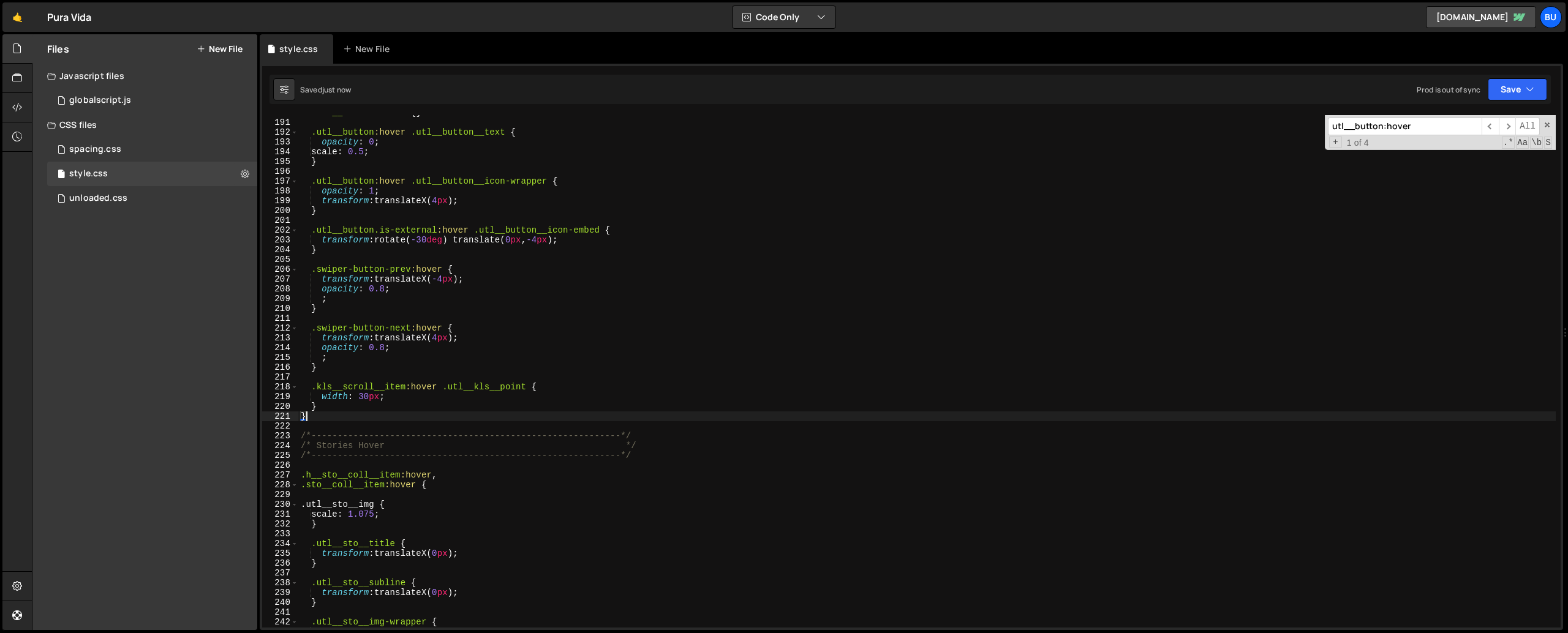
scroll to position [1868, 0]
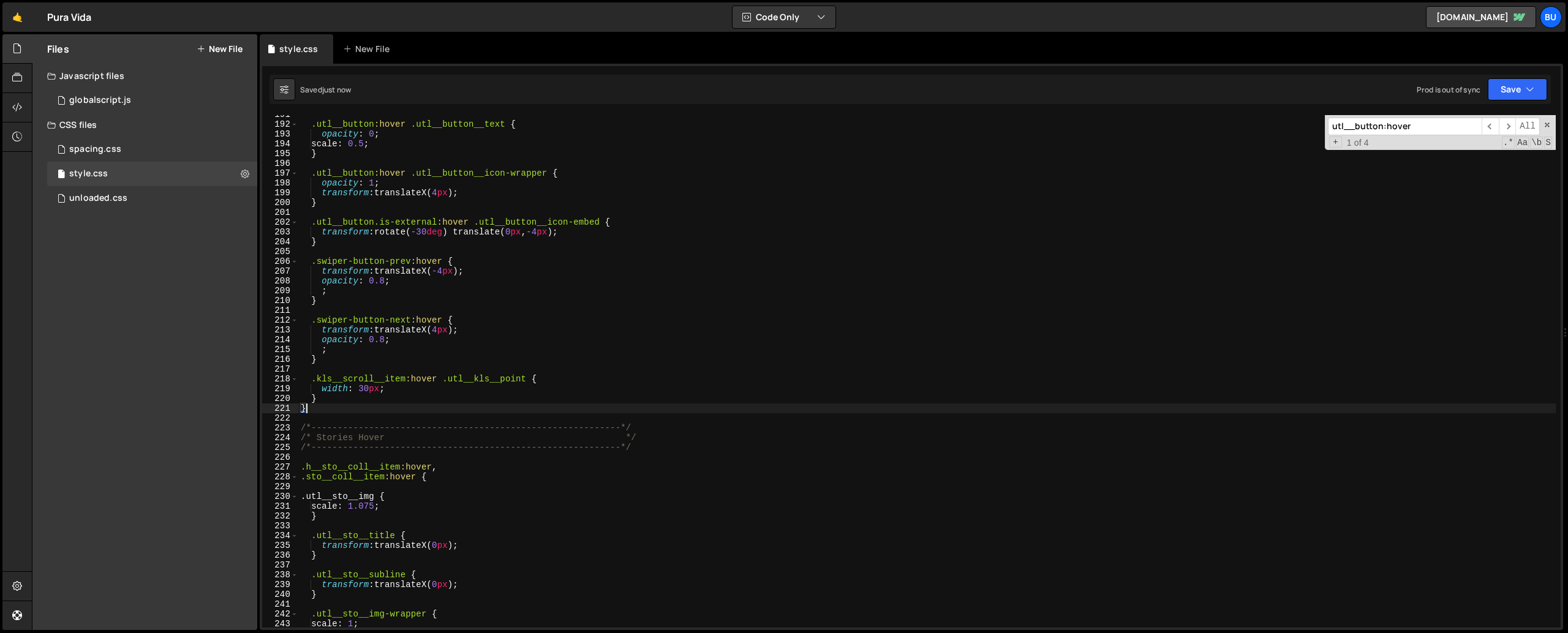
click at [316, 458] on div ".utl__button :hover .utl__button__text { opacity : 0 ; scale : 0.5 ; } .utl__bu…" at bounding box center [927, 375] width 1257 height 532
paste textarea "@media (pointer: fine) and (hover: hover) {"
type textarea "@media (pointer: fine) and (hover: hover) {"
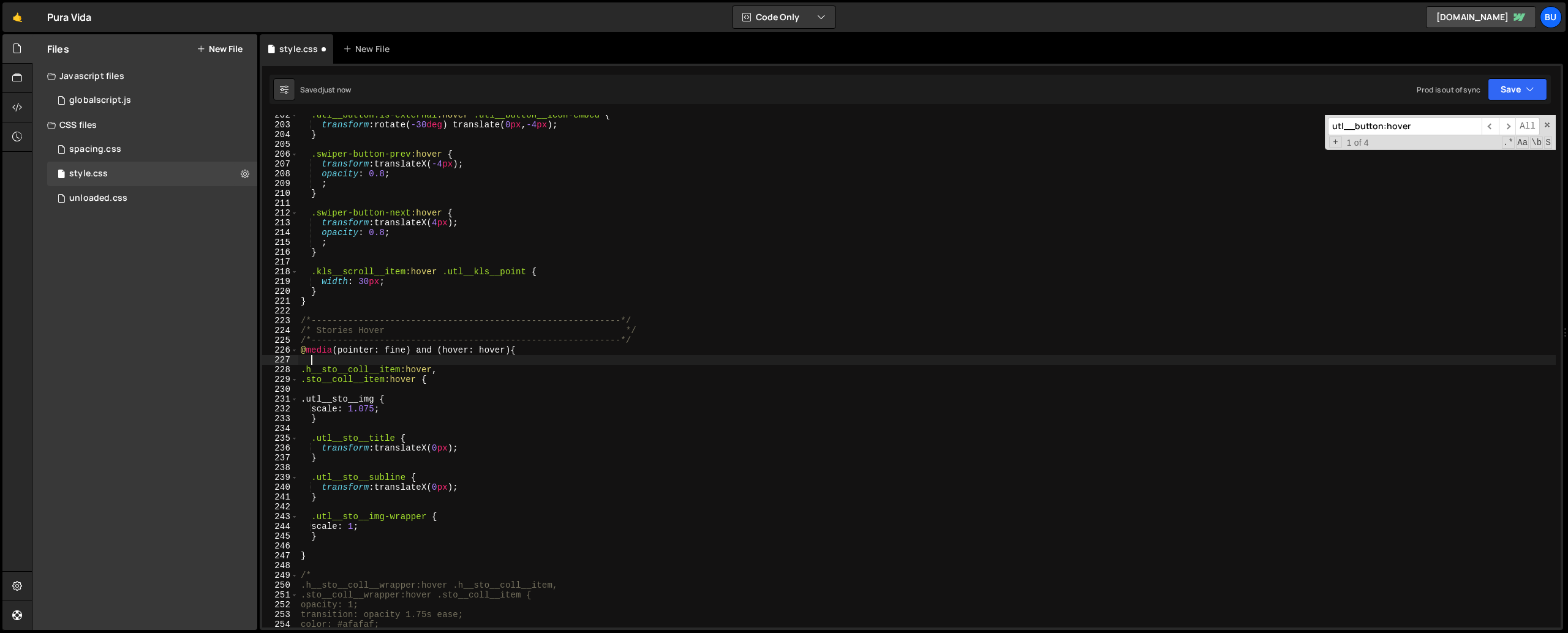
scroll to position [1976, 0]
click at [313, 458] on div ".utl__button.is-external :hover .utl__button__icon-embed { transform : rotate( …" at bounding box center [927, 376] width 1257 height 532
type textarea "}"
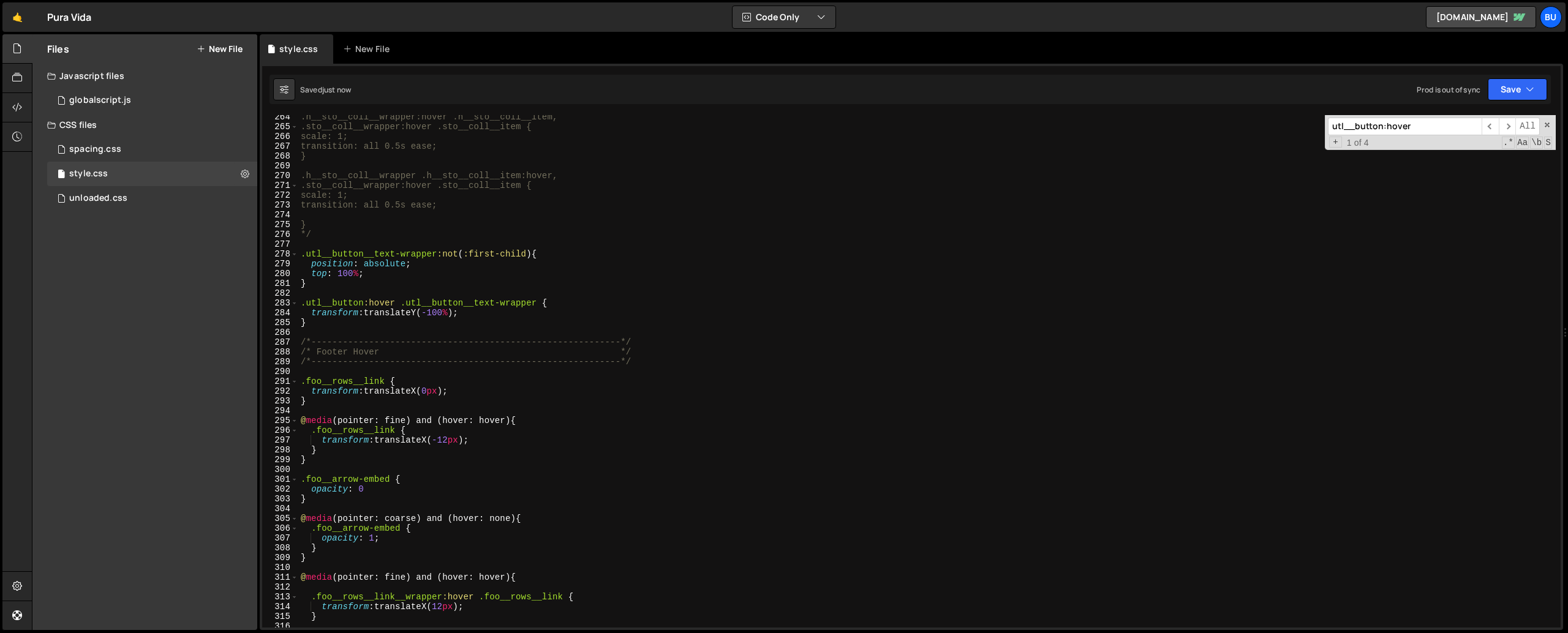
scroll to position [2538, 0]
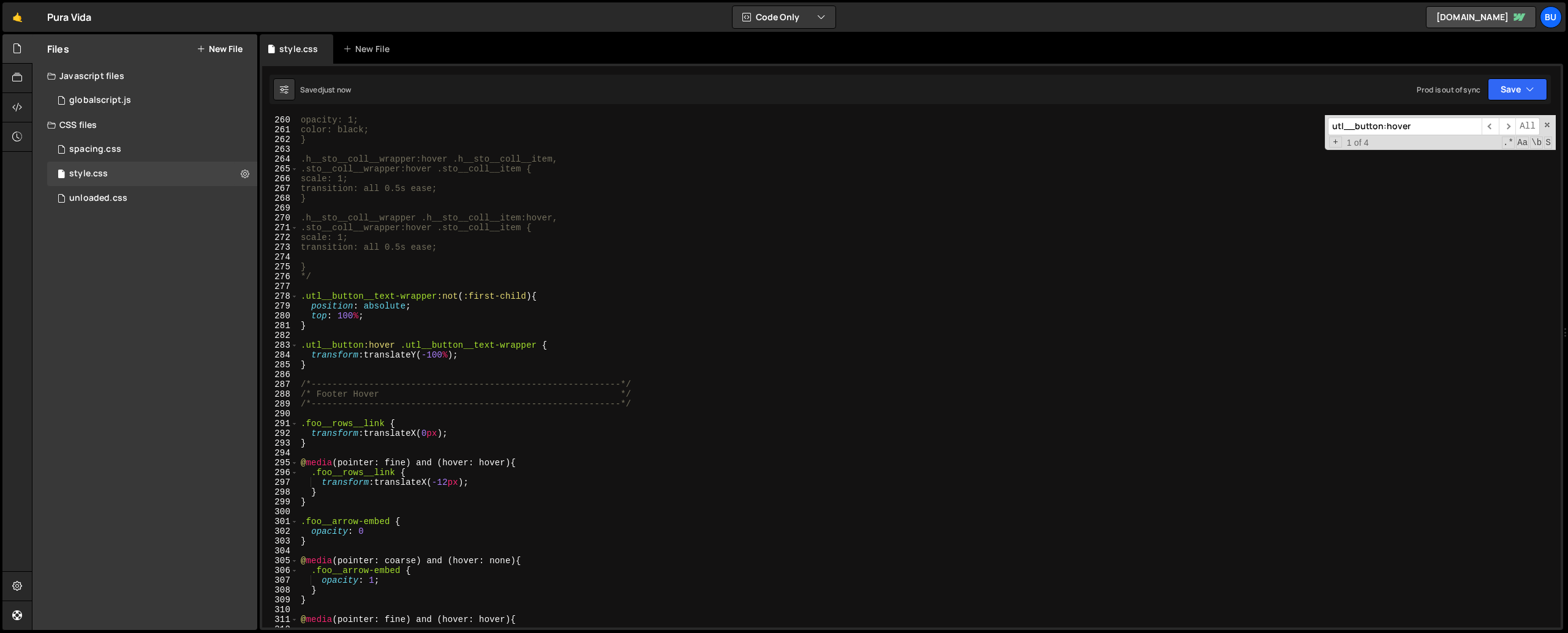
click at [325, 334] on div ".sto__coll__wrapper .sto__coll__item:hover { opacity: 1; color: black; } .h__st…" at bounding box center [927, 371] width 1257 height 532
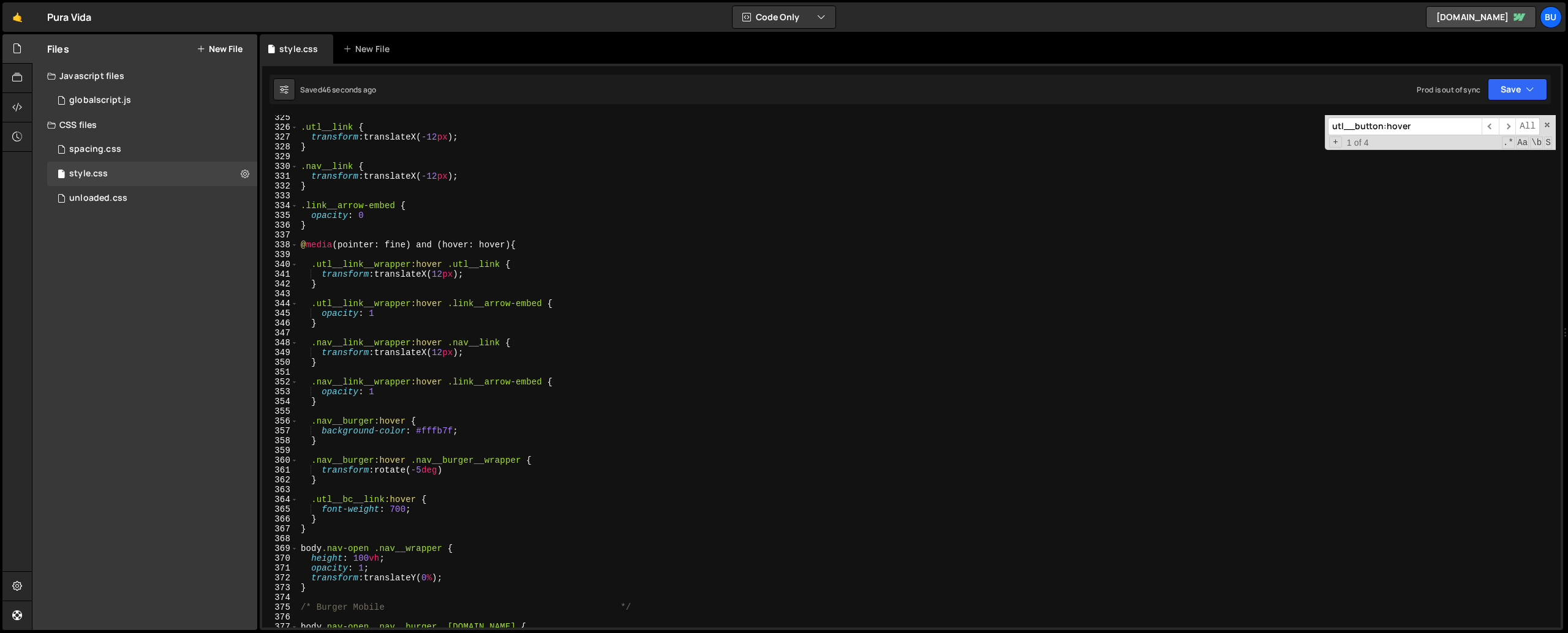
scroll to position [3179, 0]
click at [1505, 122] on span "​" at bounding box center [1507, 126] width 17 height 18
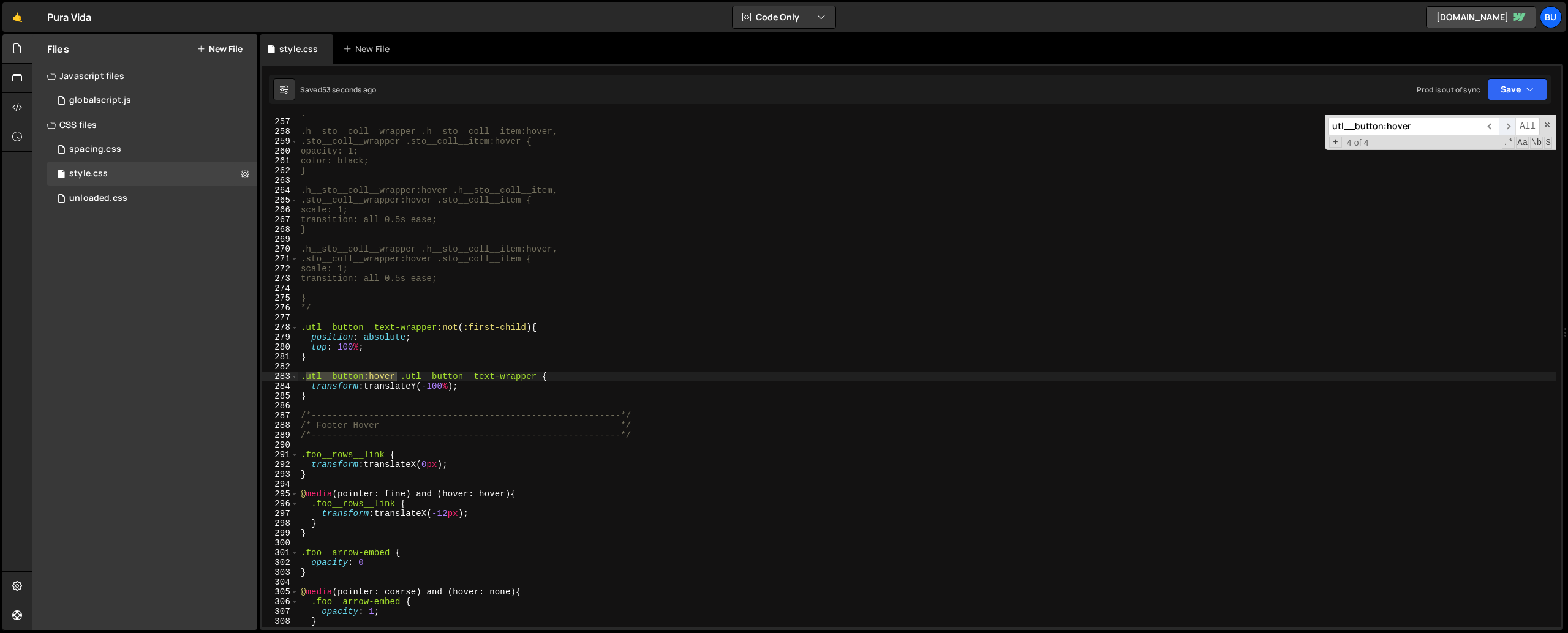
click at [1501, 127] on span "​" at bounding box center [1507, 126] width 17 height 18
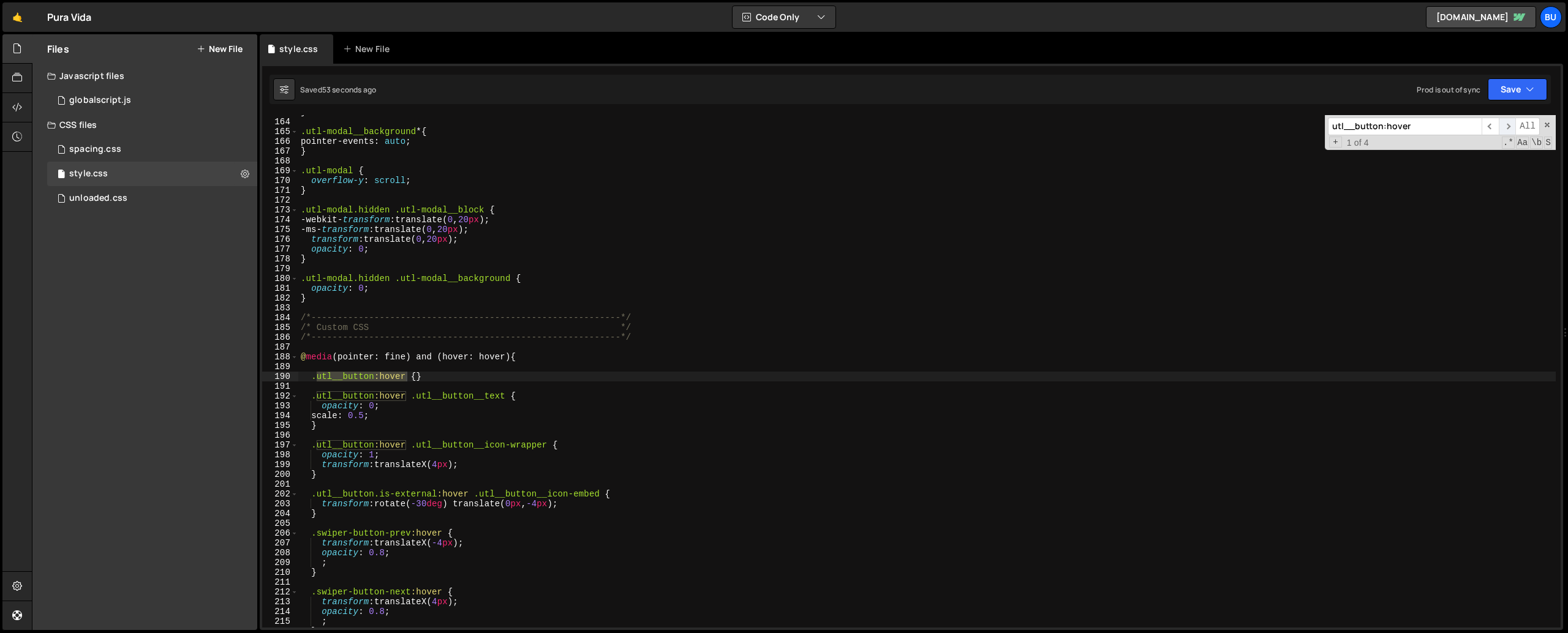
scroll to position [1597, 0]
click at [1501, 127] on span "​" at bounding box center [1507, 126] width 17 height 18
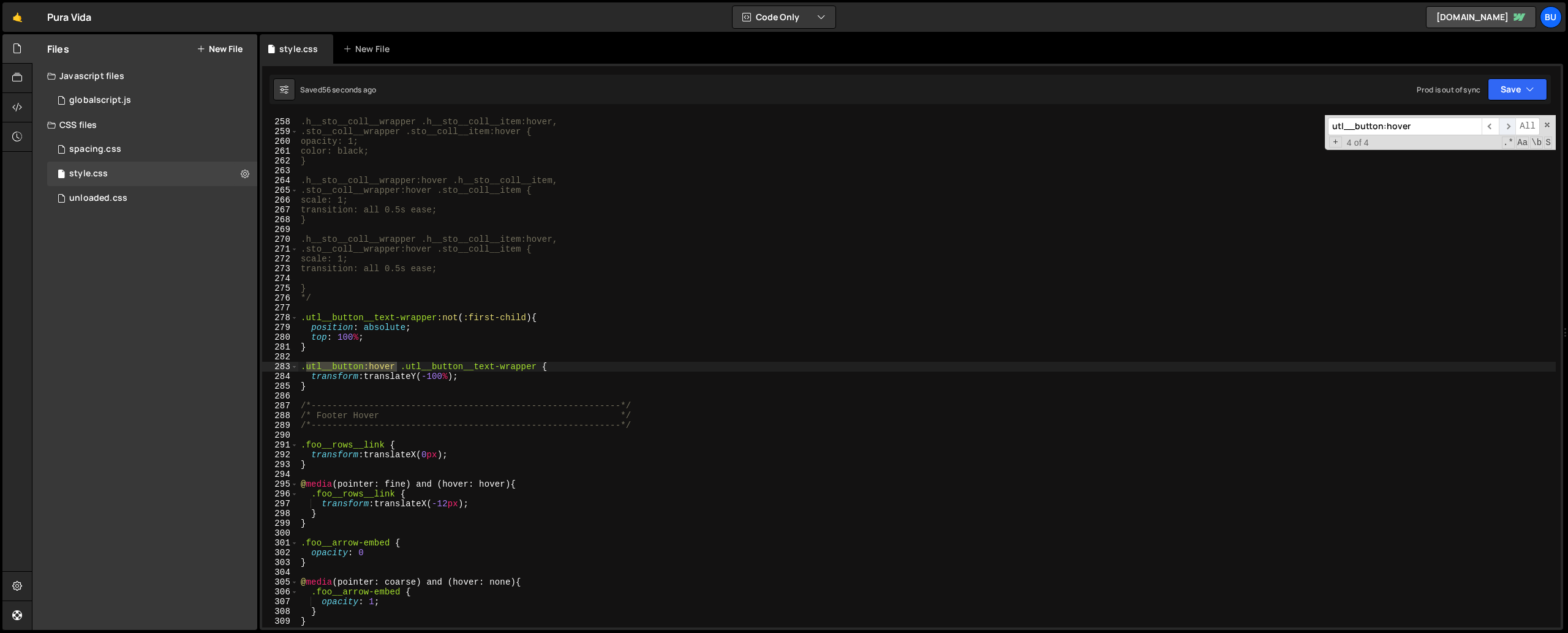
scroll to position [2518, 0]
click at [1396, 130] on input "utl__button:hover" at bounding box center [1404, 126] width 154 height 18
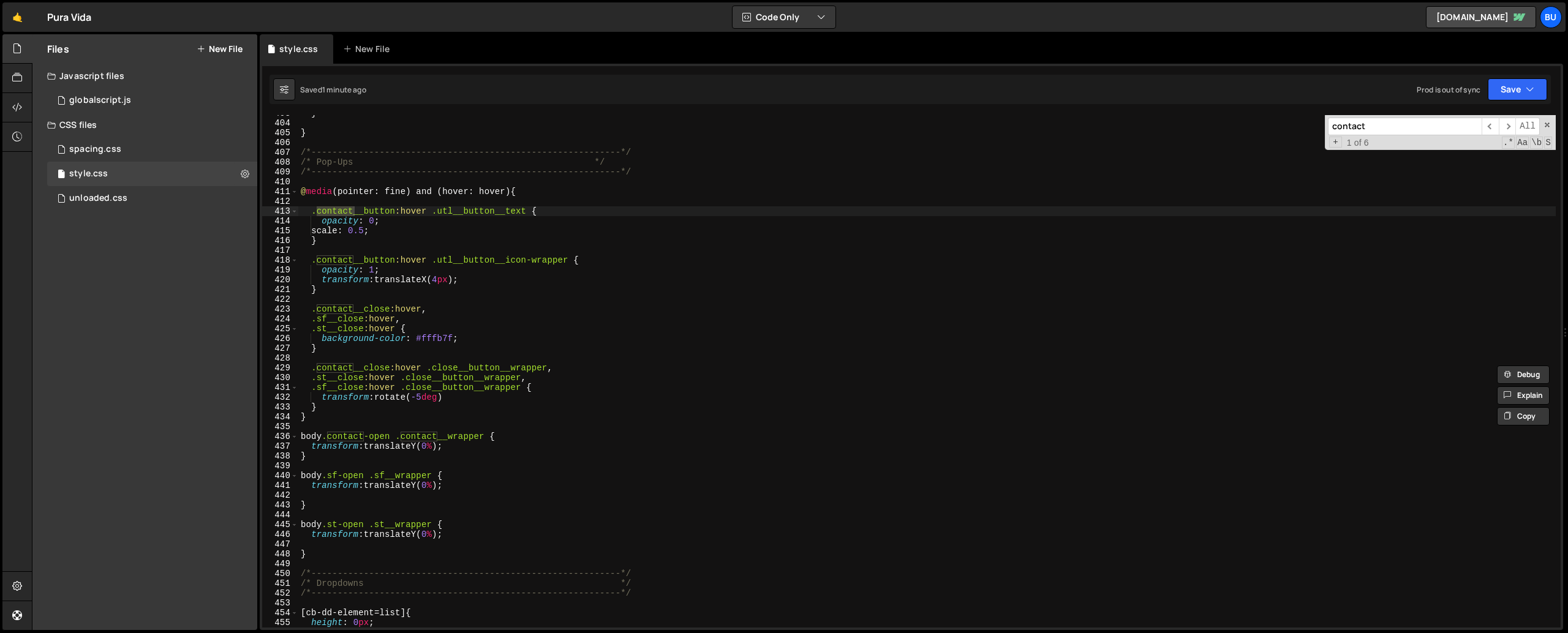
scroll to position [3946, 0]
type input "contact"
click at [348, 193] on div "} } /*-----------------------------------------------------------*/ /* Pop-Ups …" at bounding box center [927, 374] width 1257 height 532
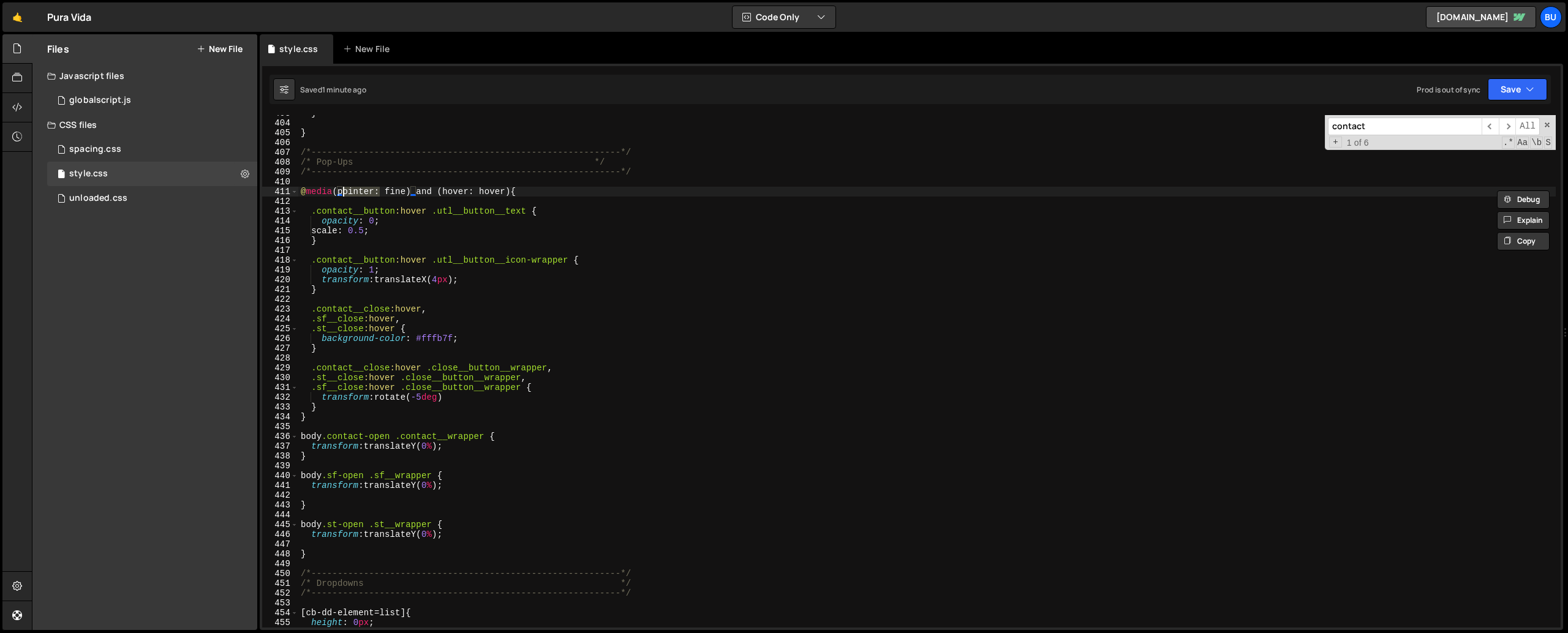
click at [348, 193] on div "} } /*-----------------------------------------------------------*/ /* Pop-Ups …" at bounding box center [927, 374] width 1257 height 532
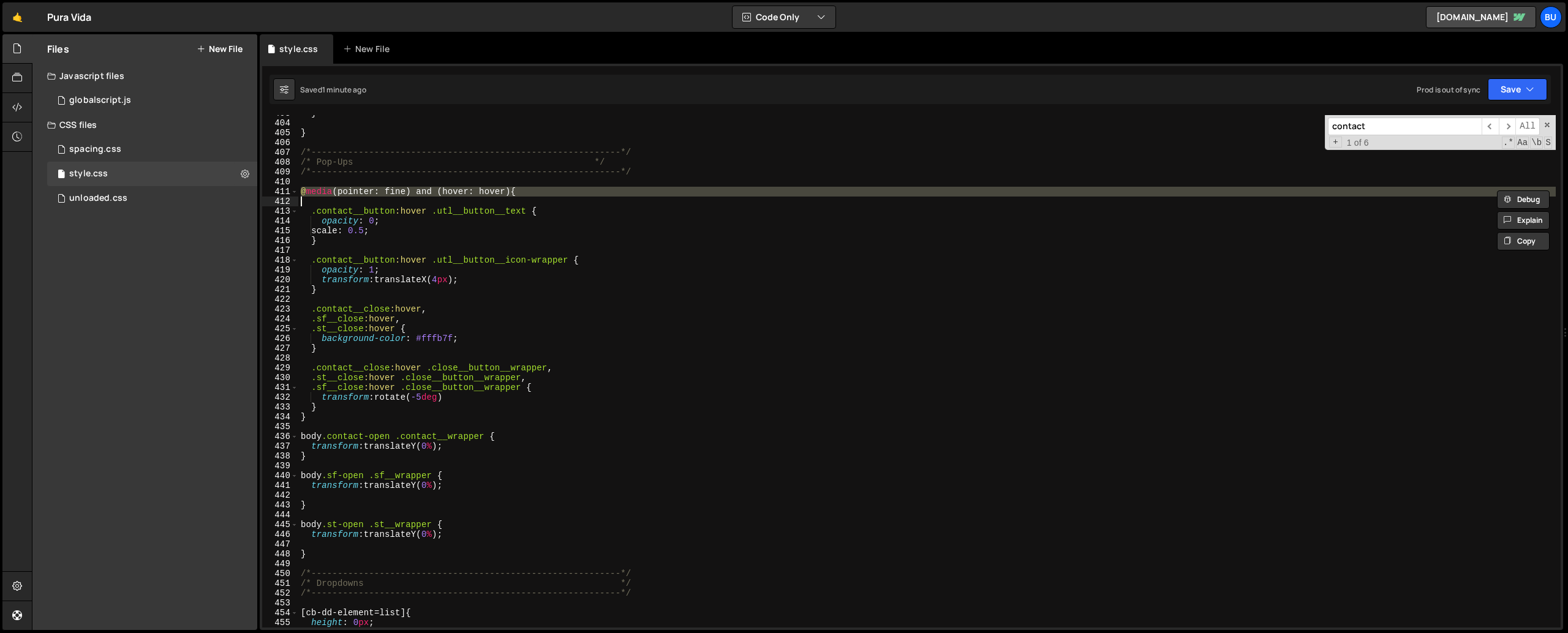
click at [307, 417] on div "} } /*-----------------------------------------------------------*/ /* Pop-Ups …" at bounding box center [927, 374] width 1257 height 532
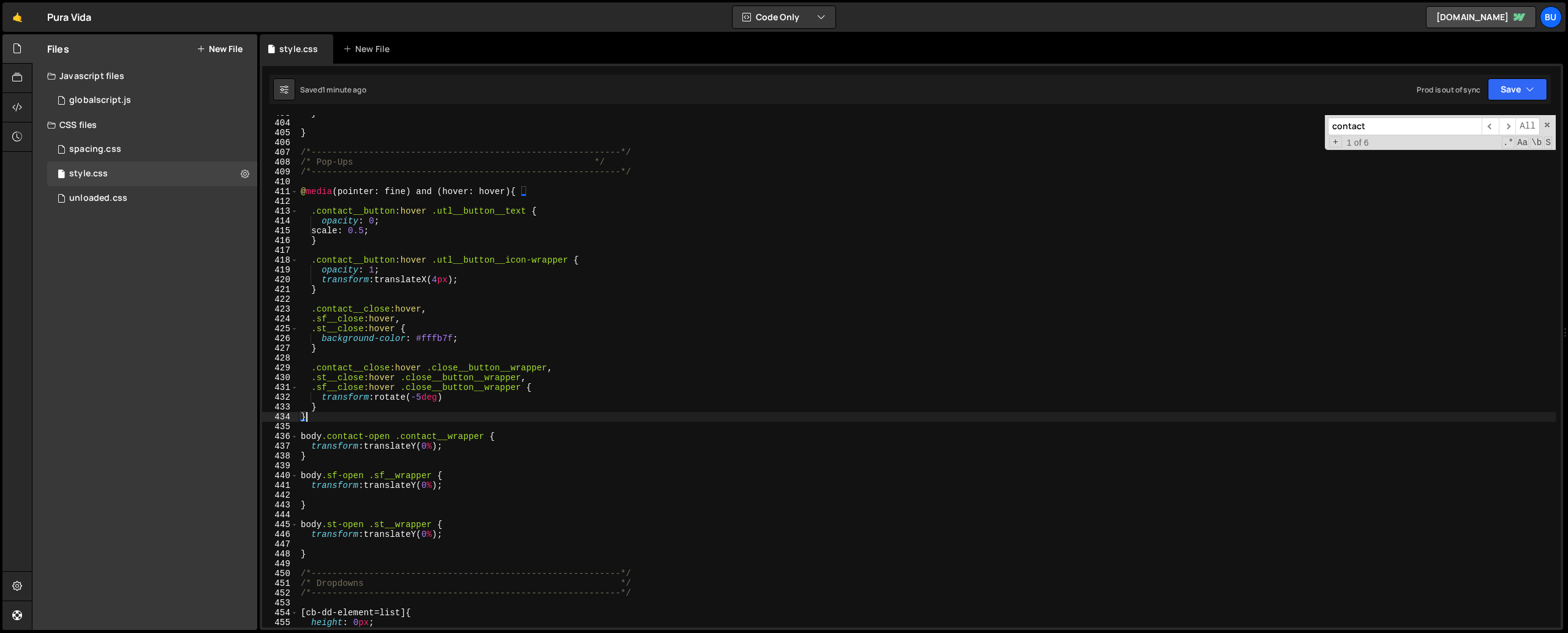
scroll to position [3947, 0]
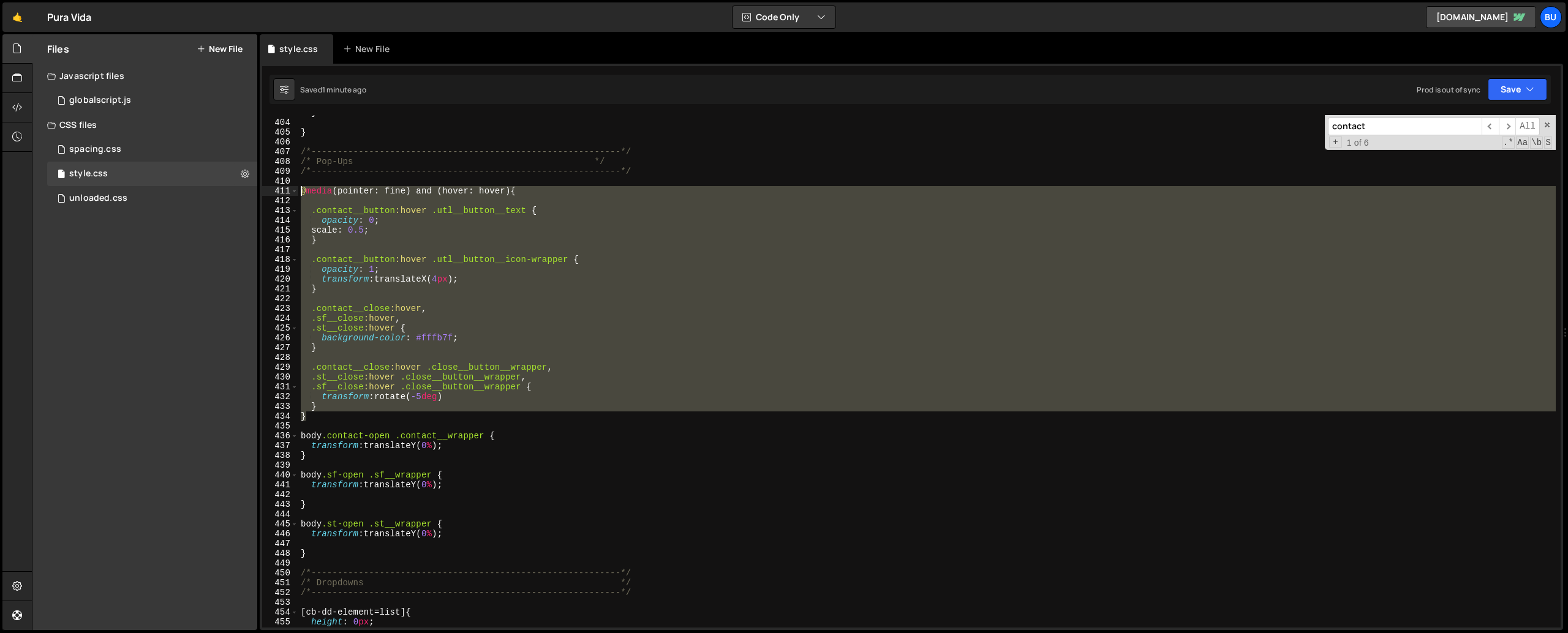
drag, startPoint x: 314, startPoint y: 420, endPoint x: 285, endPoint y: 188, distance: 233.8
click at [285, 188] on div "} 403 404 405 406 407 408 409 410 411 412 413 414 415 416 417 418 419 420 421 4…" at bounding box center [911, 371] width 1298 height 513
click at [464, 259] on div "} } /*-----------------------------------------------------------*/ /* Pop-Ups …" at bounding box center [927, 371] width 1257 height 513
type textarea ".contact__button:hover .utl__button__icon-wrapper {"
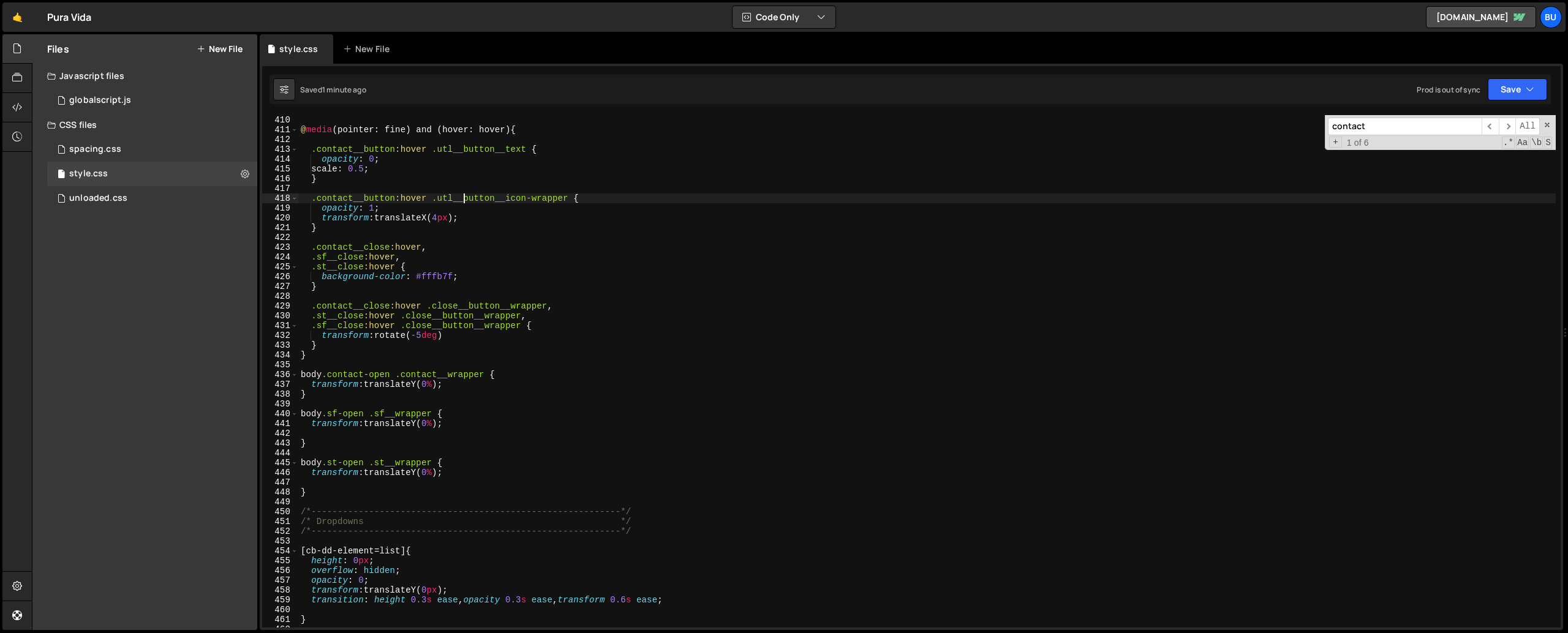
scroll to position [4014, 0]
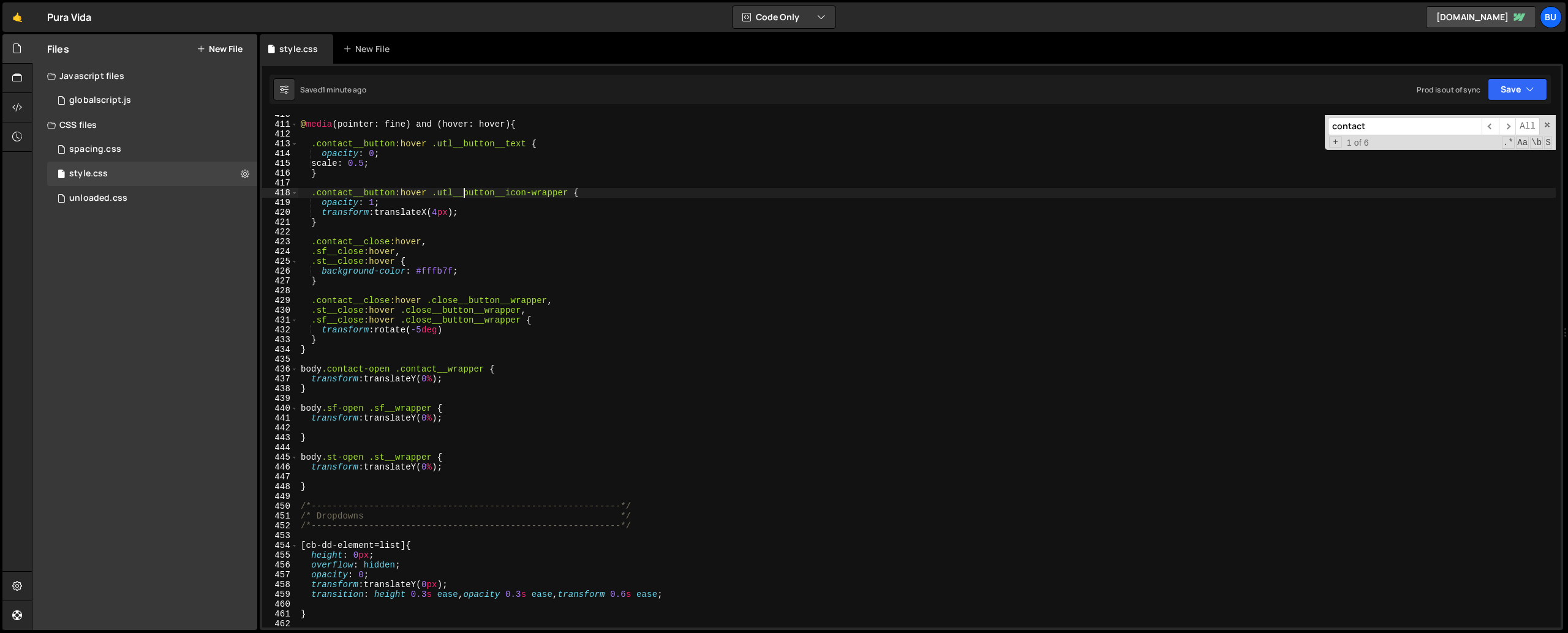
click at [1370, 127] on input "contact" at bounding box center [1404, 126] width 154 height 18
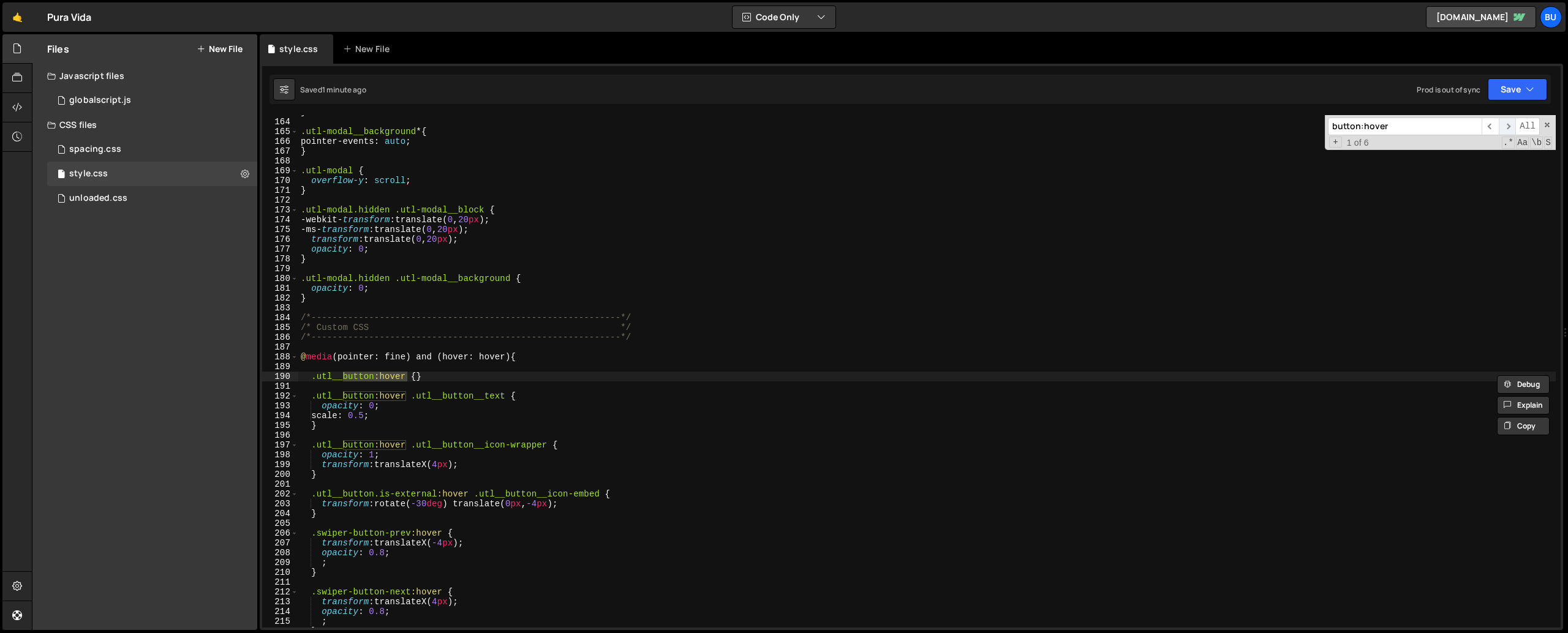
click at [1502, 123] on span "​" at bounding box center [1507, 126] width 17 height 18
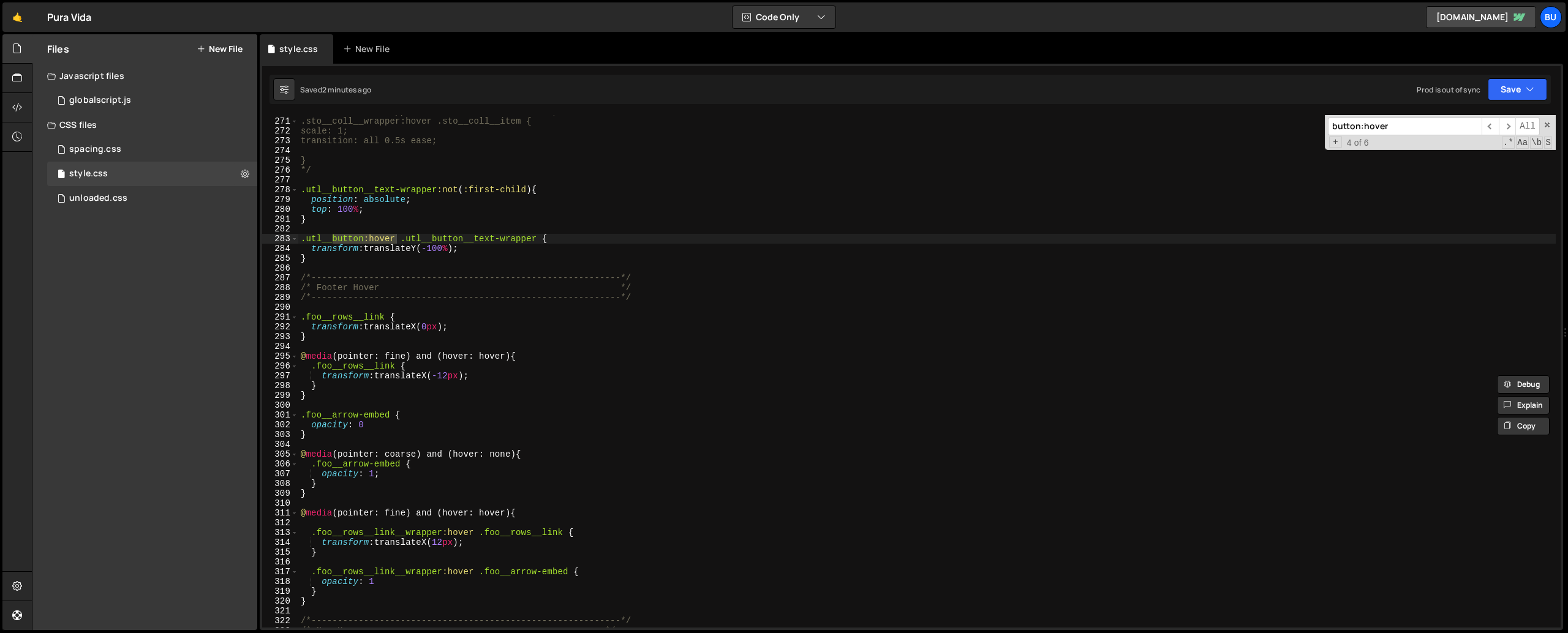
scroll to position [2663, 0]
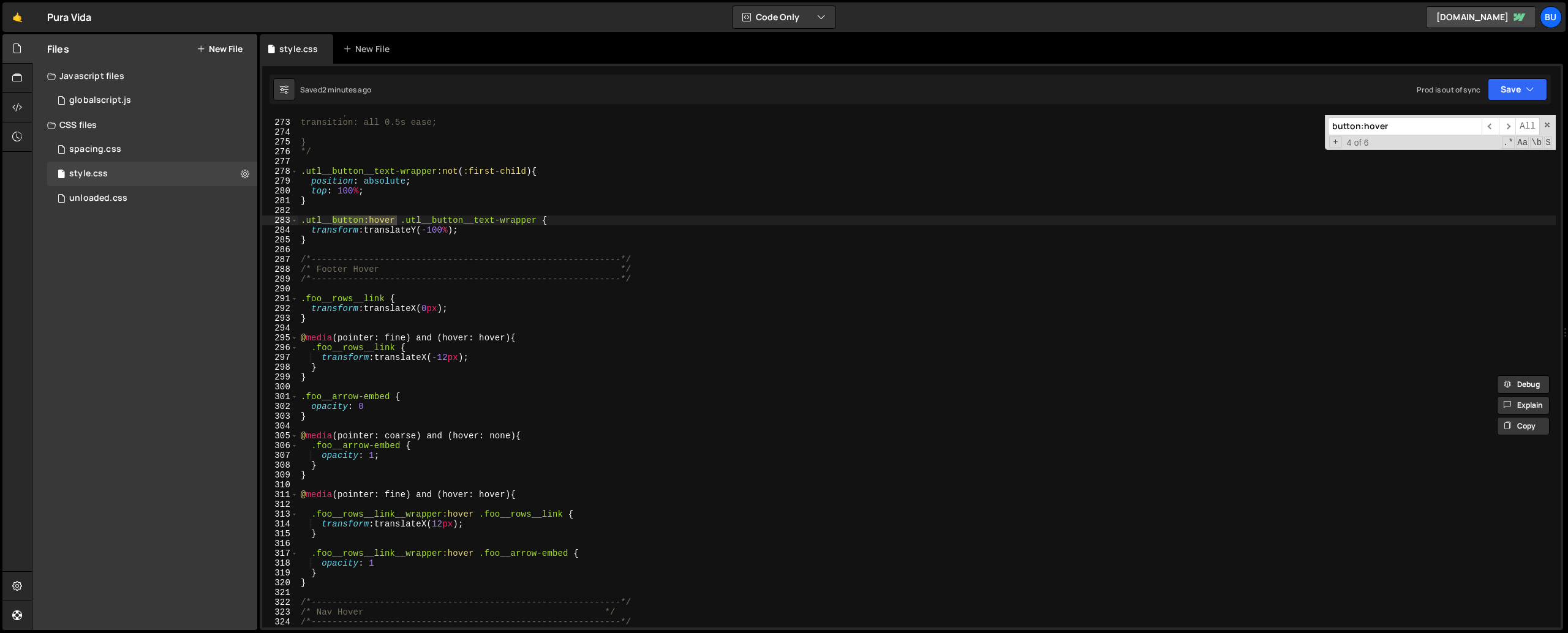
click at [1394, 126] on input "button:hover" at bounding box center [1404, 126] width 154 height 18
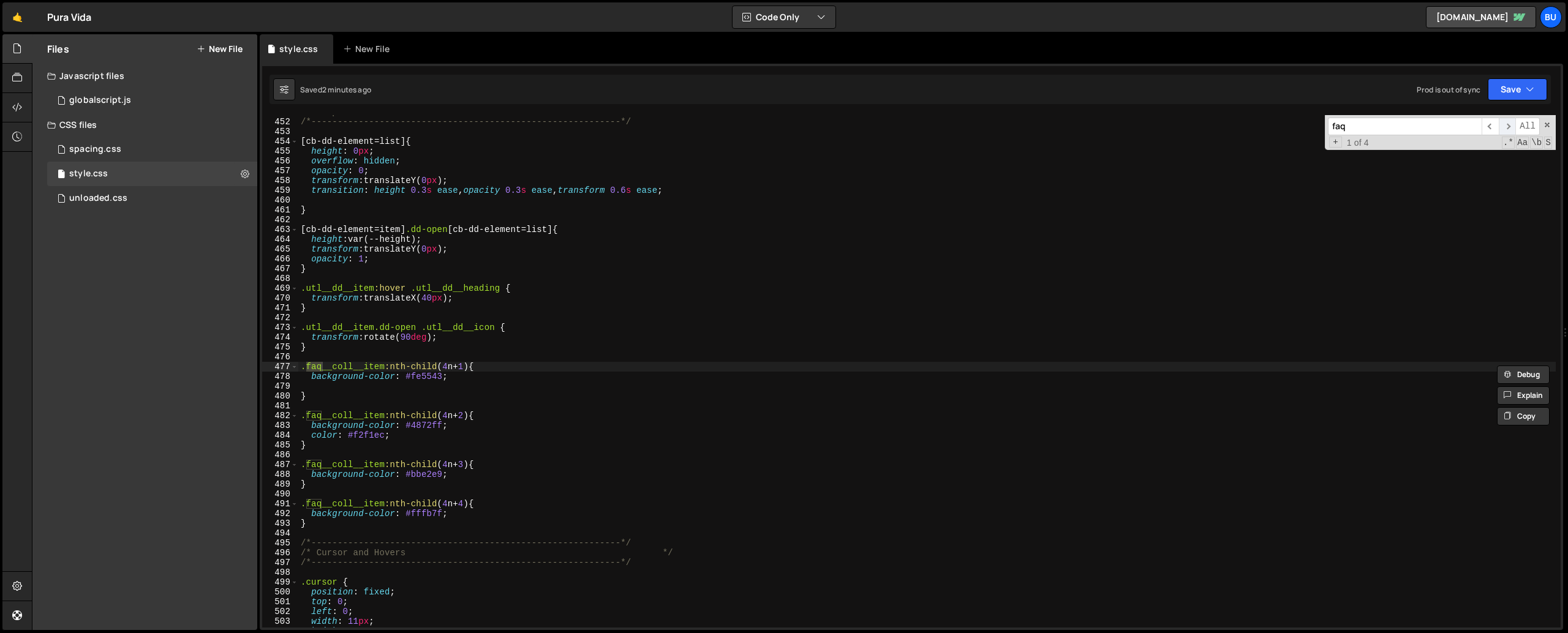
click at [1502, 123] on span "​" at bounding box center [1507, 126] width 17 height 18
click at [1377, 127] on input "faq" at bounding box center [1404, 126] width 154 height 18
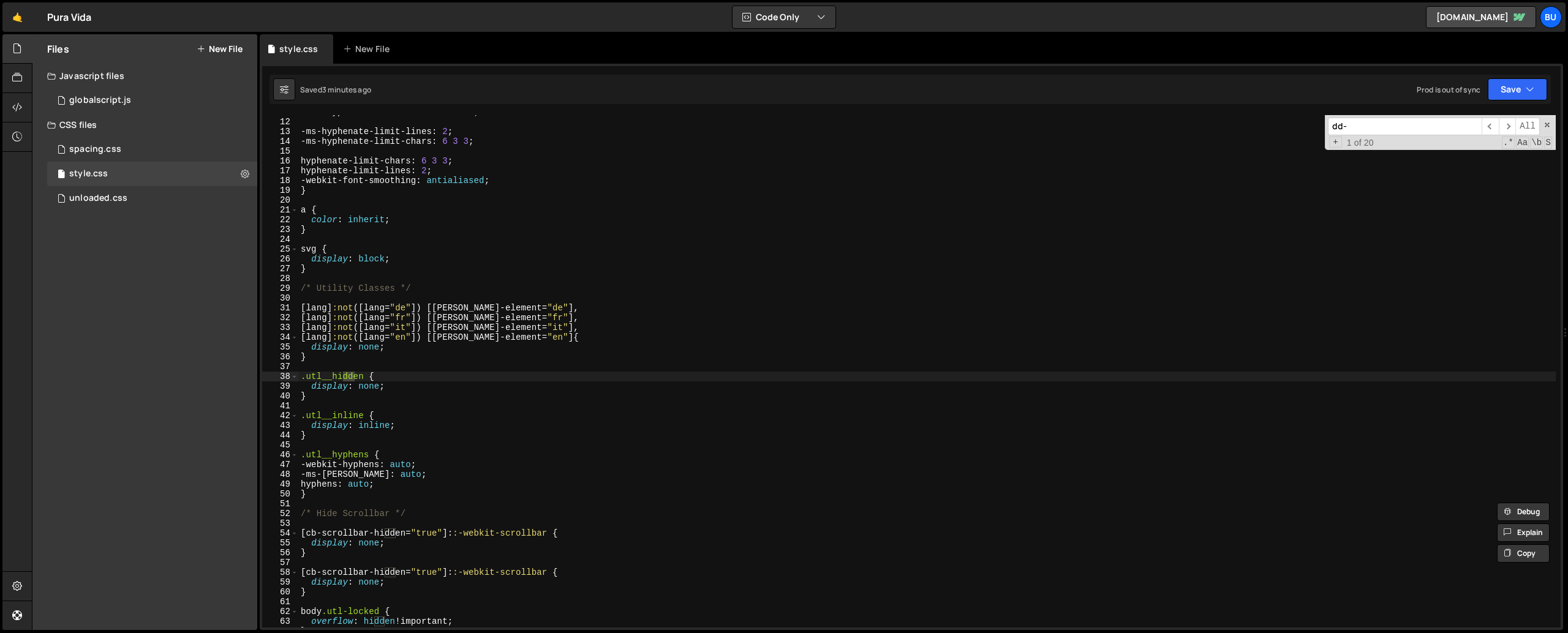
scroll to position [4193, 0]
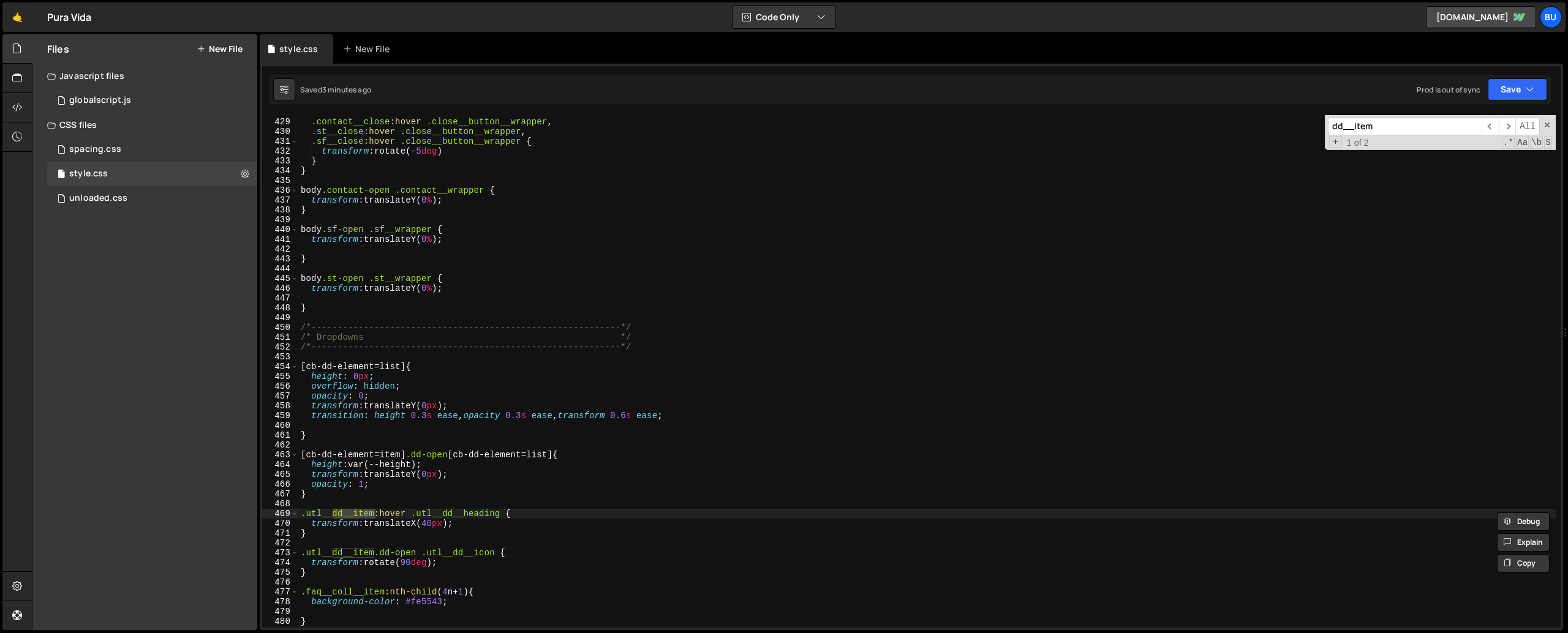
type input "dd__item"
type textarea "}"
click at [371, 458] on div ".contact__close :hover .close__button__wrapper , .st__close :hover .close__butt…" at bounding box center [927, 373] width 1257 height 532
click at [343, 458] on div ".contact__close :hover .close__button__wrapper , .st__close :hover .close__butt…" at bounding box center [927, 373] width 1257 height 532
paste textarea "}"
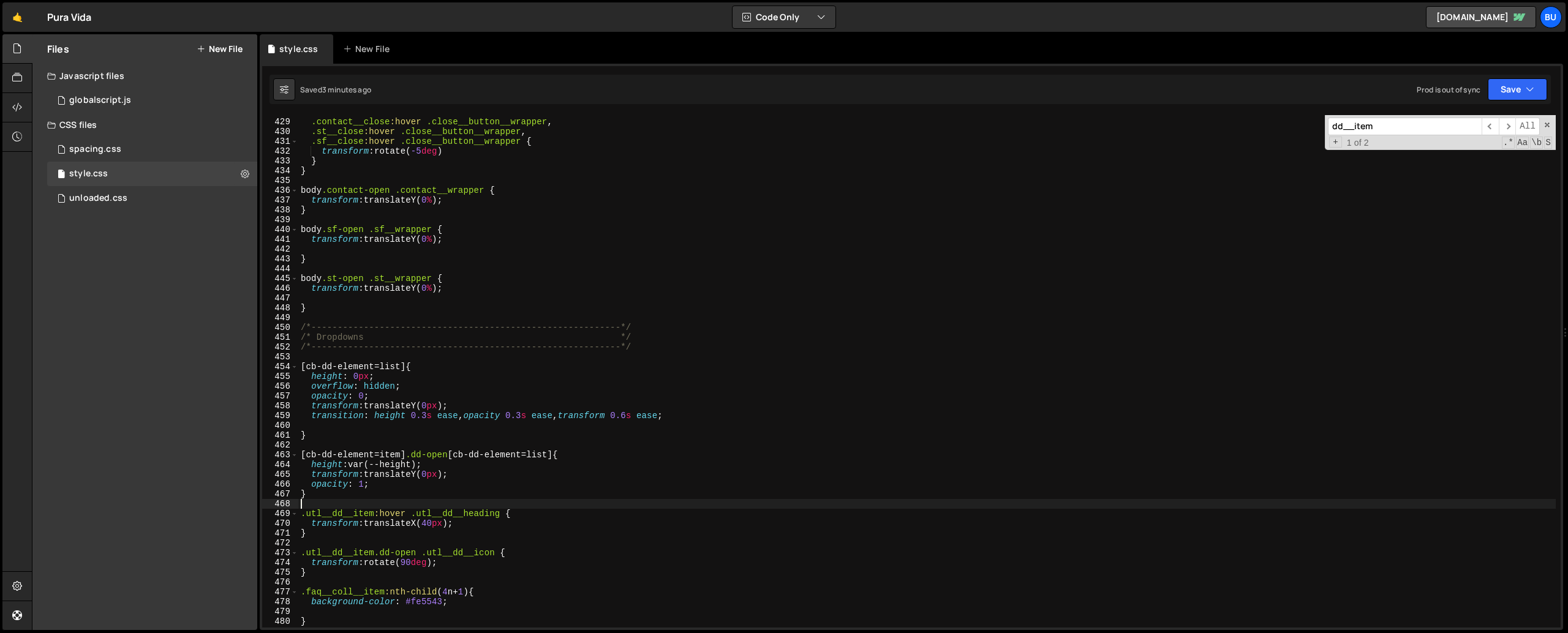
type textarea "}"
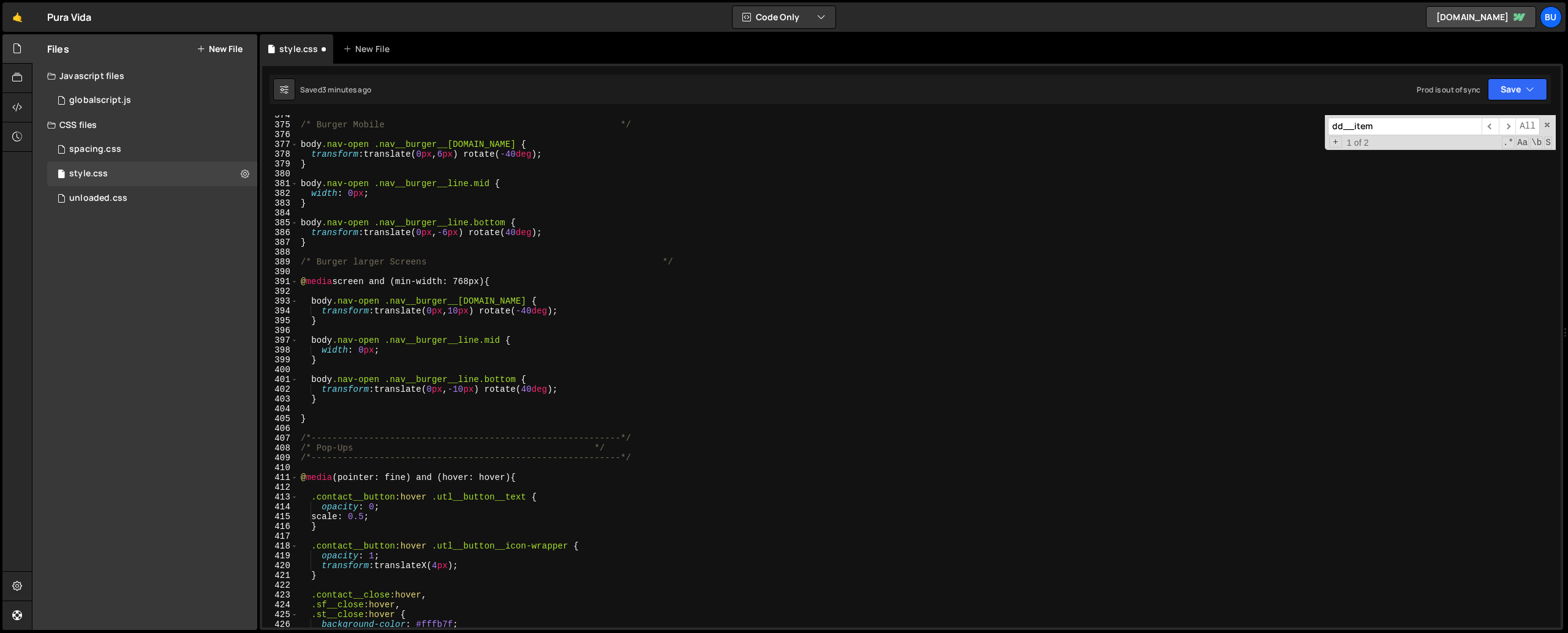
scroll to position [3668, 0]
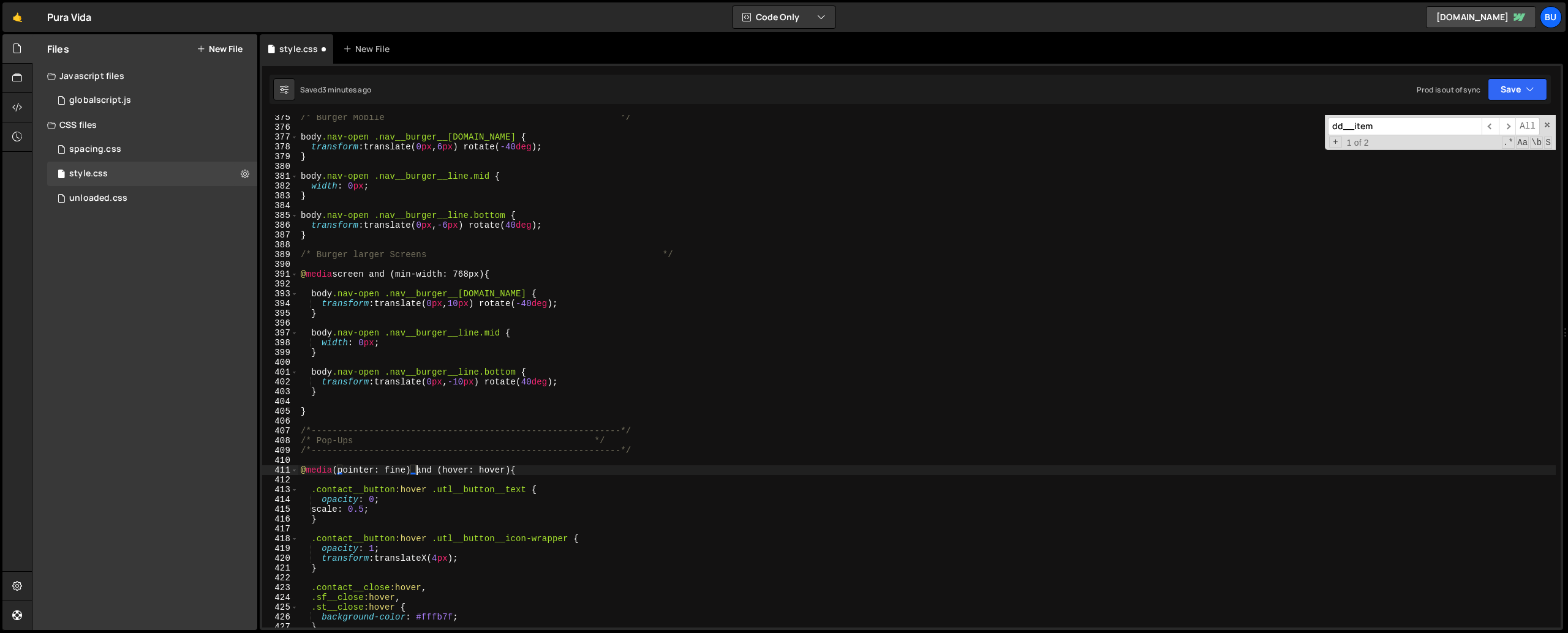
click at [414, 458] on div "/* Burger Mobile */ body .nav-open .nav__burger__[DOMAIN_NAME] { transform : tr…" at bounding box center [927, 378] width 1257 height 532
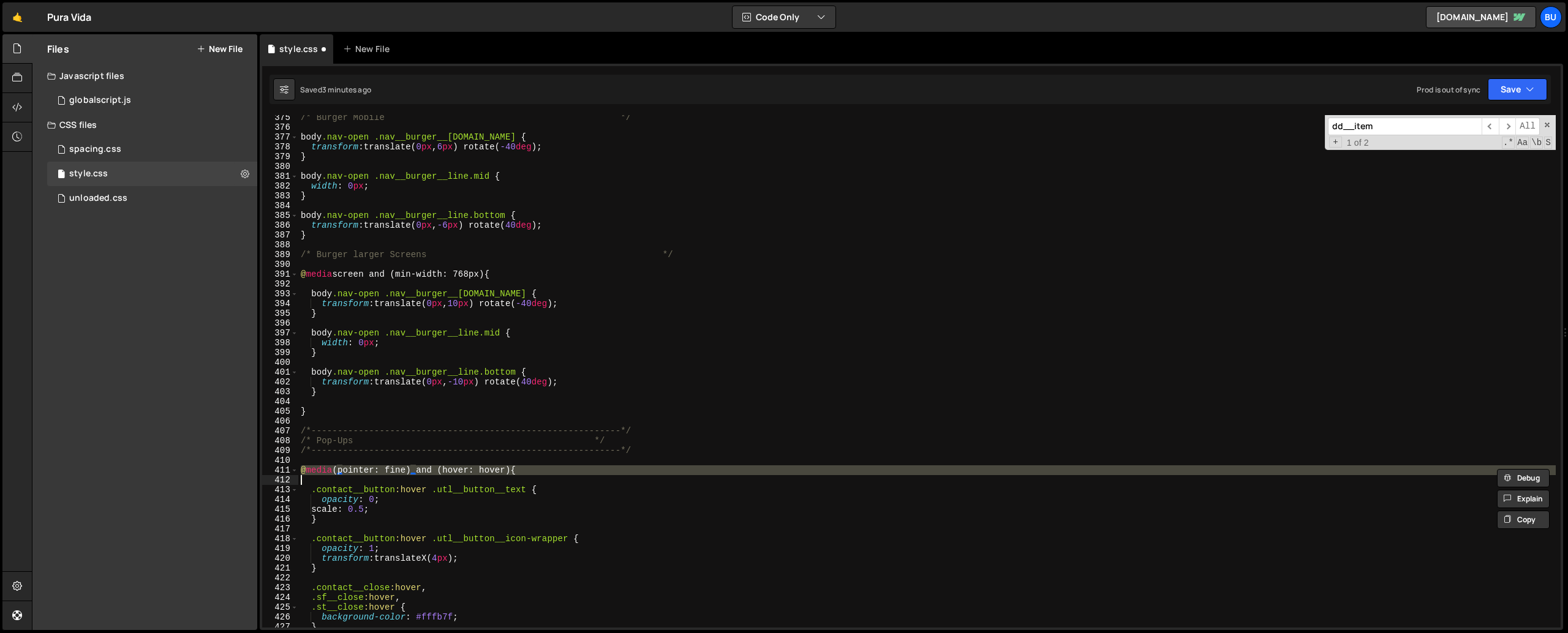
click at [414, 458] on div "/* Burger Mobile */ body .nav-open .nav__burger__[DOMAIN_NAME] { transform : tr…" at bounding box center [927, 378] width 1257 height 532
type textarea "@media (pointer: fine) and (hover: hover) {"
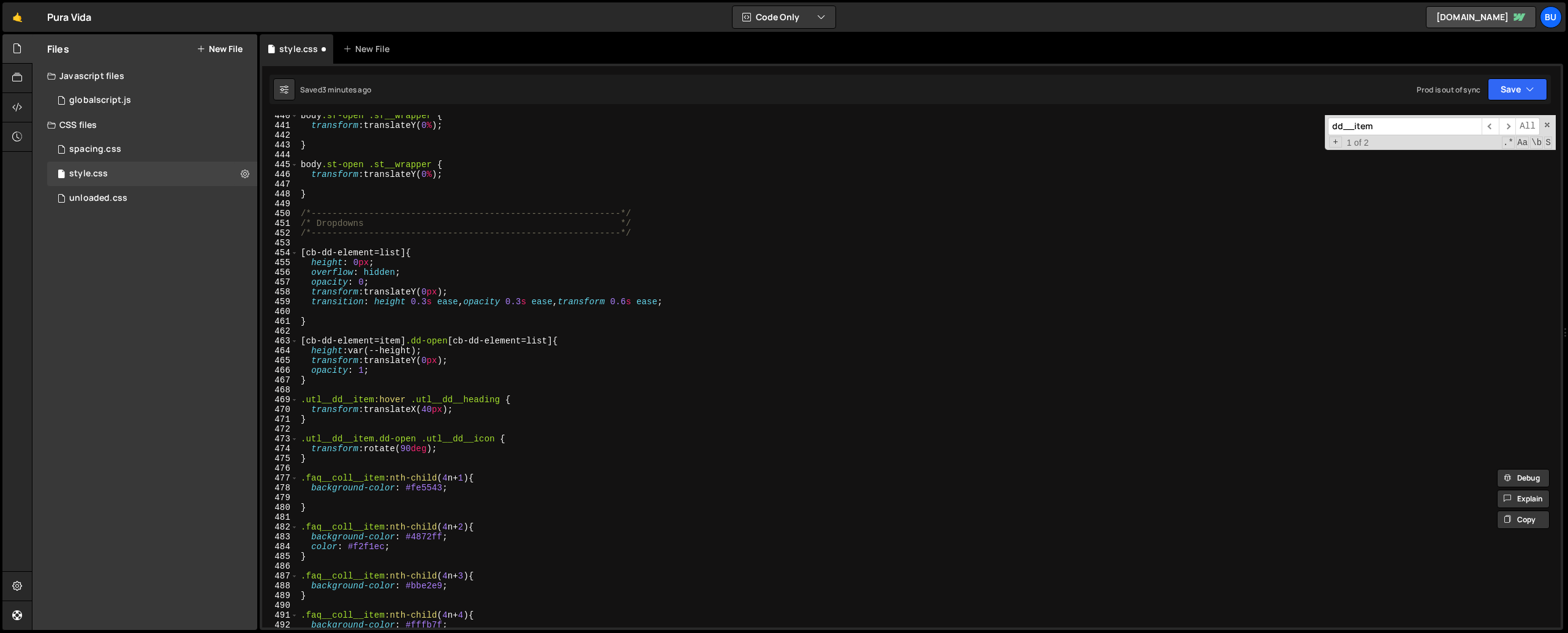
scroll to position [4307, 0]
click at [391, 385] on div "body .sf-open .sf__wrapper { transform : translateY( 0 % ) ; } body .st-open .s…" at bounding box center [927, 377] width 1257 height 532
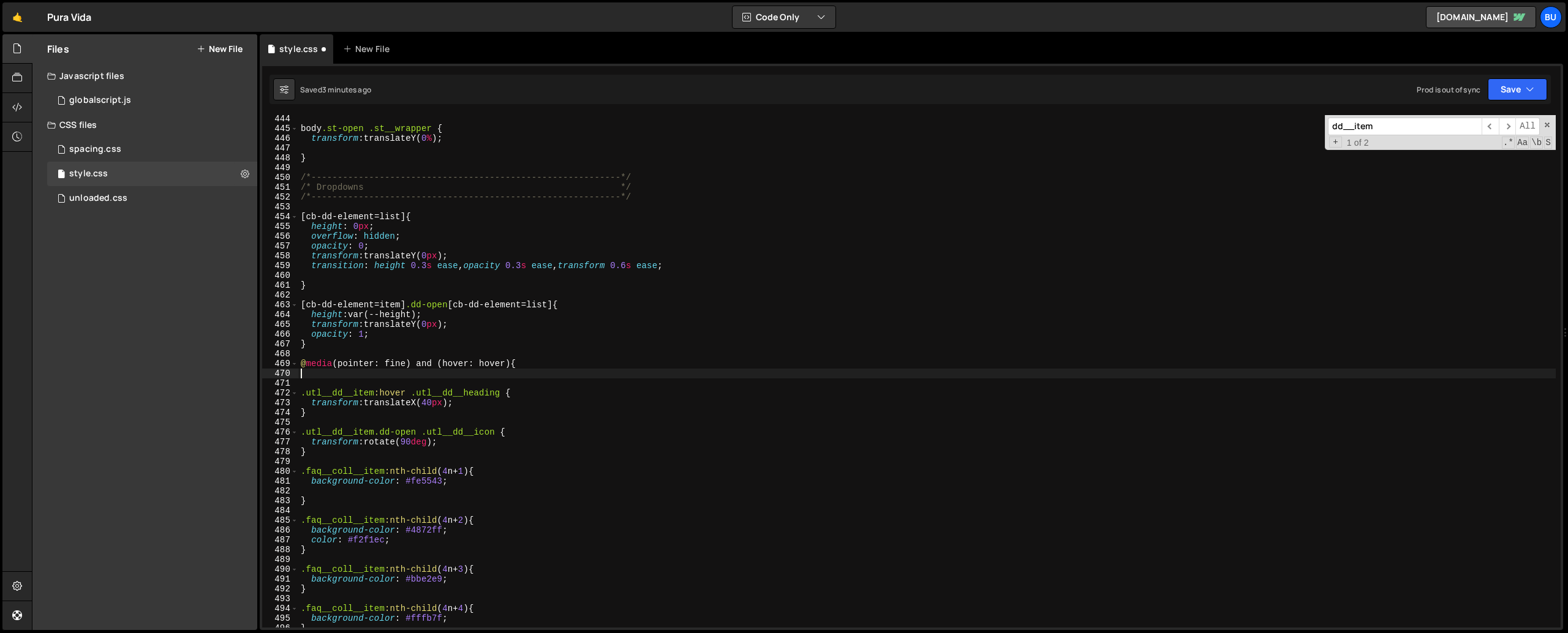
scroll to position [4343, 0]
click at [315, 423] on div "body .st-open .st__wrapper { transform : translateY( 0 % ) ; } /*--------------…" at bounding box center [927, 380] width 1257 height 532
type textarea "}"
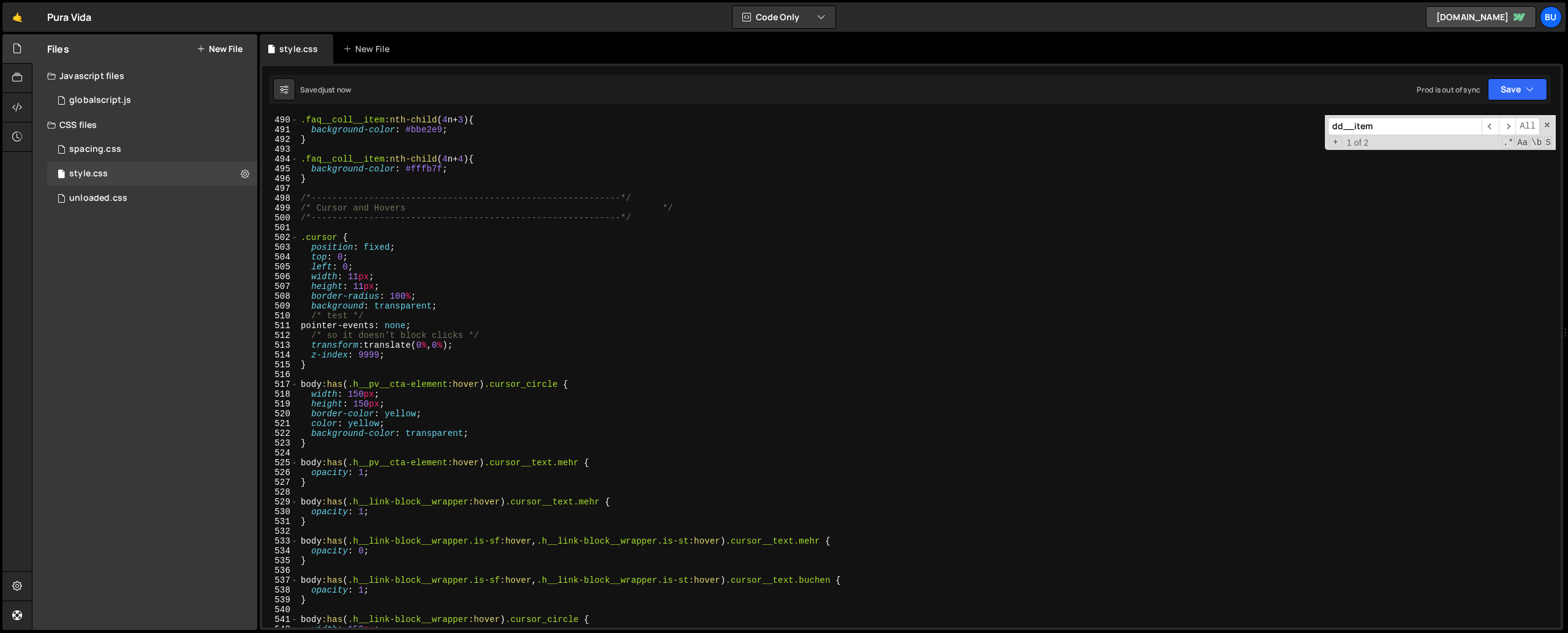
scroll to position [4793, 0]
click at [1399, 131] on input "dd__item" at bounding box center [1404, 126] width 154 height 18
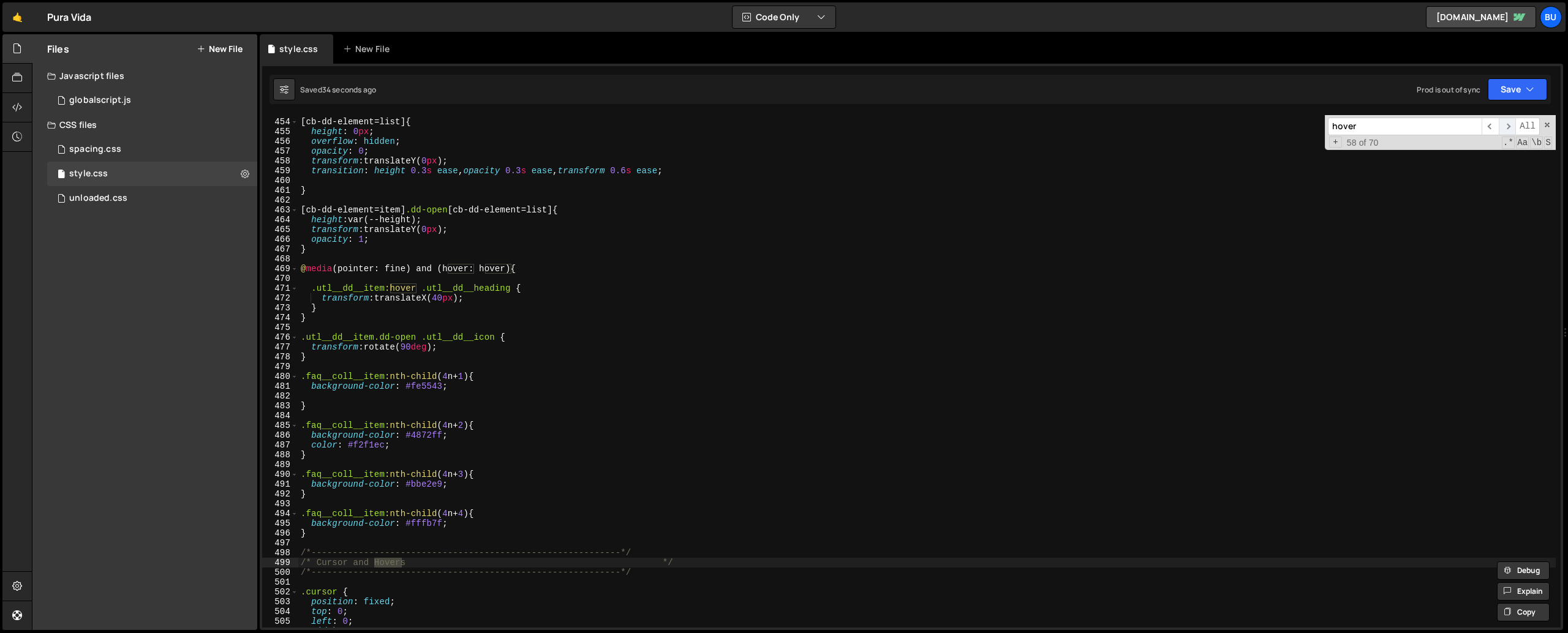
type input "hover"
click at [1505, 131] on span "​" at bounding box center [1507, 126] width 17 height 18
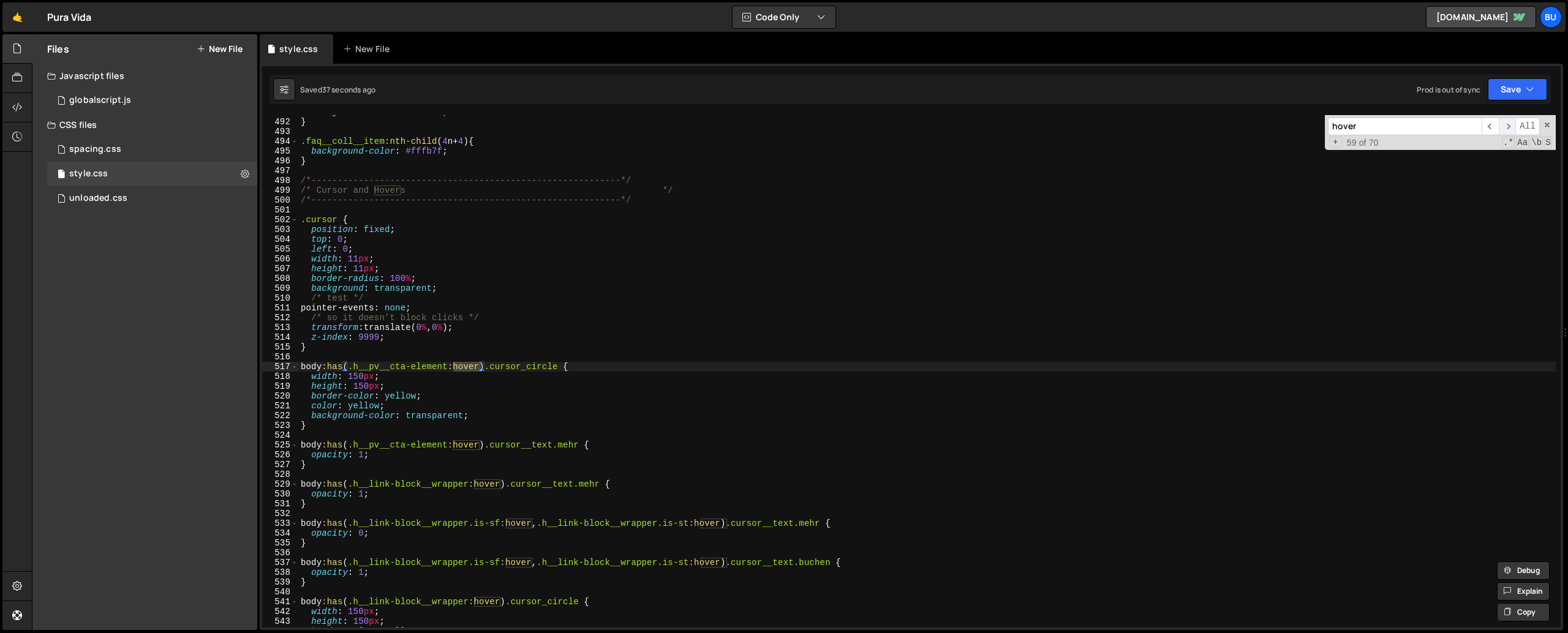
click at [1505, 131] on span "​" at bounding box center [1507, 126] width 17 height 18
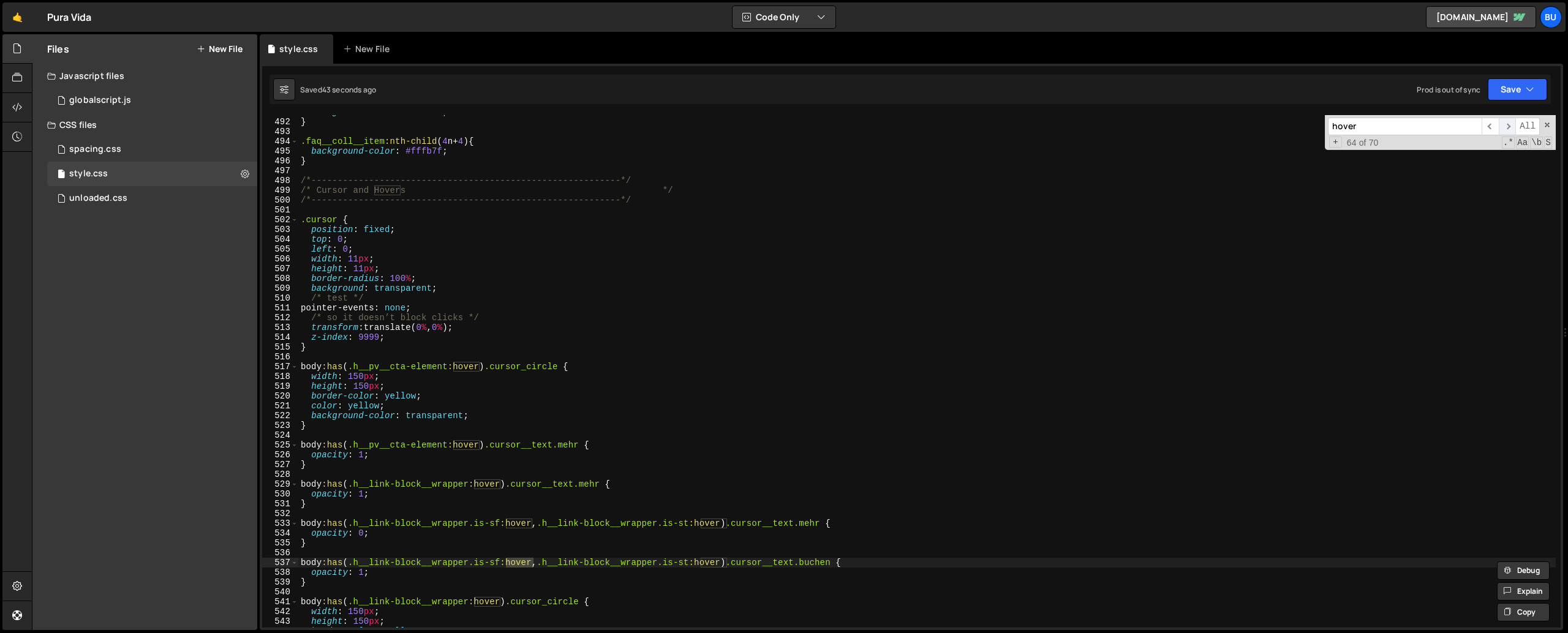
click at [1505, 131] on span "​" at bounding box center [1507, 126] width 17 height 18
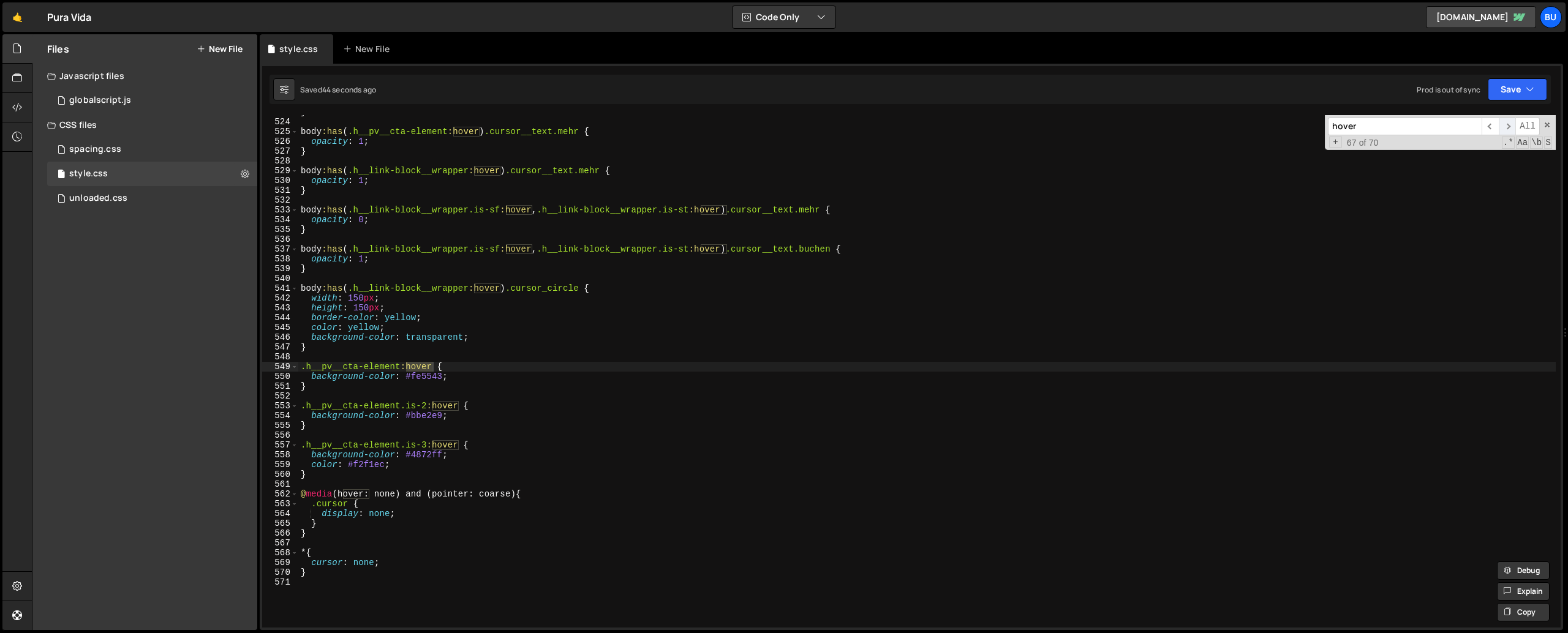
click at [1505, 131] on span "​" at bounding box center [1507, 126] width 17 height 18
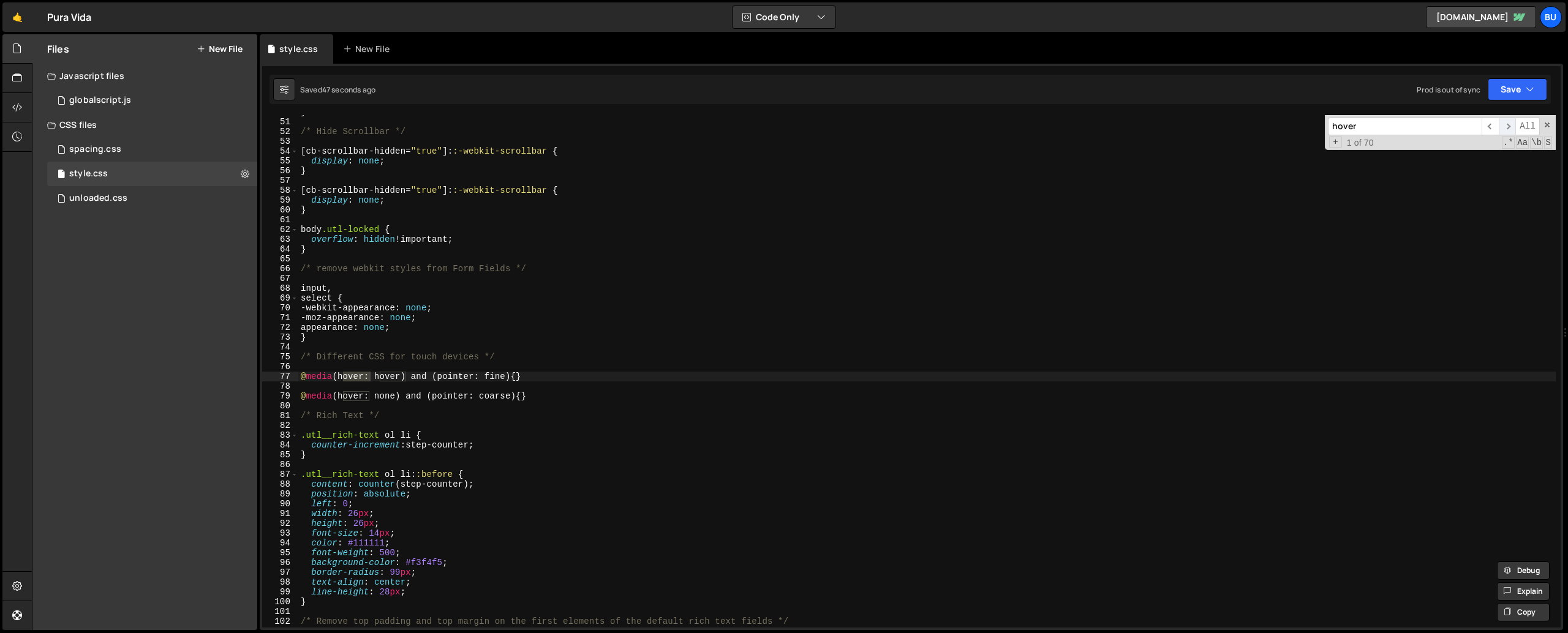
click at [1505, 131] on span "​" at bounding box center [1507, 126] width 17 height 18
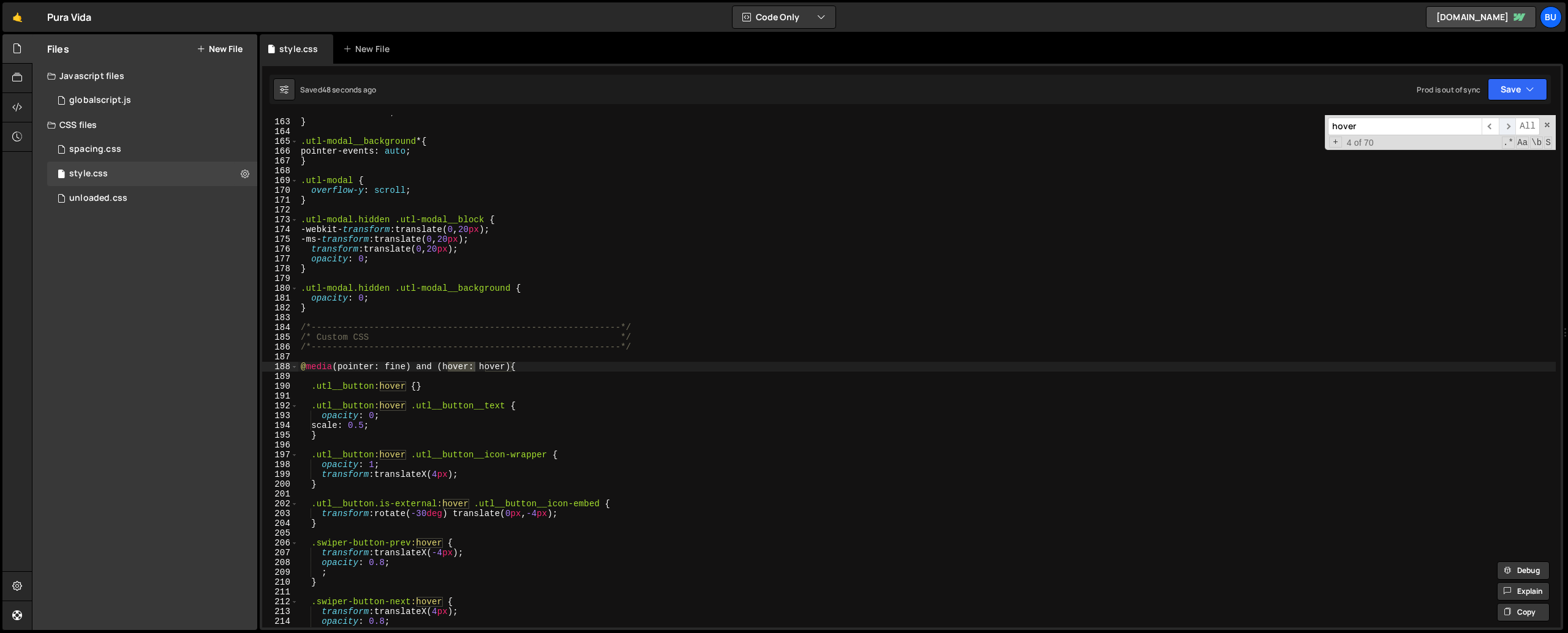
click at [1505, 131] on span "​" at bounding box center [1507, 126] width 17 height 18
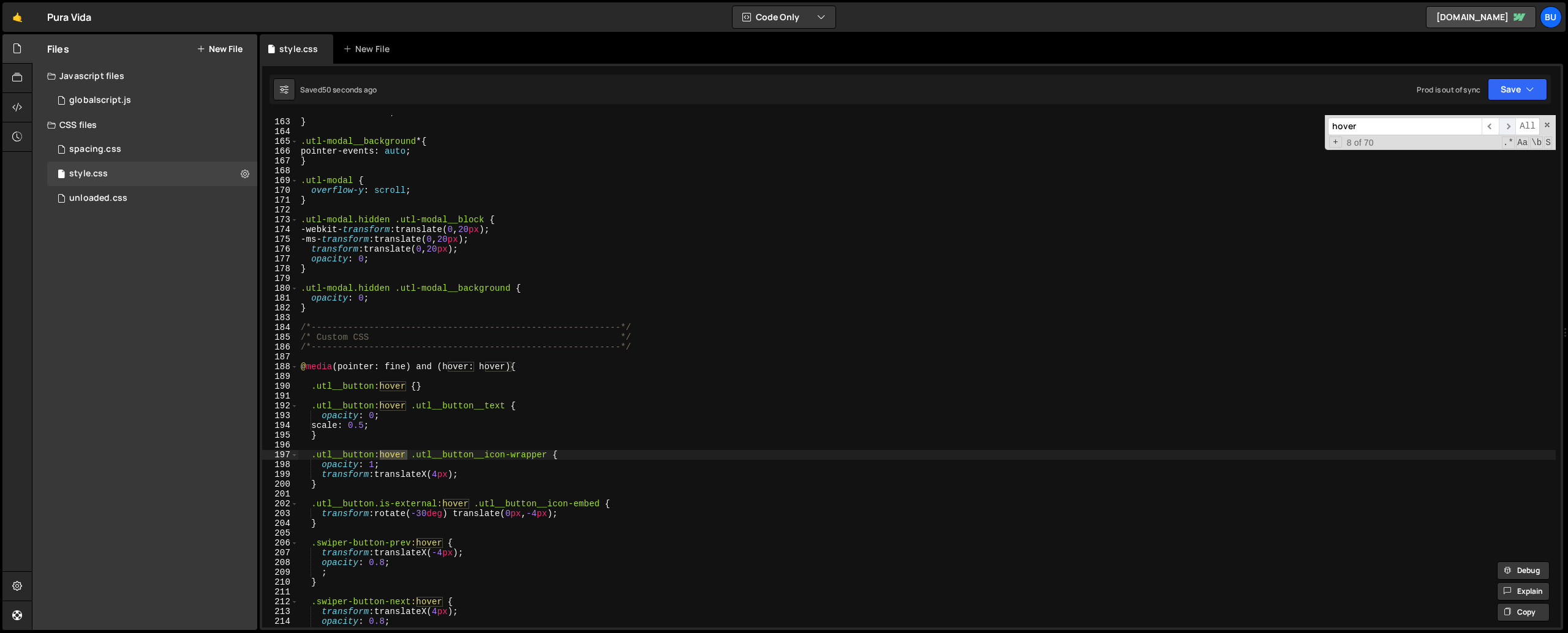
click at [1505, 131] on span "​" at bounding box center [1507, 126] width 17 height 18
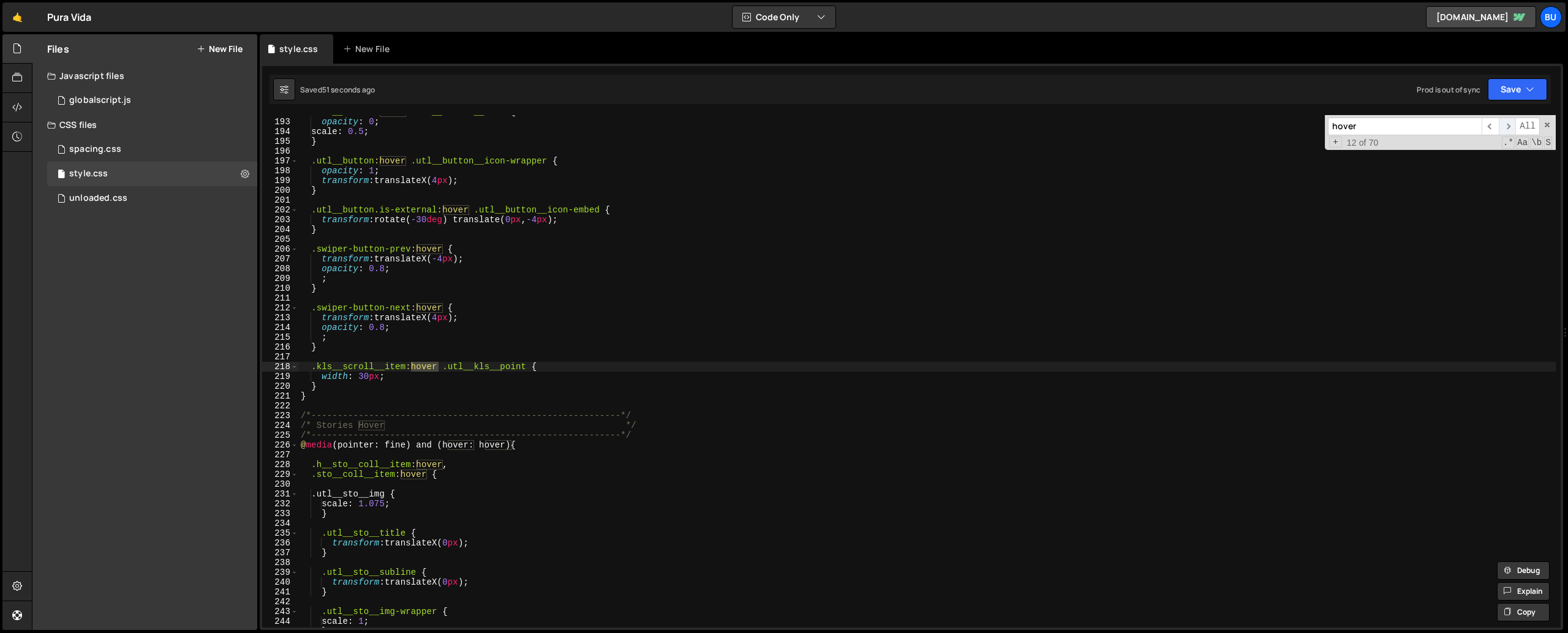
click at [1505, 131] on span "​" at bounding box center [1507, 126] width 17 height 18
click at [1488, 127] on span "​" at bounding box center [1490, 126] width 17 height 18
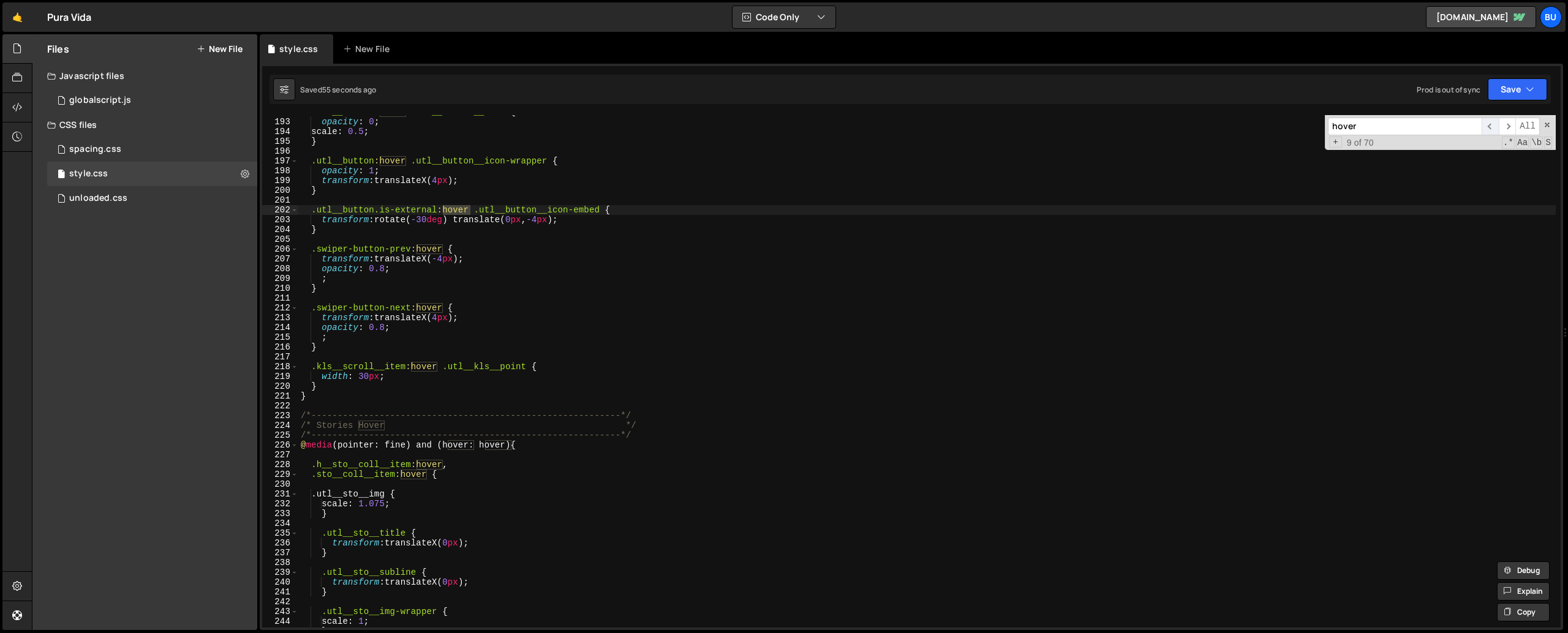
click at [1488, 127] on span "​" at bounding box center [1490, 126] width 17 height 18
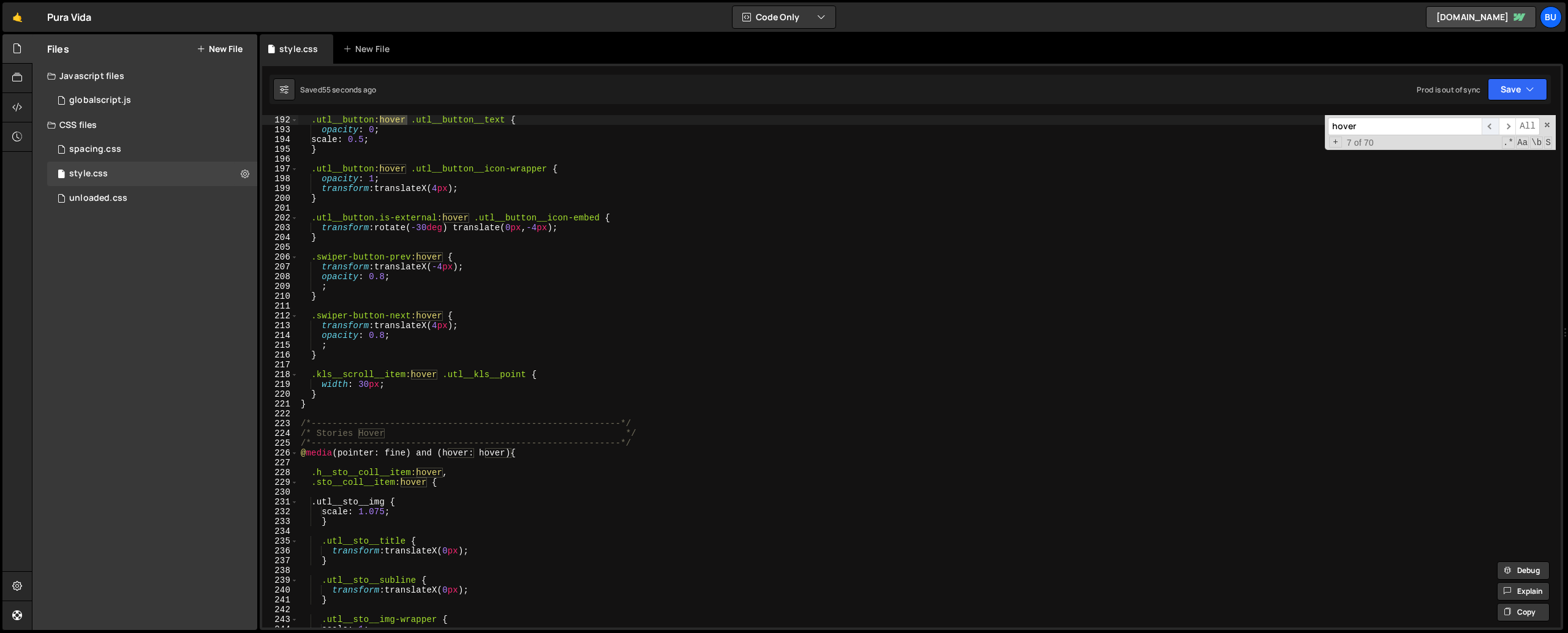
click at [1488, 127] on span "​" at bounding box center [1490, 126] width 17 height 18
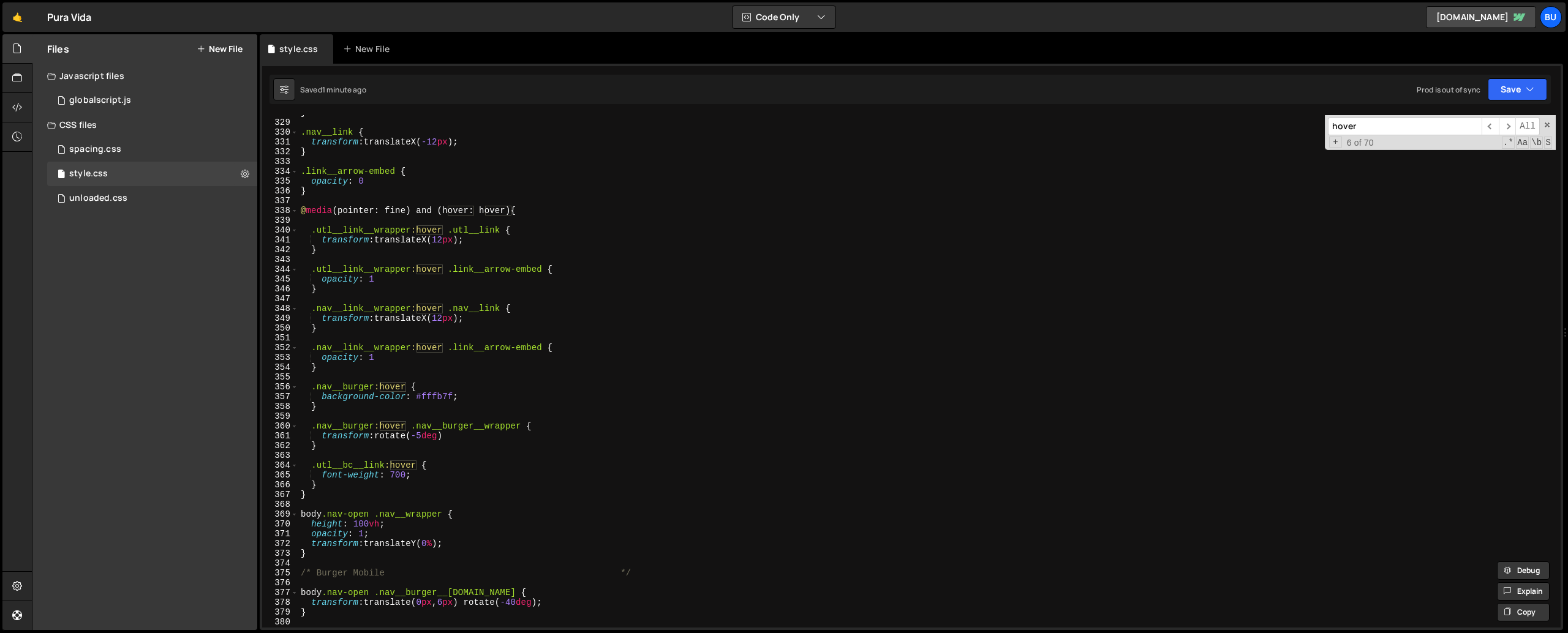
scroll to position [3242, 0]
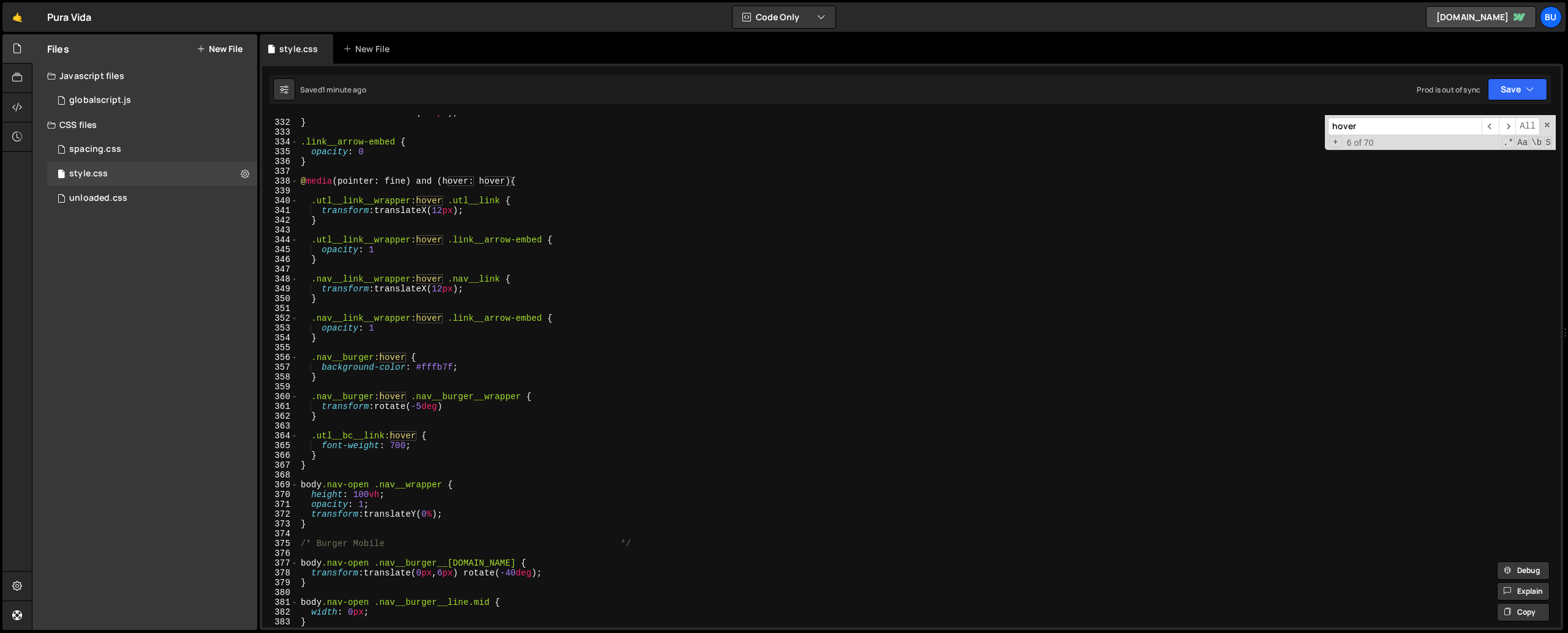
click at [355, 346] on div "transform : translateX( -12 px ) ; } .link__arrow-embed { opacity : 0 } @ media…" at bounding box center [927, 374] width 1257 height 532
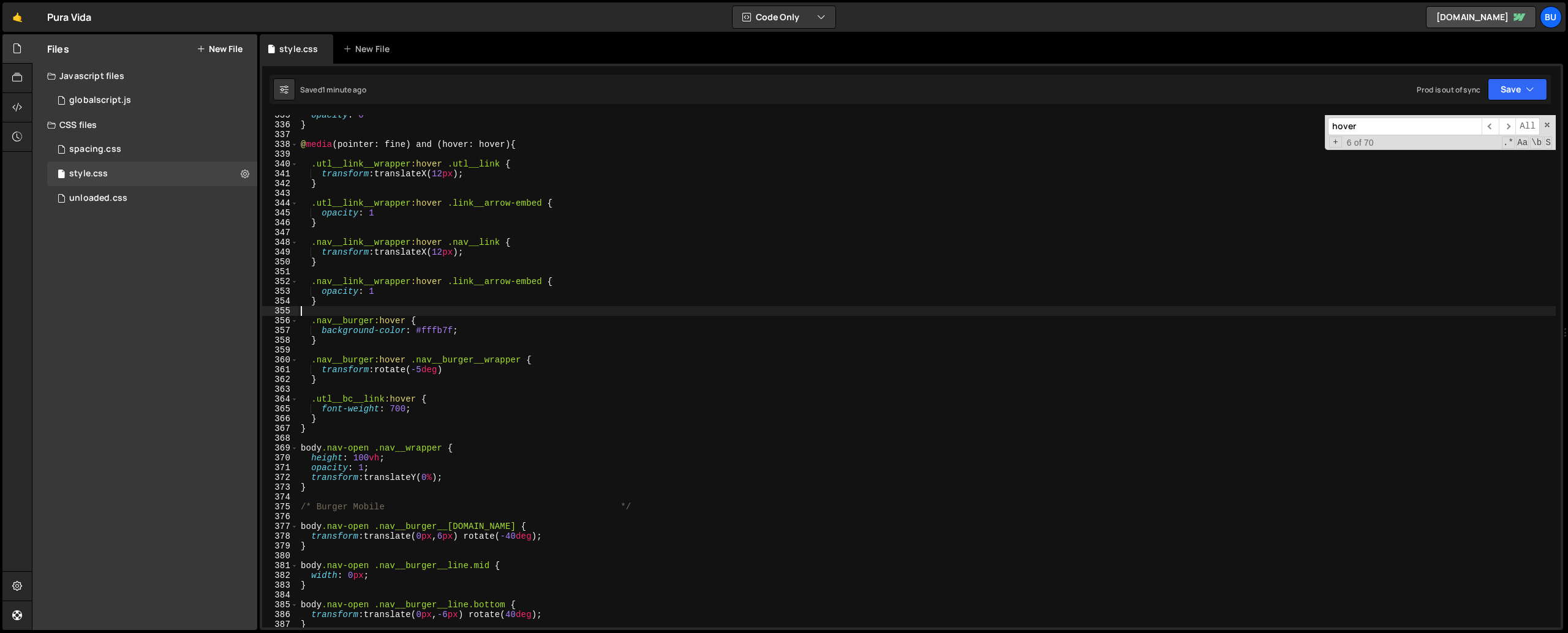
scroll to position [3273, 0]
click at [405, 146] on div ".link__arrow-embed { opacity : 0 } @ media (pointer: fine) and (hover: hover) {…" at bounding box center [927, 372] width 1257 height 532
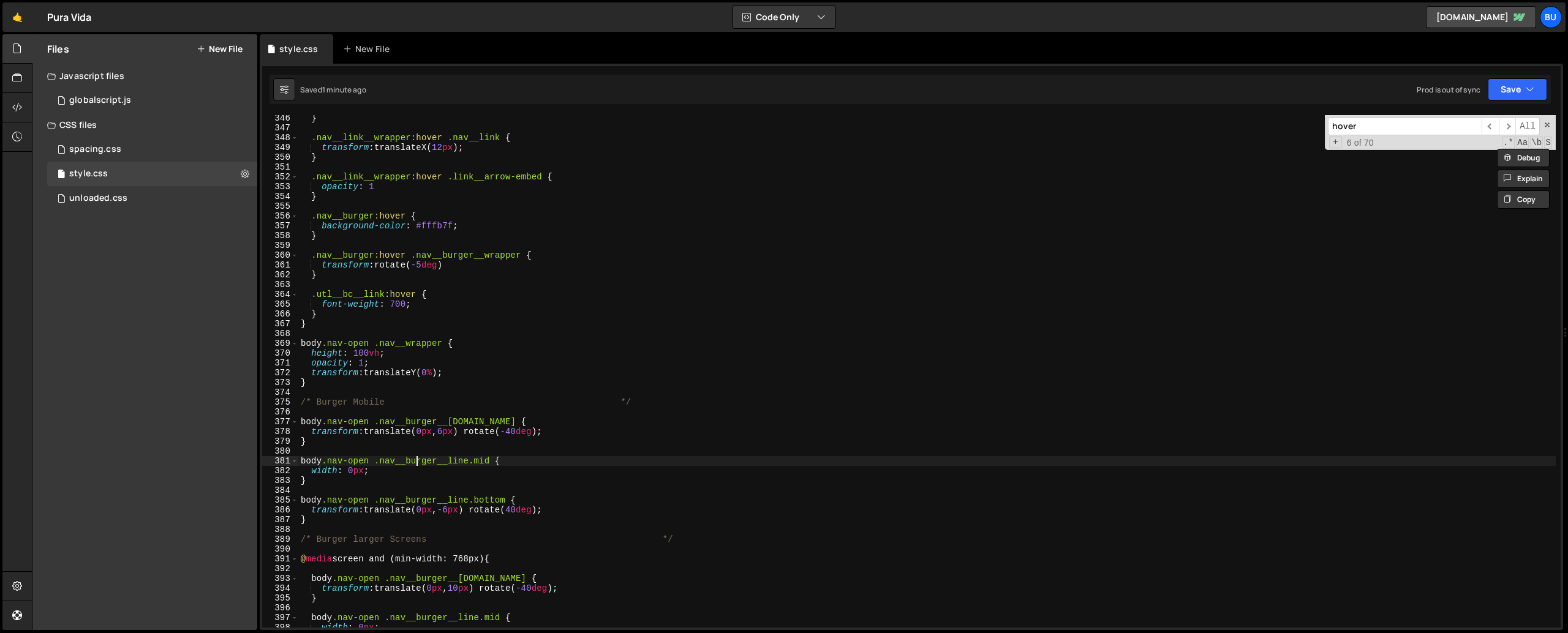
click at [415, 458] on div "} .nav__link__wrapper :hover .nav__link { transform : translateX( 12 px ) ; } .…" at bounding box center [927, 379] width 1257 height 532
type textarea "body.nav-open .nav__burger__line.mid {"
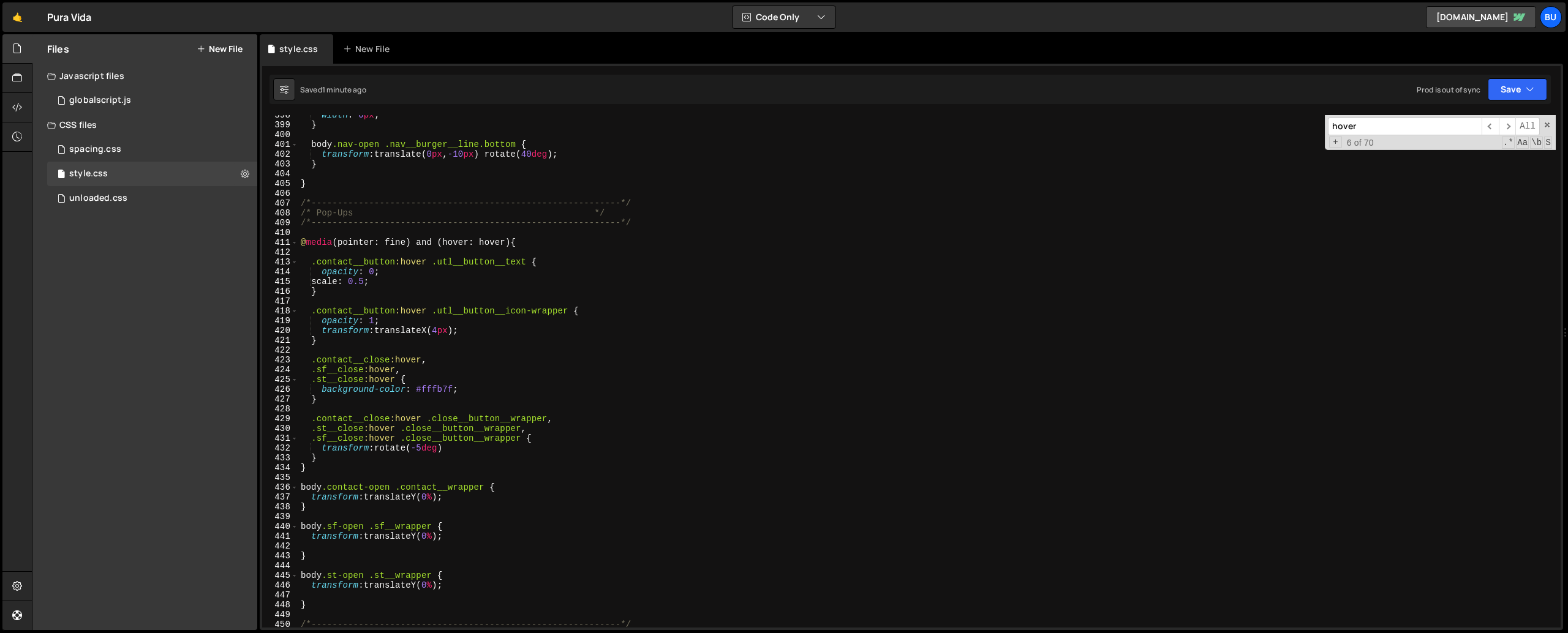
scroll to position [3896, 0]
click at [1355, 129] on input "hover" at bounding box center [1404, 126] width 154 height 18
paste input "contact__button"
click at [1503, 127] on span "​" at bounding box center [1507, 126] width 17 height 18
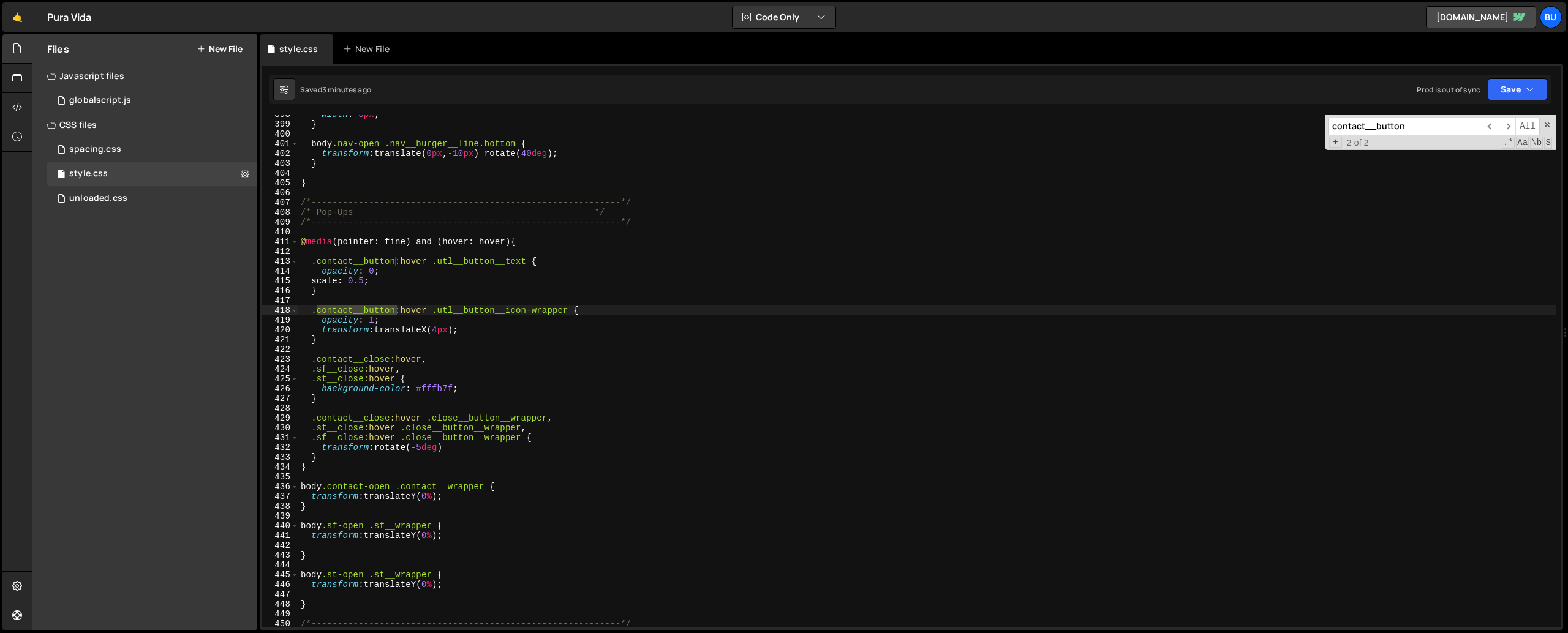
click at [1427, 127] on input "contact__button" at bounding box center [1404, 126] width 154 height 18
paste input "mai"
click at [1503, 126] on span "​" at bounding box center [1507, 126] width 17 height 18
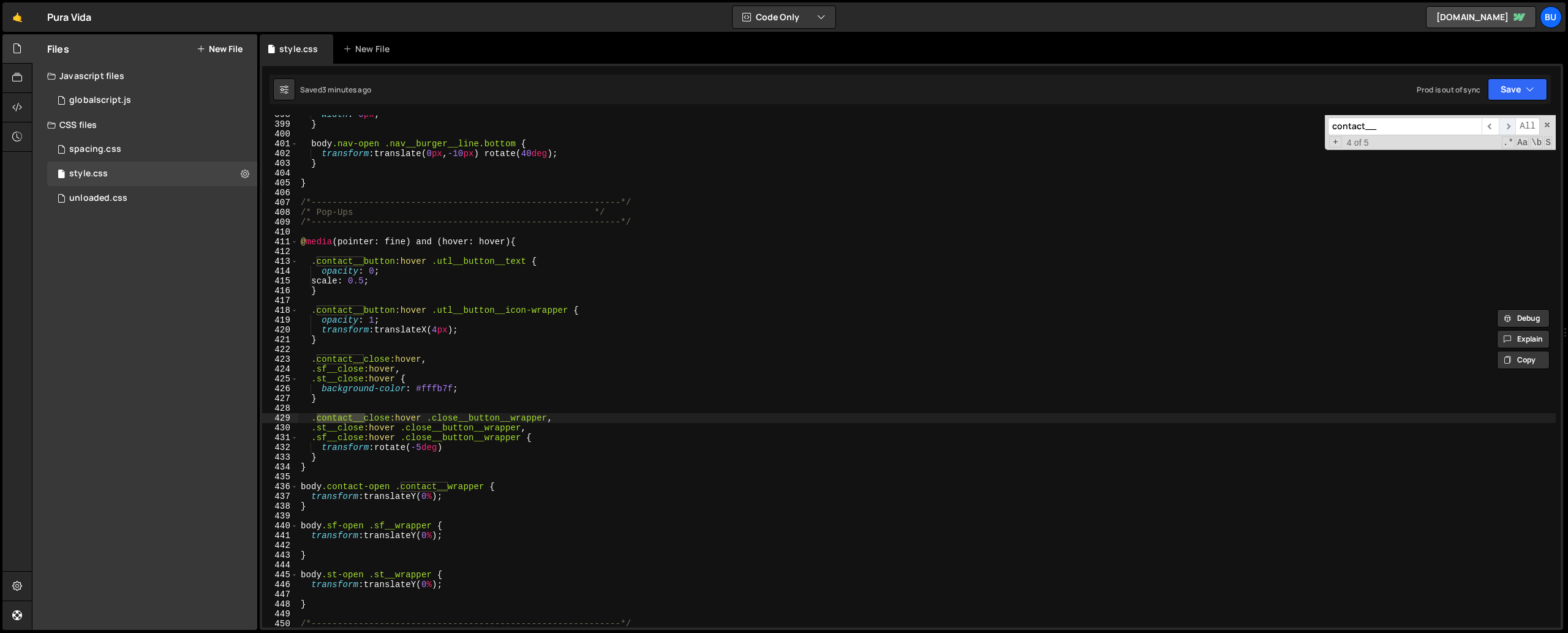
click at [1503, 126] on span "​" at bounding box center [1507, 126] width 17 height 18
click at [1348, 130] on input "contact__" at bounding box center [1404, 126] width 154 height 18
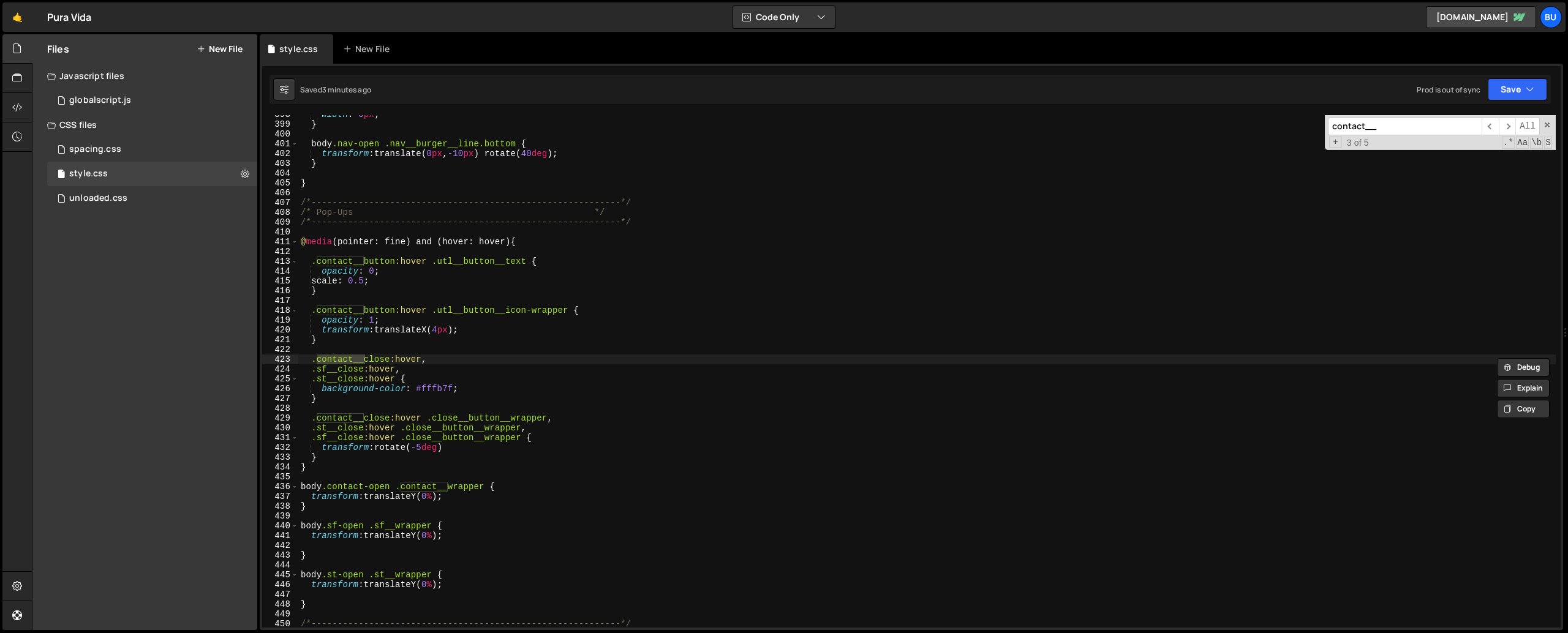
click at [1348, 130] on input "contact__" at bounding box center [1404, 126] width 154 height 18
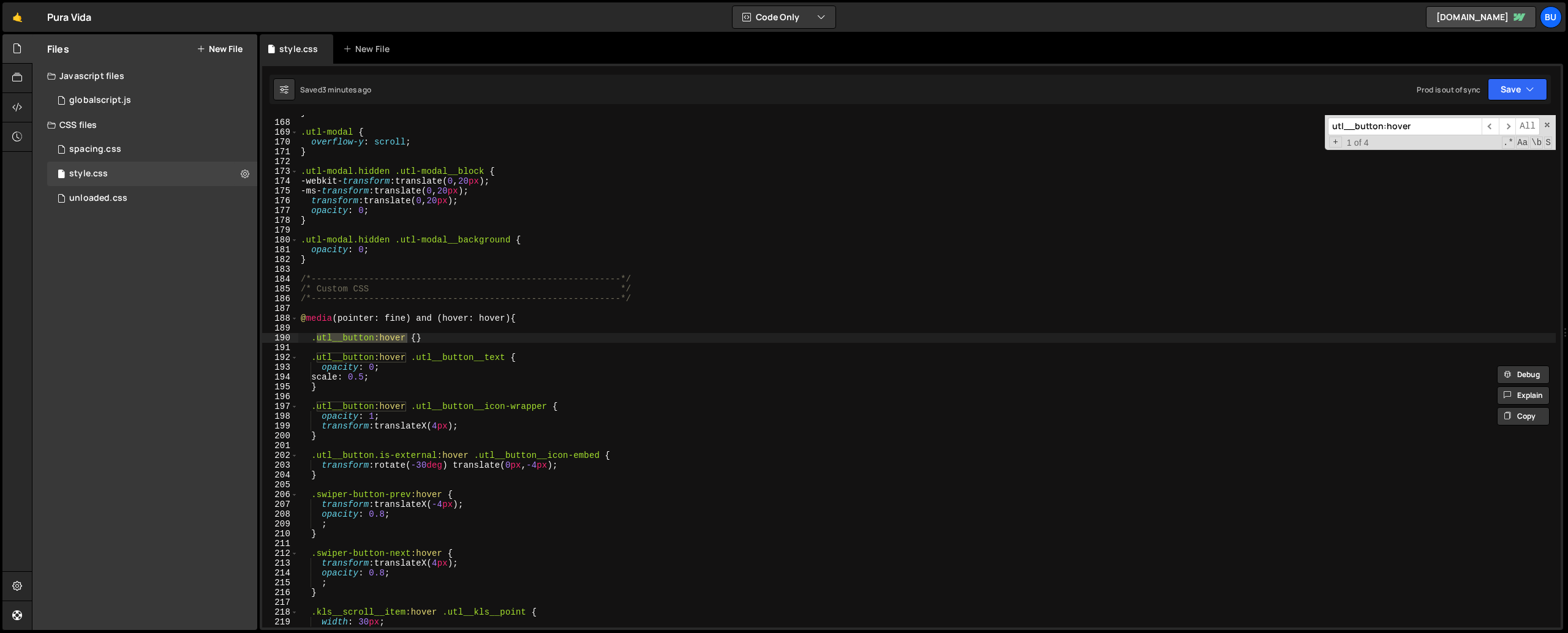
scroll to position [1640, 0]
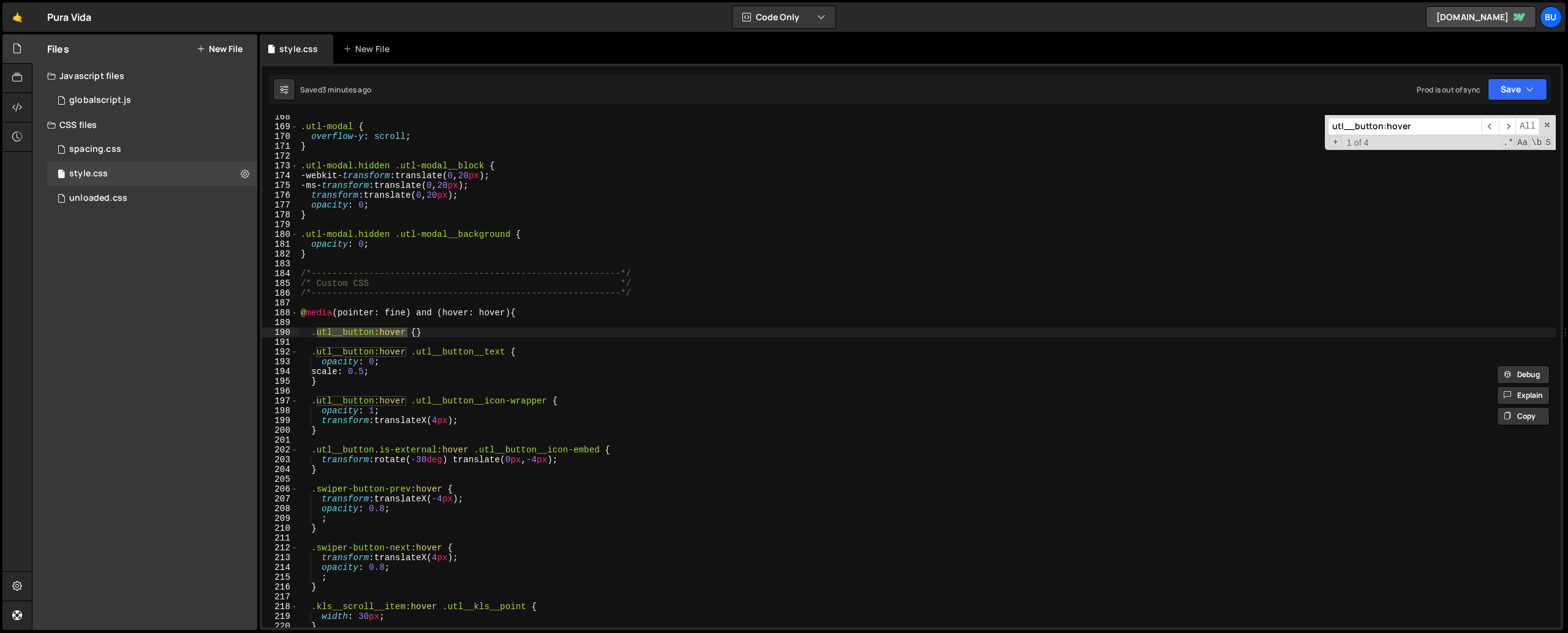
type input "utl__button:hover"
type textarea ".utl__button:hover .utl__button__text {"
click at [449, 357] on div ".utl-modal { overflow-y : scroll ; } .utl-modal.hidden .utl-modal__block { -web…" at bounding box center [927, 377] width 1257 height 532
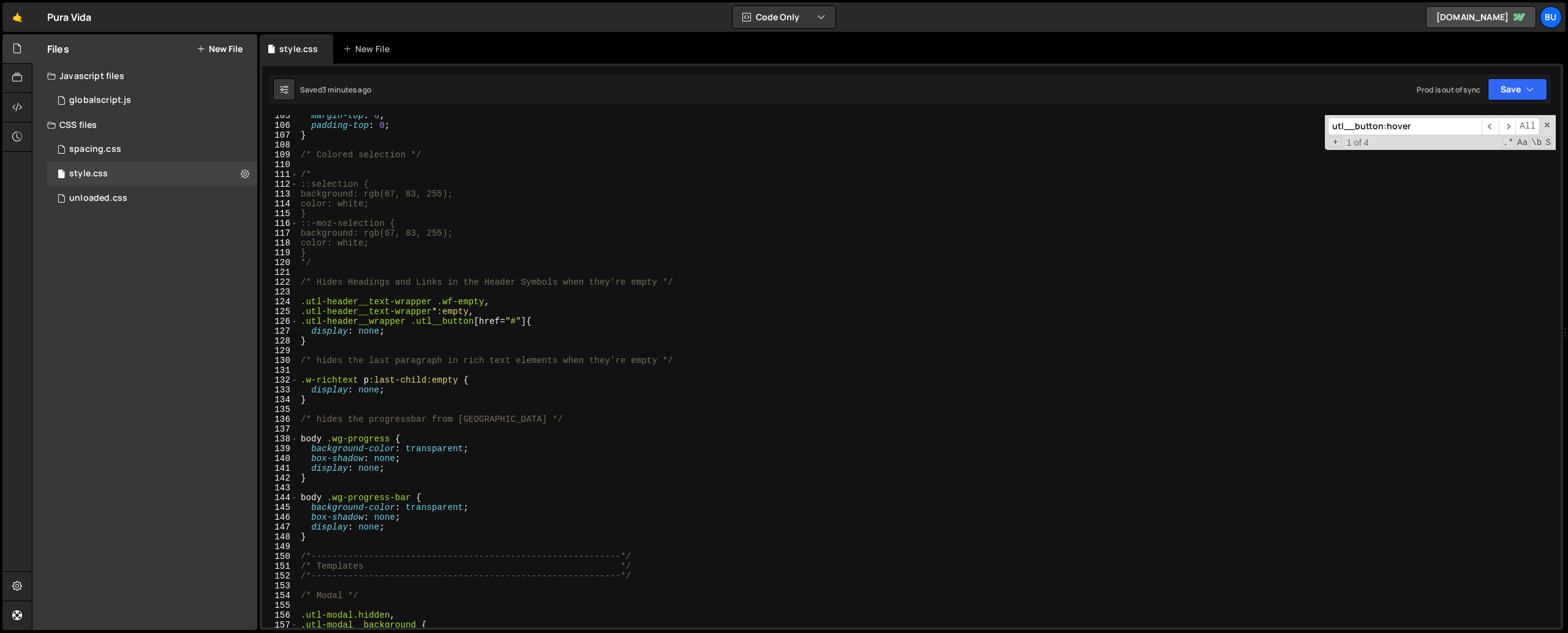
scroll to position [1024, 0]
click at [1436, 126] on input "utl__button:hover" at bounding box center [1404, 126] width 154 height 18
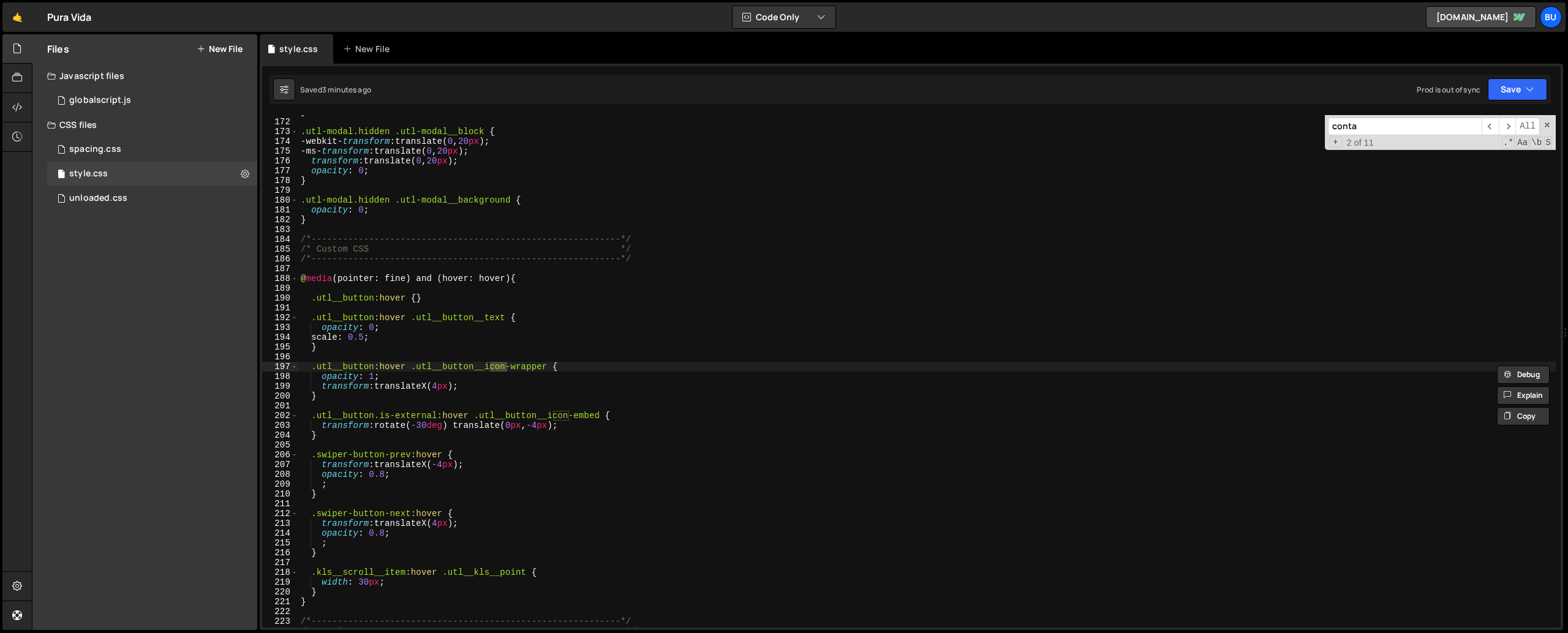
scroll to position [3792, 0]
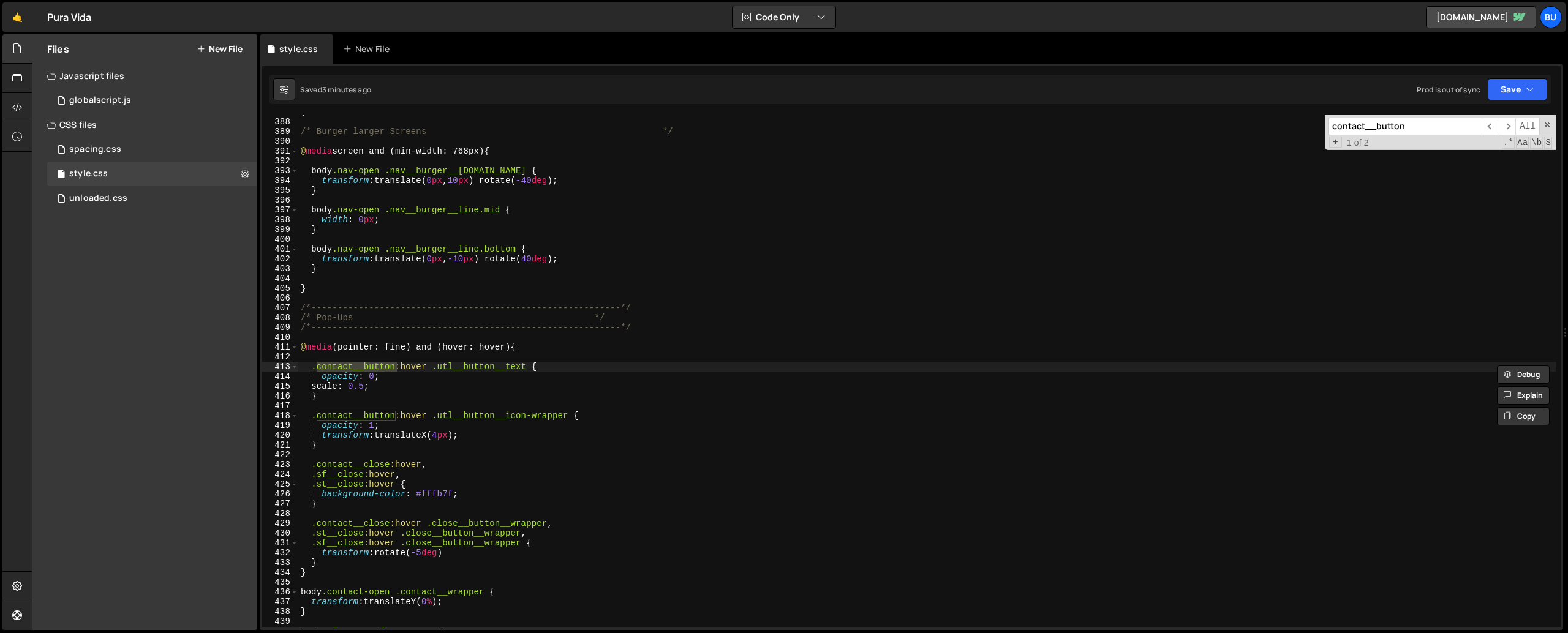
type input "contact__button"
type textarea "background-color: #fffb7f;"
click at [429, 458] on div "} /* Burger larger Screens */ @ media screen and (min-width: 768px) { body .nav…" at bounding box center [927, 373] width 1257 height 532
click at [1421, 126] on input "contact__button" at bounding box center [1404, 126] width 154 height 18
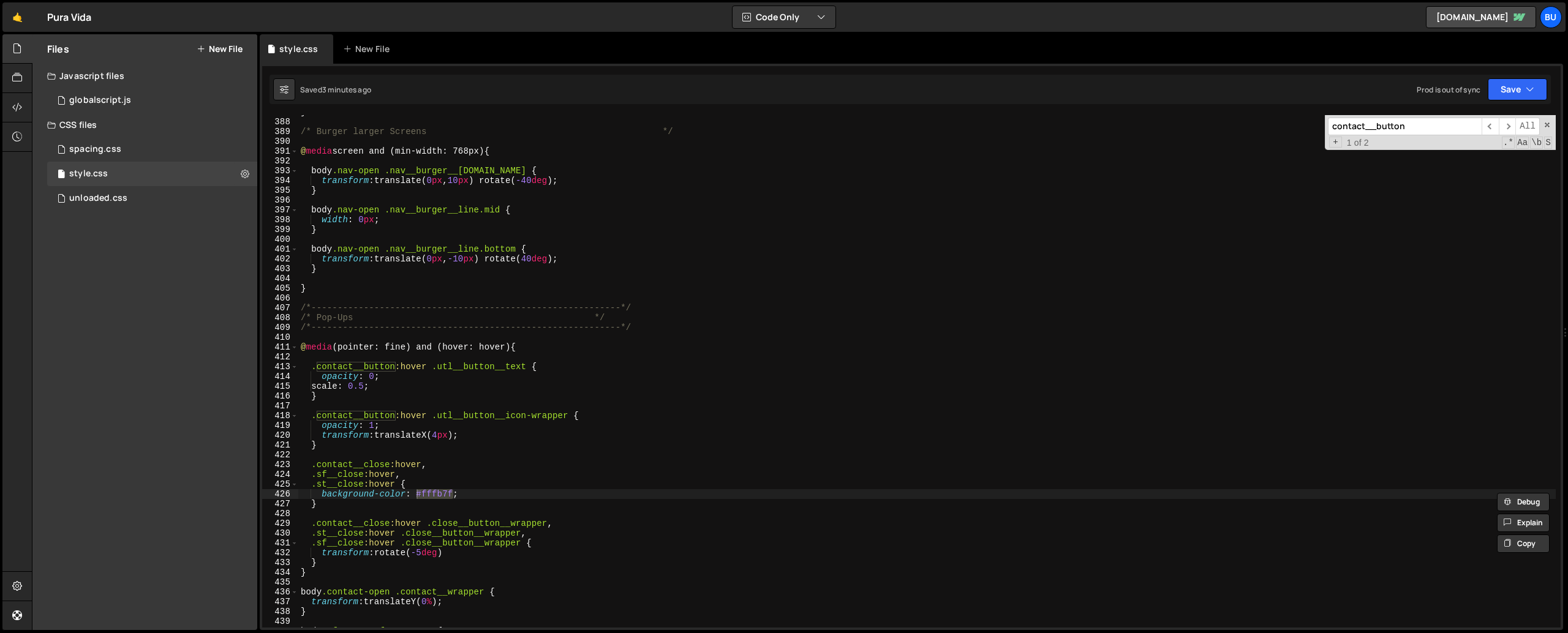
click at [1421, 126] on input "contact__button" at bounding box center [1404, 126] width 154 height 18
paste input "#fffb7f"
click at [1491, 126] on span "​" at bounding box center [1490, 126] width 17 height 18
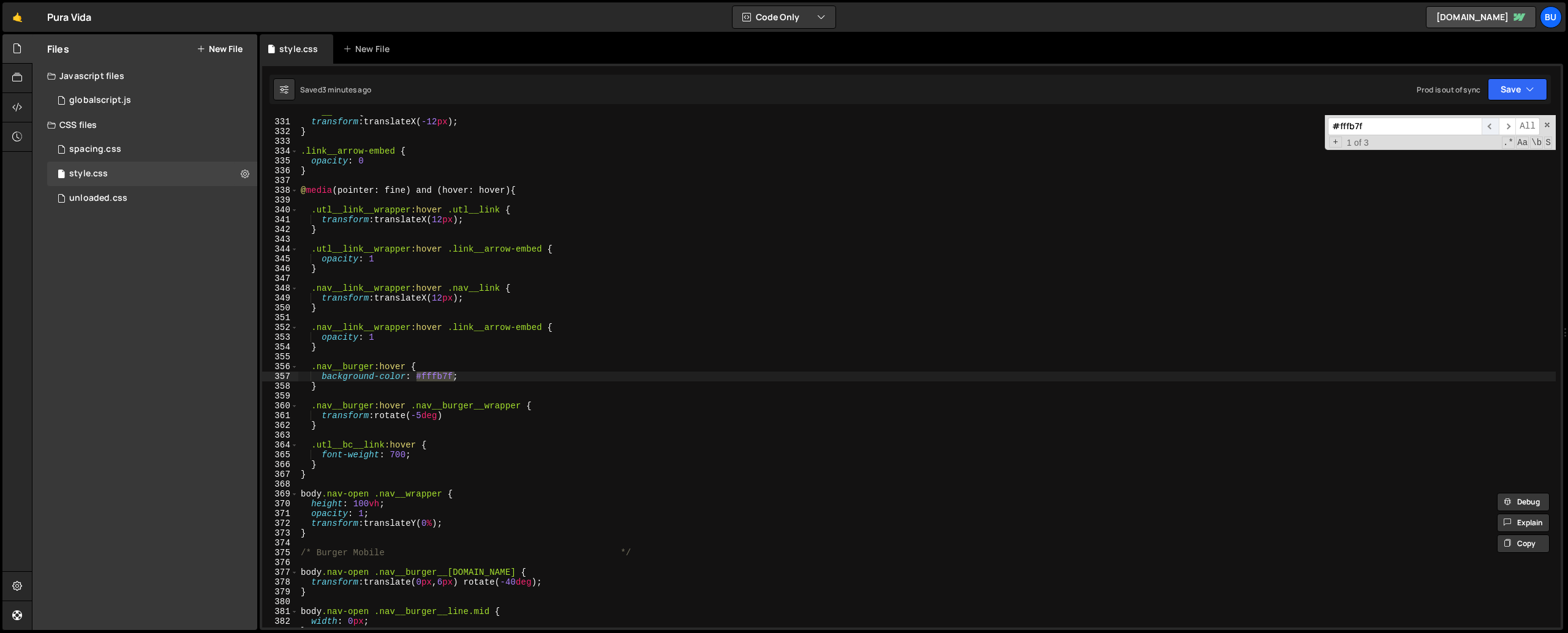
click at [1491, 126] on span "​" at bounding box center [1490, 126] width 17 height 18
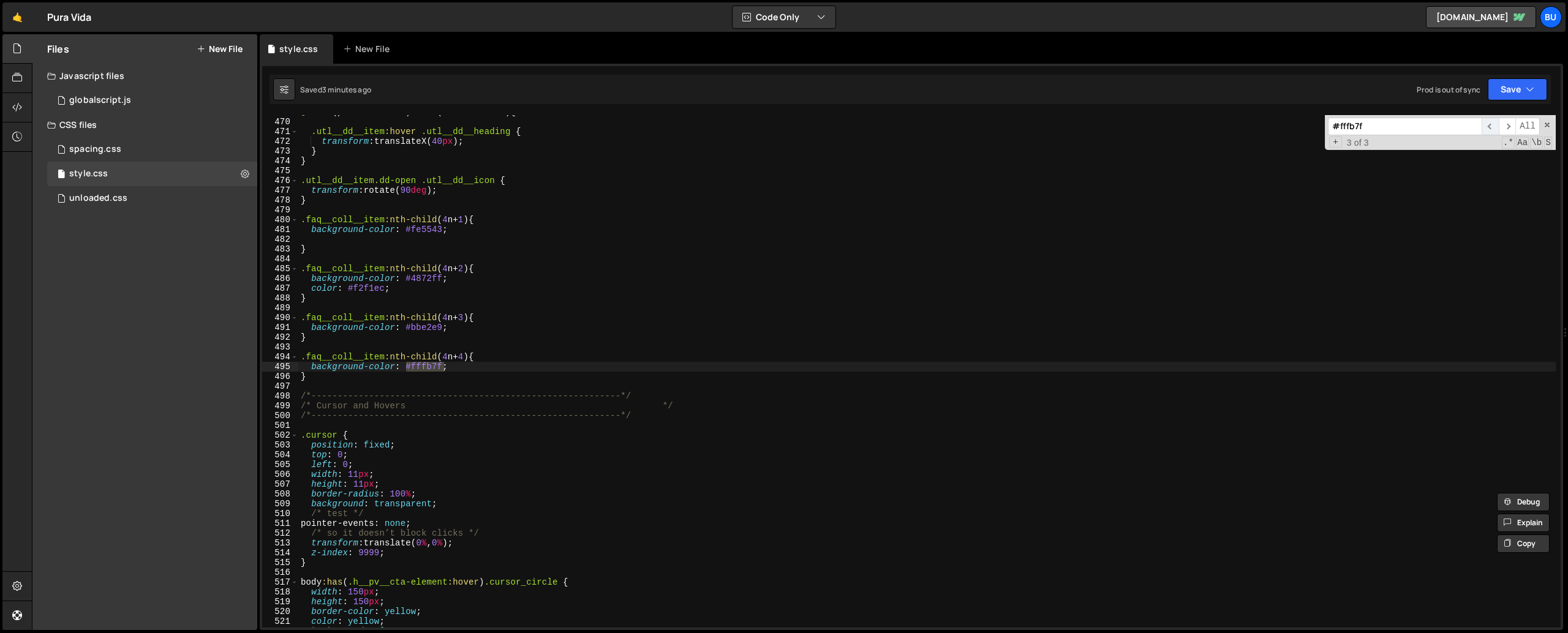
scroll to position [4595, 0]
click at [1505, 126] on span "​" at bounding box center [1507, 126] width 17 height 18
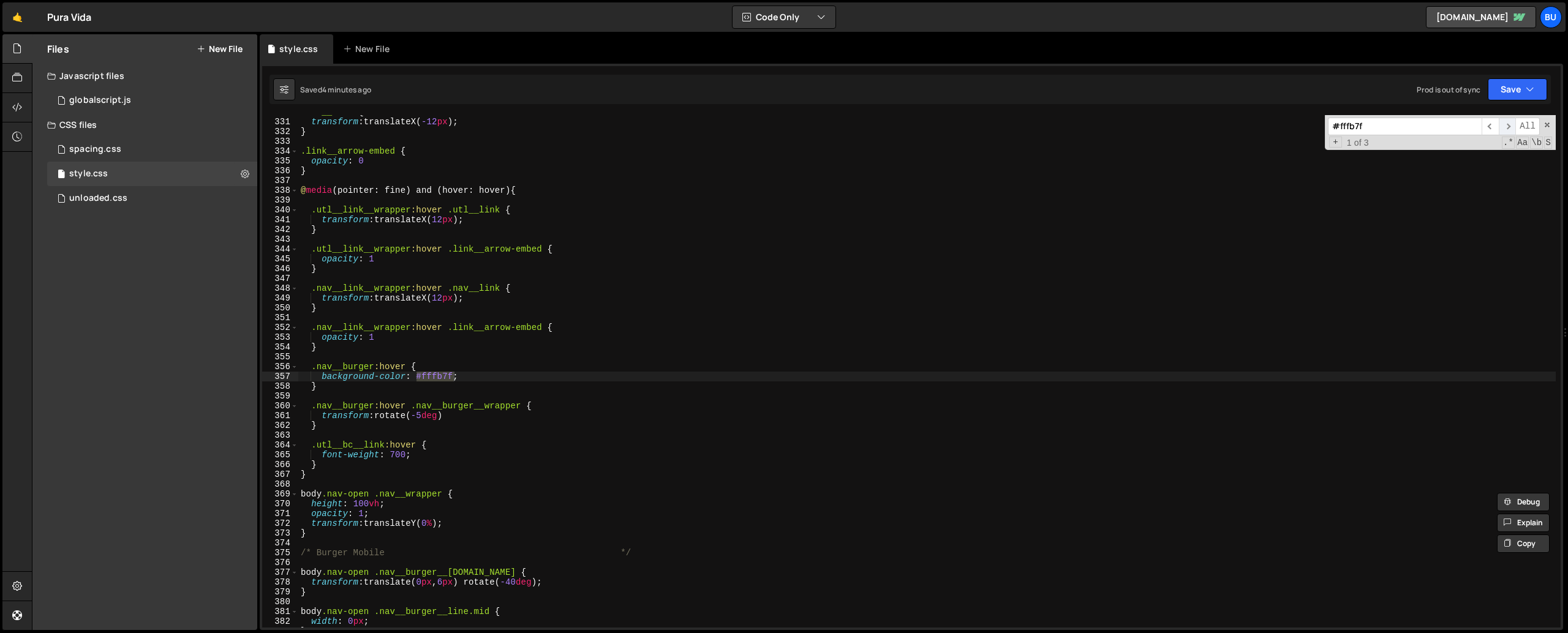
click at [1508, 123] on span "​" at bounding box center [1507, 126] width 17 height 18
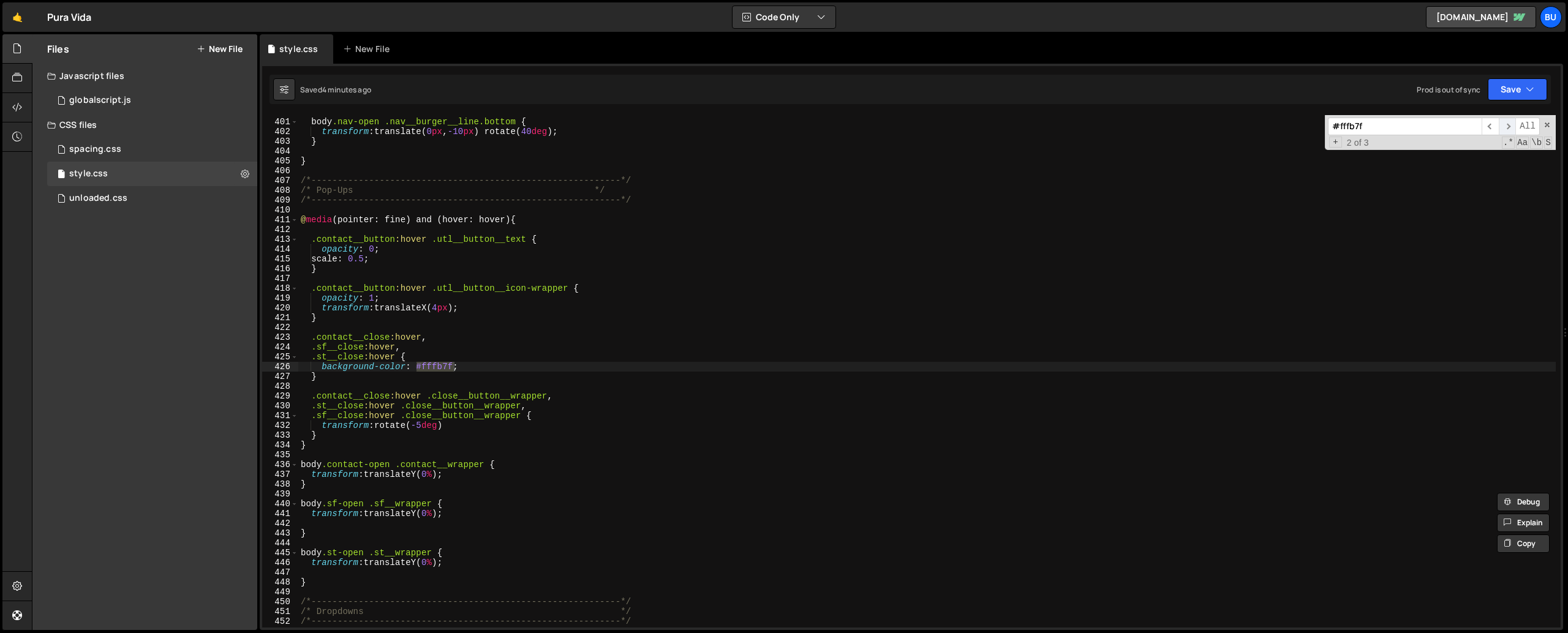
scroll to position [3919, 0]
click at [1491, 123] on span "​" at bounding box center [1490, 126] width 17 height 18
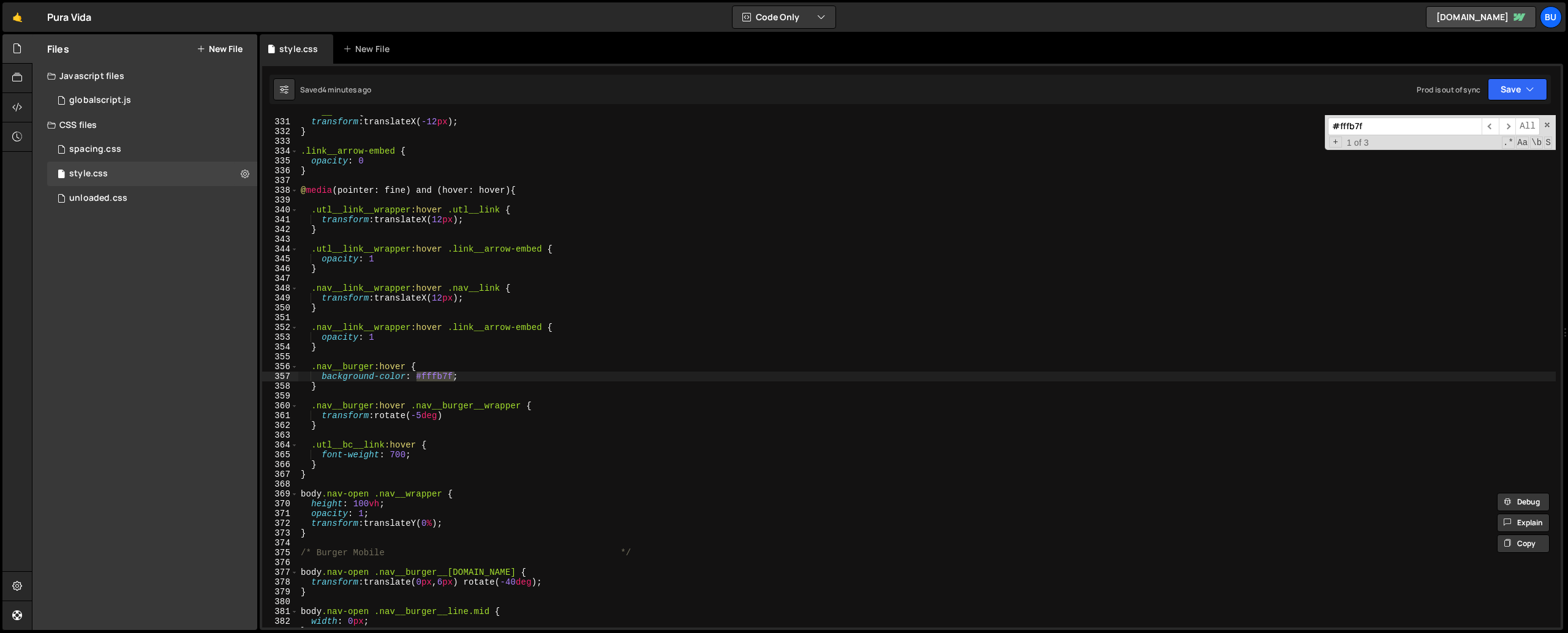
scroll to position [3213, 0]
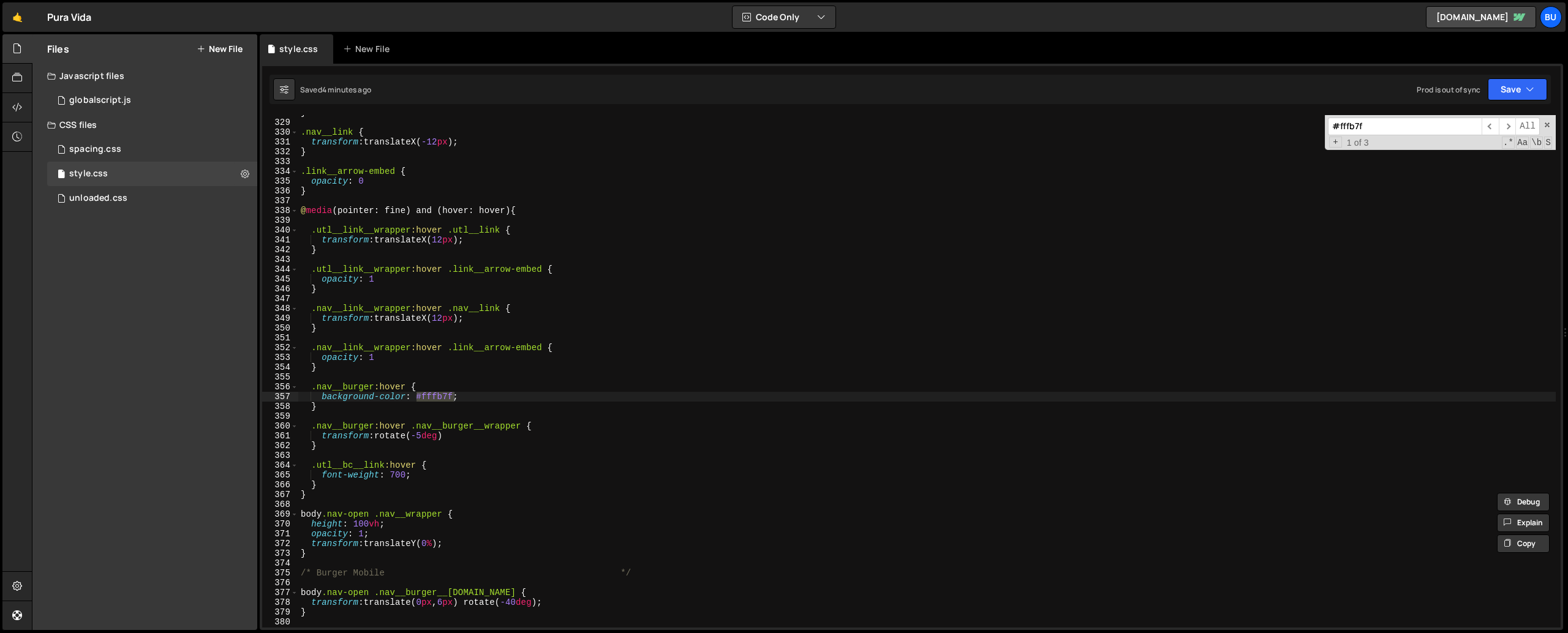
click at [1381, 127] on input "#fffb7f" at bounding box center [1404, 126] width 154 height 18
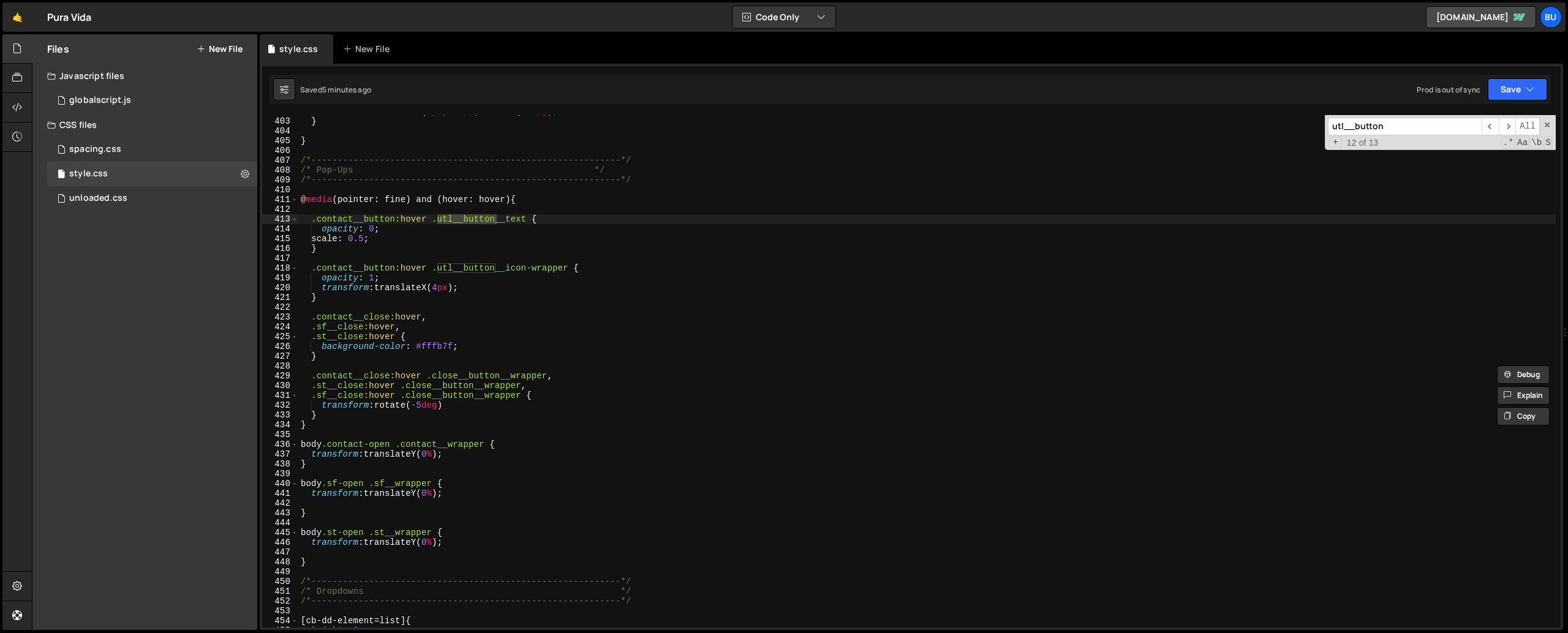
scroll to position [3939, 0]
type input "utl__button"
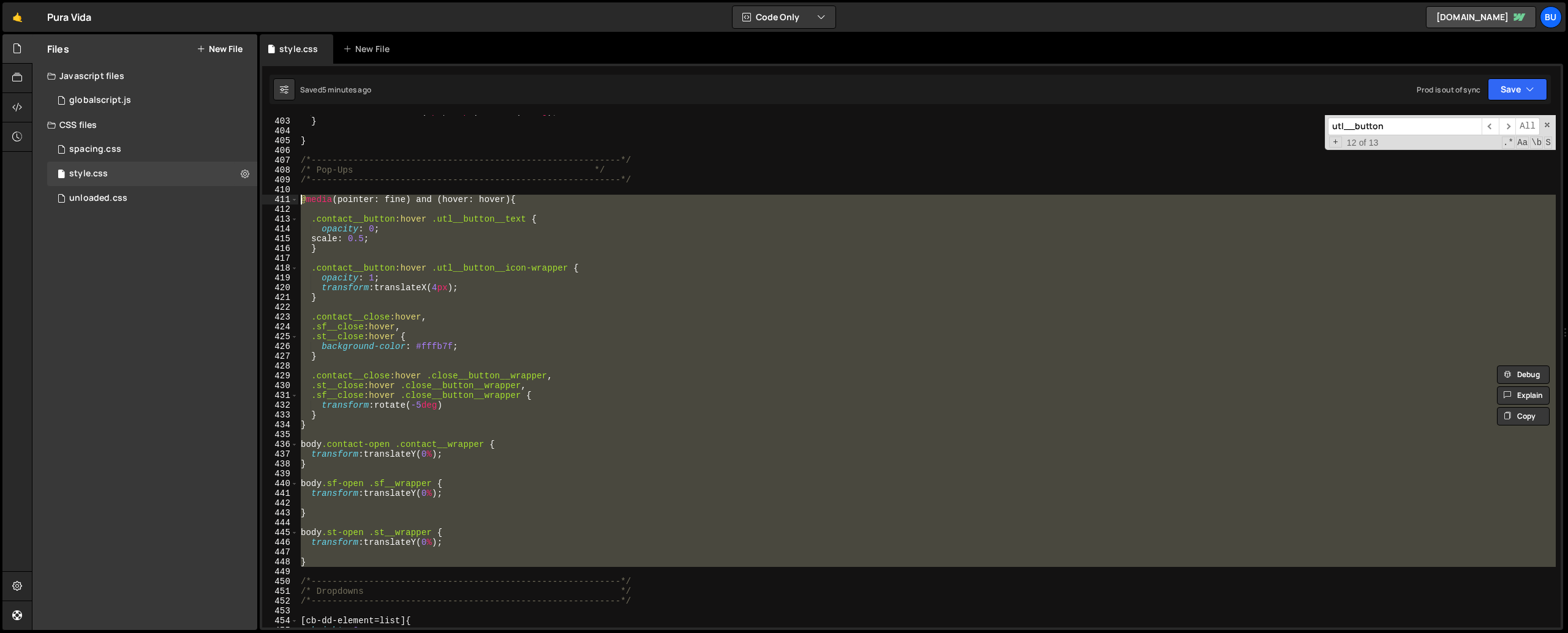
drag, startPoint x: 316, startPoint y: 567, endPoint x: 287, endPoint y: 198, distance: 370.1
click at [287, 198] on div "402 403 404 405 406 407 408 409 410 411 412 413 414 415 416 417 418 419 420 421…" at bounding box center [911, 371] width 1298 height 513
type textarea "@media (pointer: fine) and (hover: hover) {"
